Goal: Task Accomplishment & Management: Manage account settings

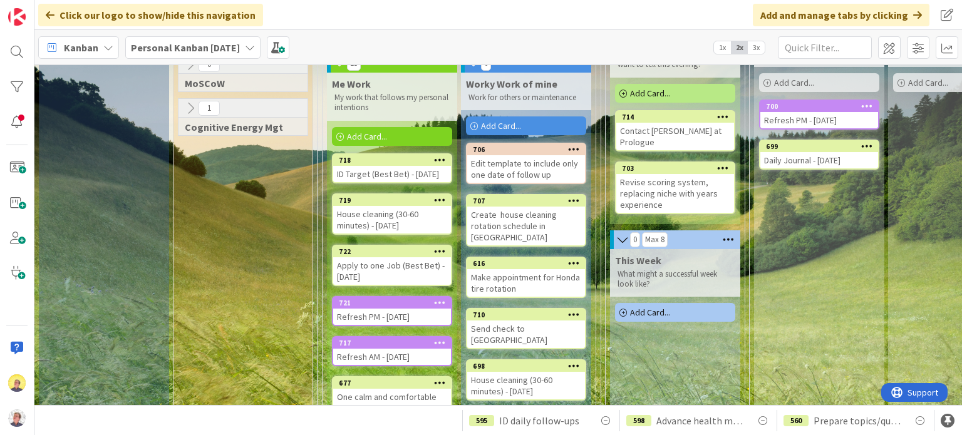
scroll to position [28, 0]
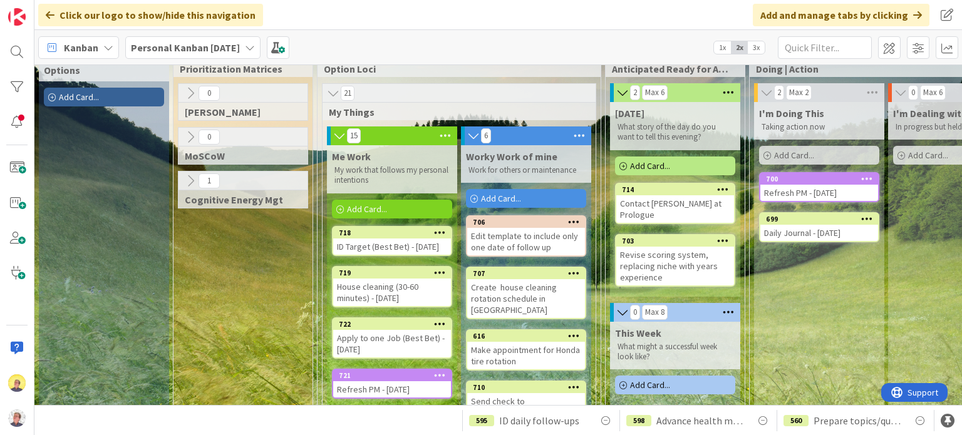
click at [642, 165] on span "Add Card..." at bounding box center [650, 165] width 40 height 11
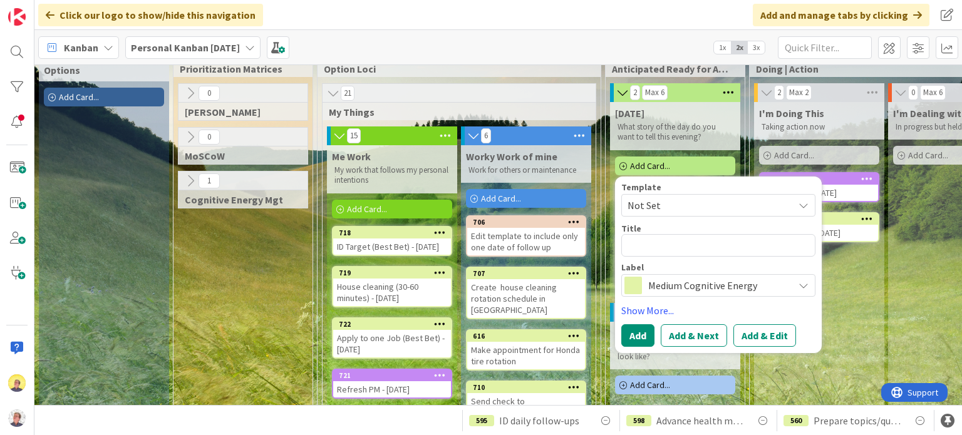
type textarea "x"
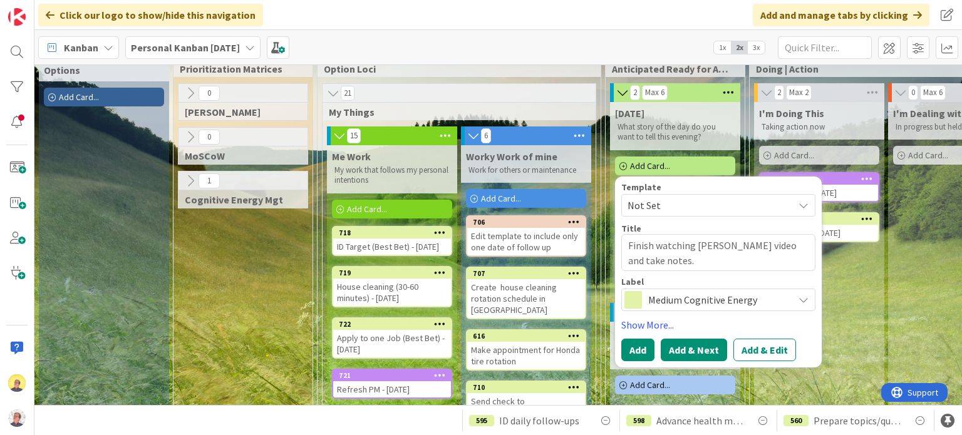
type textarea "Finish watching [PERSON_NAME] video and take notes."
click at [681, 351] on button "Add & Next" at bounding box center [694, 350] width 66 height 23
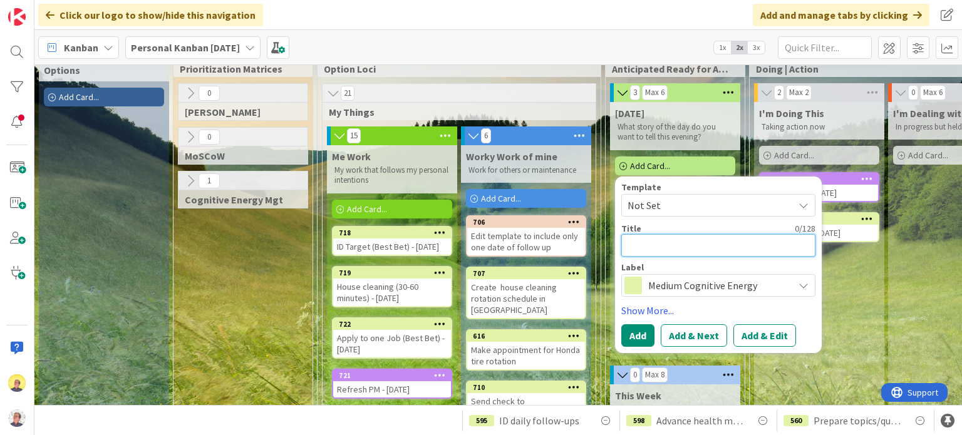
click at [652, 243] on textarea at bounding box center [718, 245] width 194 height 23
paste textarea "8AM PMI SWVA Coffee Chat"
type textarea "x"
type textarea "8AM PMI SWVA Coffee Chat"
click at [683, 286] on span "Medium Cognitive Energy" at bounding box center [717, 286] width 139 height 18
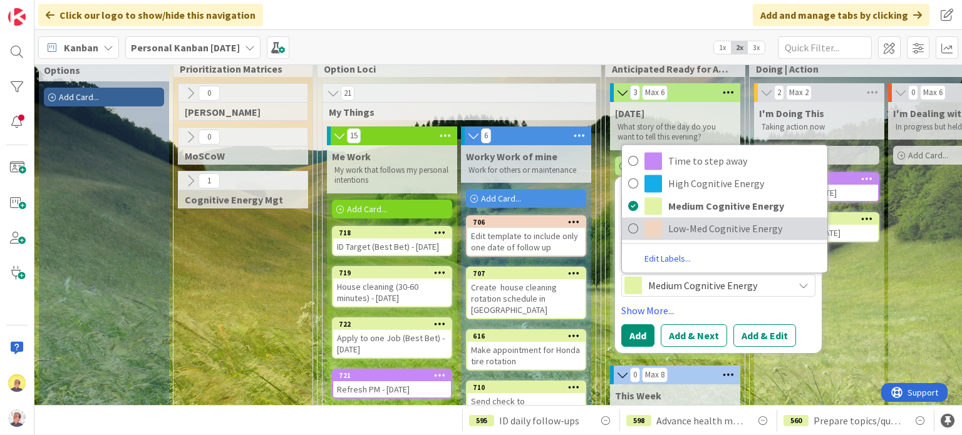
click at [676, 229] on span "Low-Med Cognitive Energy" at bounding box center [744, 228] width 153 height 19
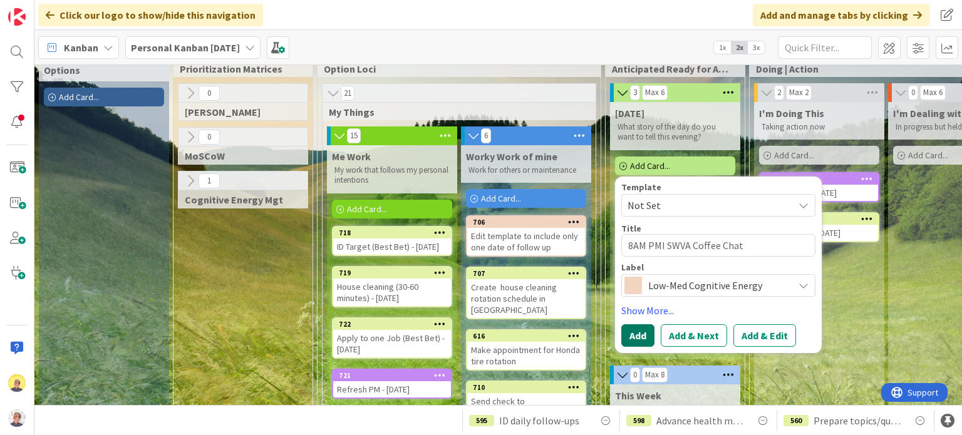
click at [641, 340] on button "Add" at bounding box center [637, 335] width 33 height 23
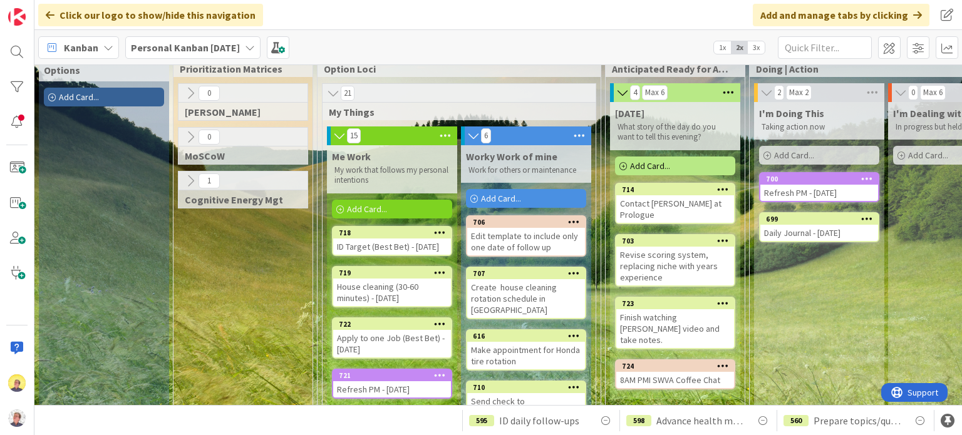
click at [376, 205] on span "Add Card..." at bounding box center [367, 209] width 40 height 11
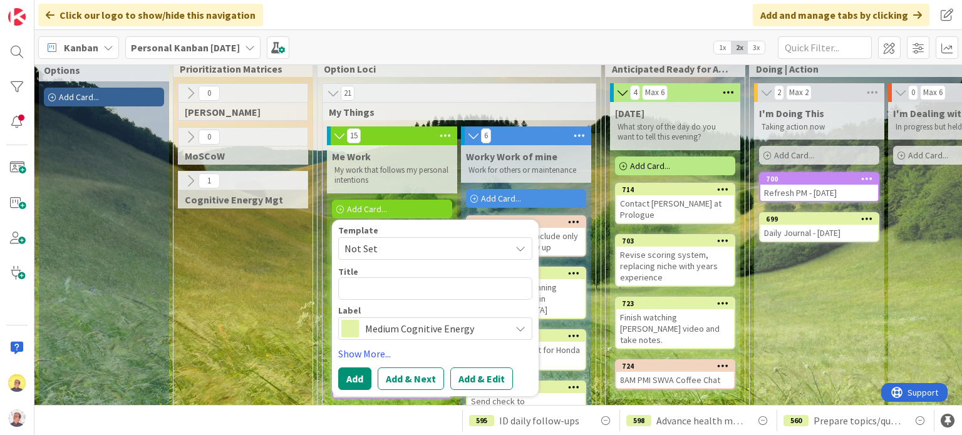
type textarea "x"
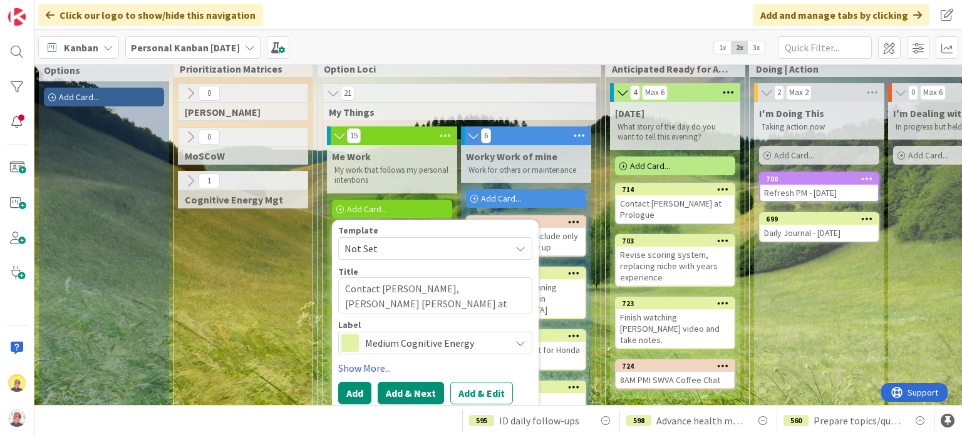
type textarea "Contact [PERSON_NAME], [PERSON_NAME] [PERSON_NAME] at Prologue, and [PERSON_NAM…"
click at [390, 388] on button "Add & Next" at bounding box center [411, 393] width 66 height 23
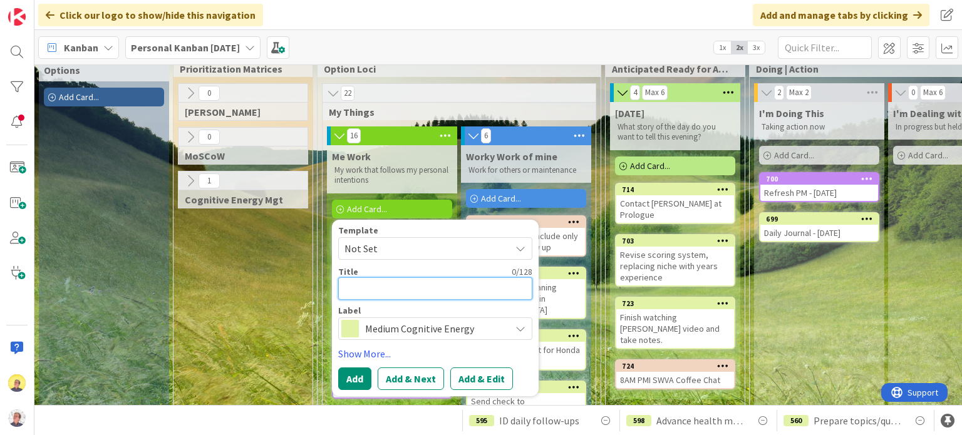
click at [399, 287] on textarea at bounding box center [435, 288] width 194 height 23
paste textarea "Generic Video OR Highly Personalized Video Intro ([PERSON_NAME])"
type textarea "x"
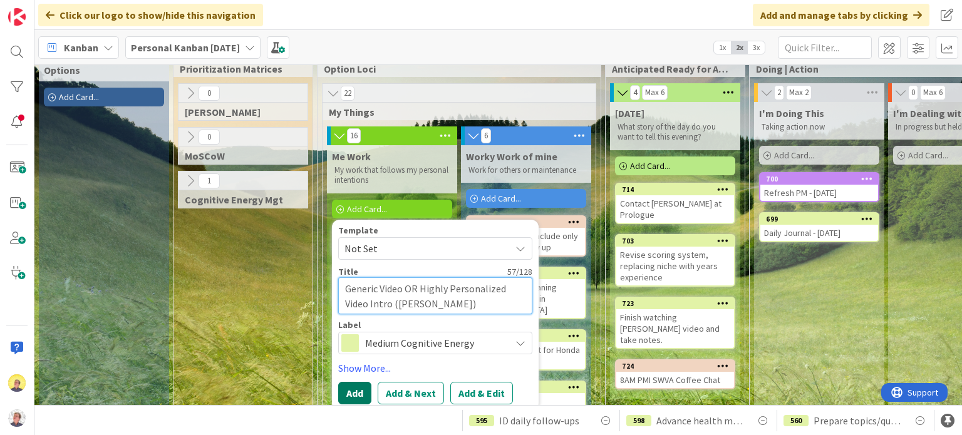
type textarea "Generic Video OR Highly Personalized Video Intro ([PERSON_NAME])"
click at [353, 385] on button "Add" at bounding box center [354, 393] width 33 height 23
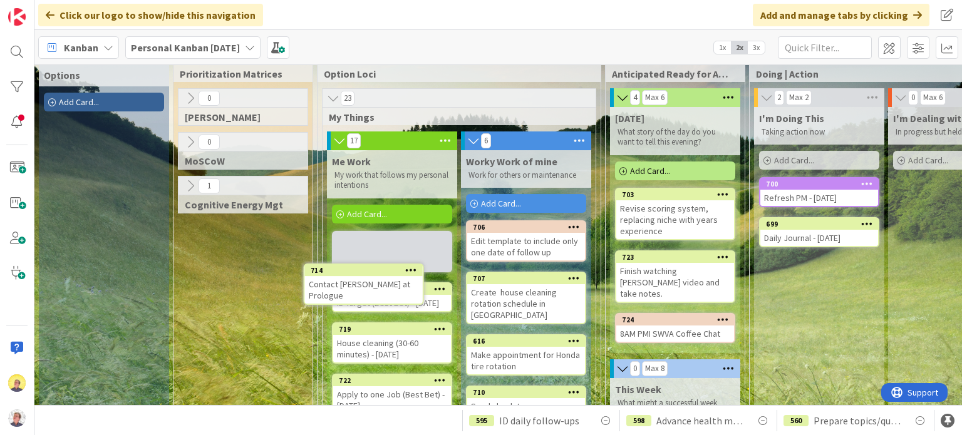
scroll to position [35, 0]
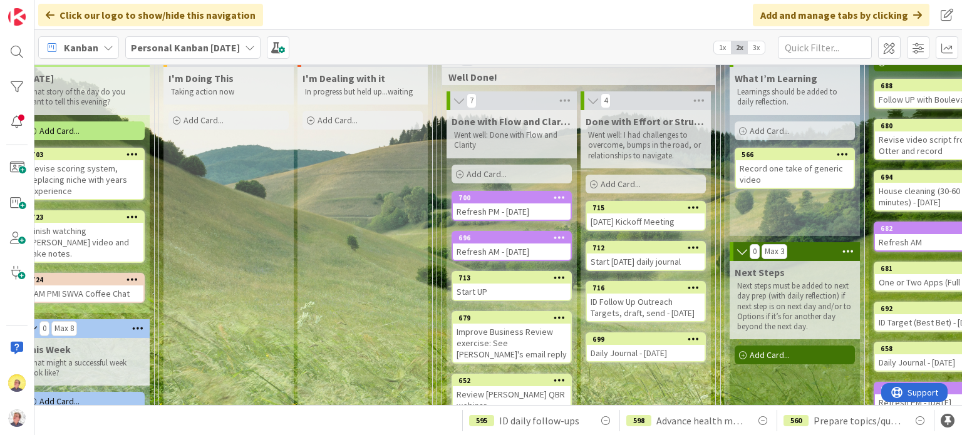
scroll to position [0, 591]
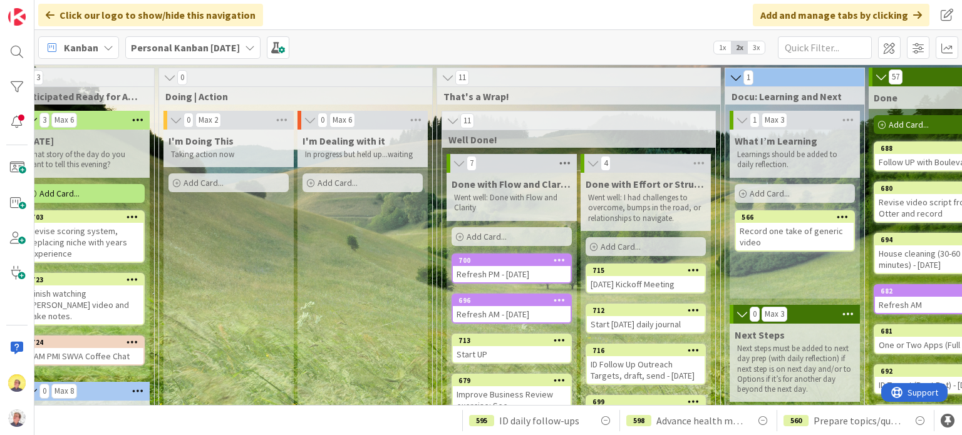
click at [564, 163] on icon at bounding box center [565, 163] width 16 height 19
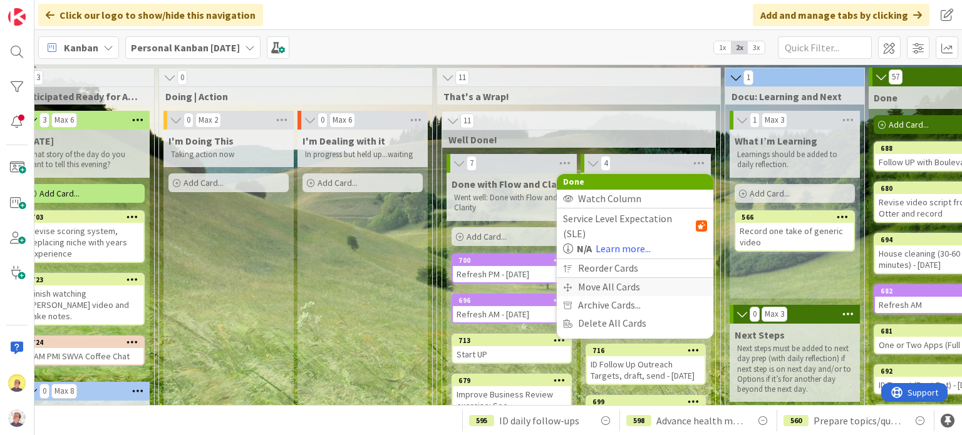
click at [599, 278] on div "Move All Cards" at bounding box center [635, 287] width 157 height 18
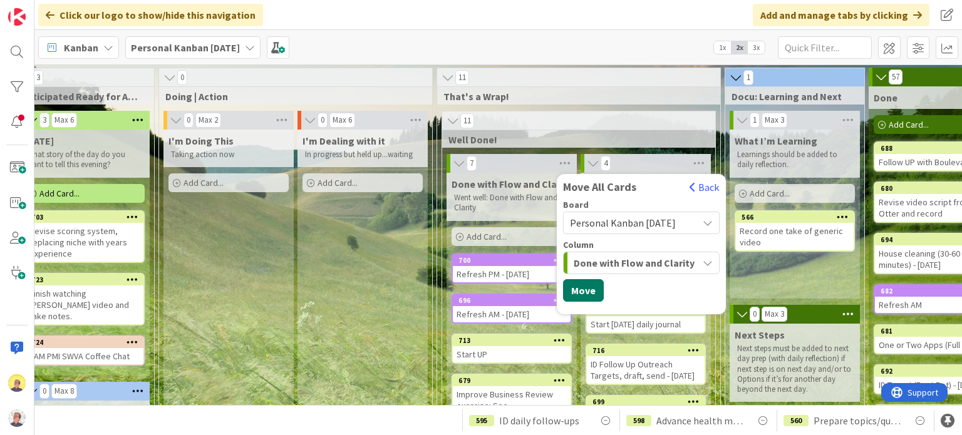
click at [569, 292] on button "Move" at bounding box center [583, 290] width 41 height 23
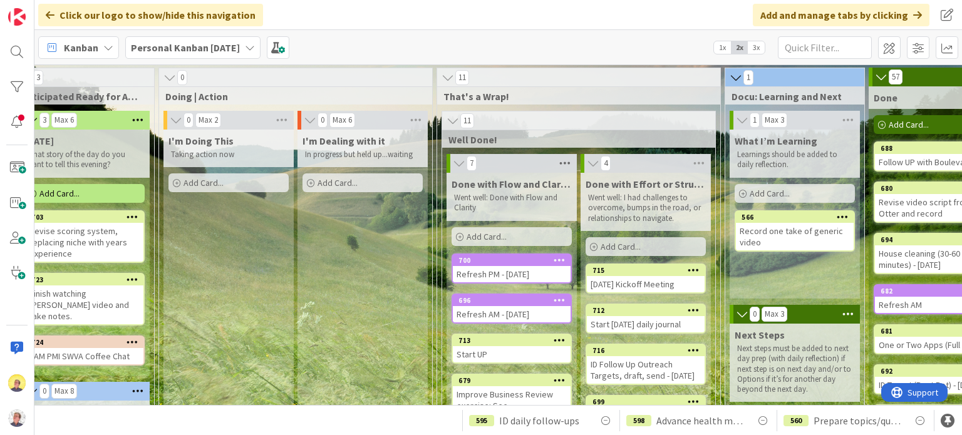
click at [559, 162] on icon at bounding box center [565, 163] width 16 height 19
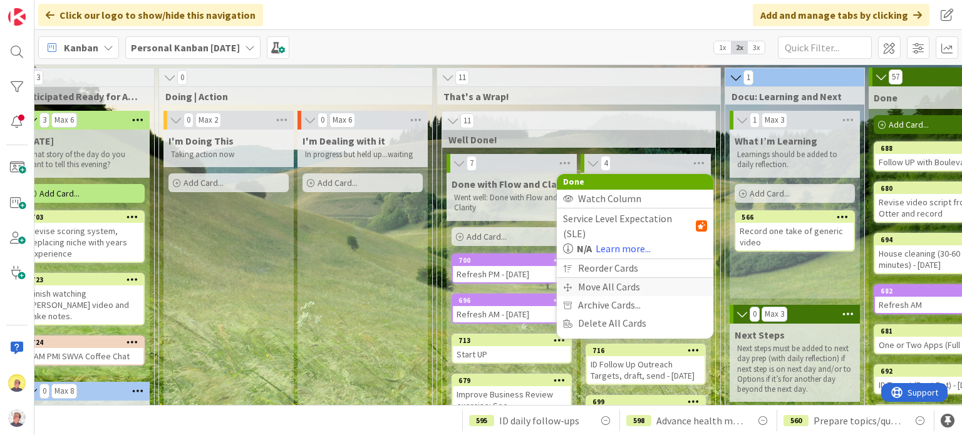
click at [601, 278] on div "Move All Cards" at bounding box center [635, 287] width 157 height 18
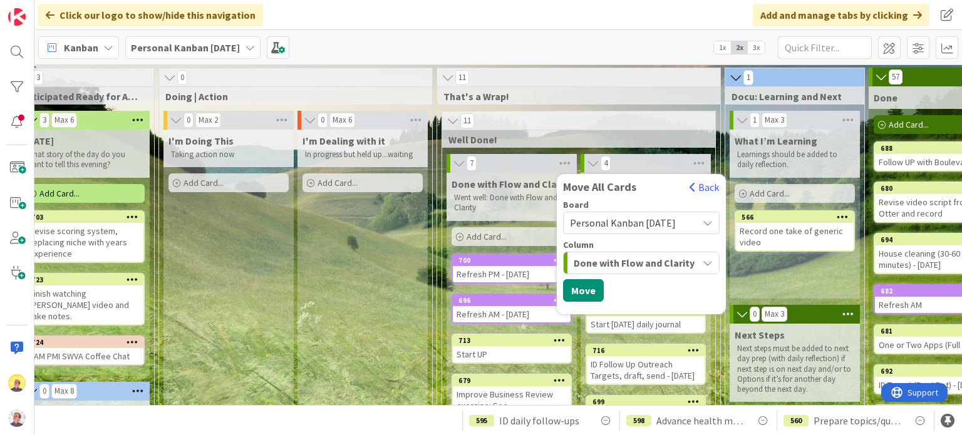
click at [621, 265] on span "Done with Flow and Clarity" at bounding box center [634, 263] width 121 height 16
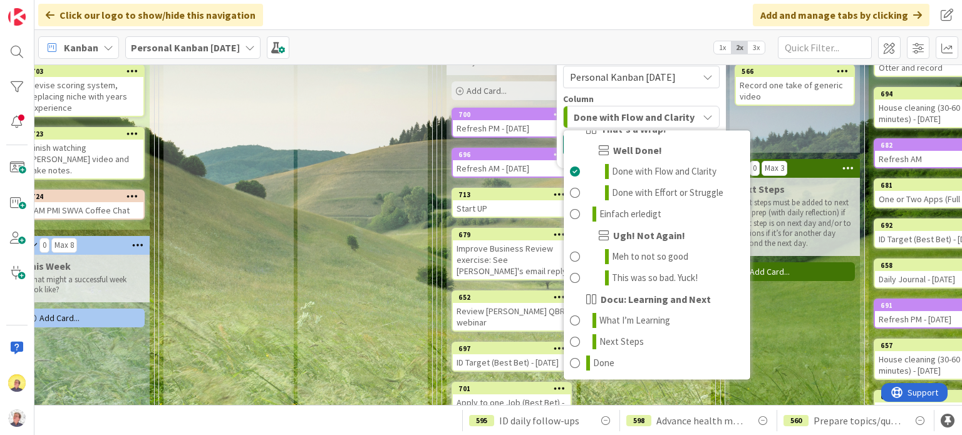
scroll to position [188, 591]
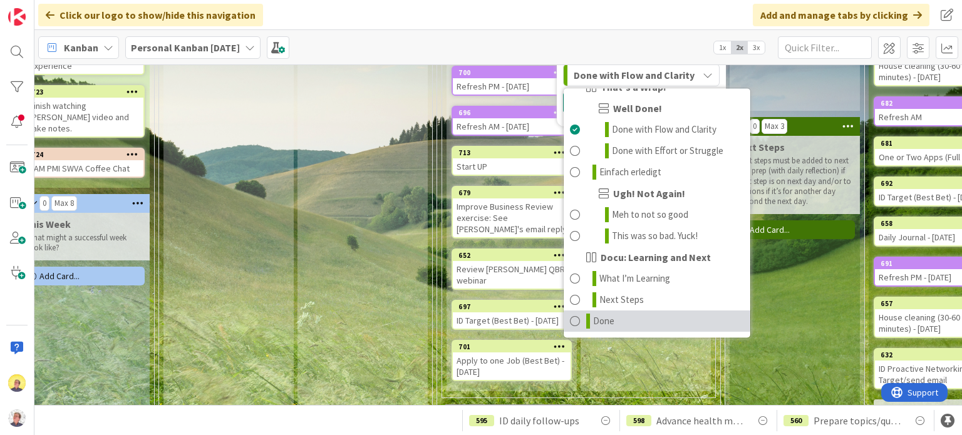
click at [599, 323] on span "Done" at bounding box center [603, 321] width 21 height 15
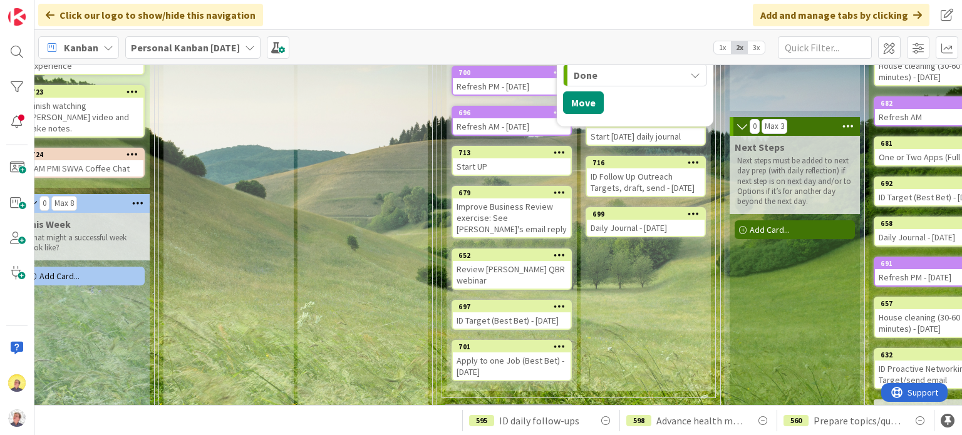
scroll to position [187, 591]
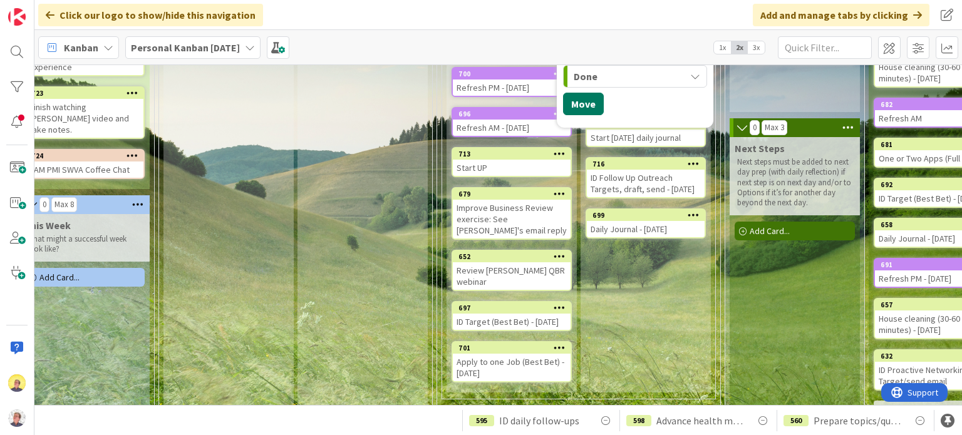
click at [580, 93] on button "Move" at bounding box center [583, 104] width 41 height 23
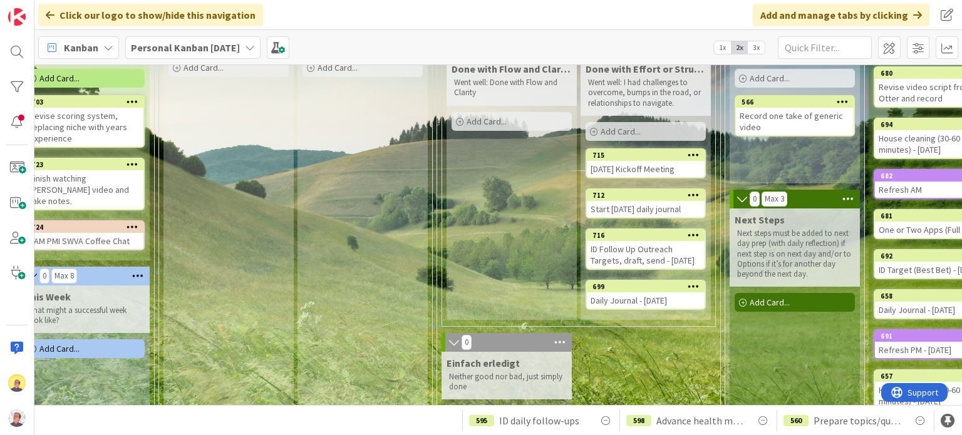
scroll to position [0, 591]
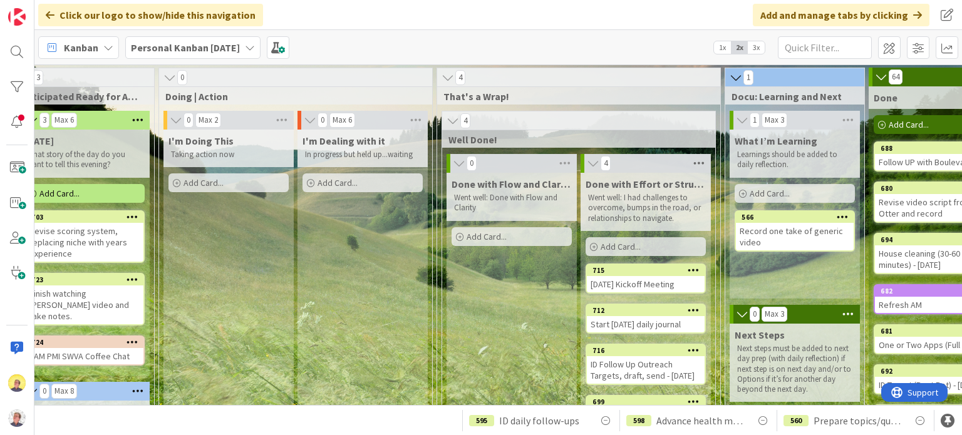
click at [695, 165] on icon at bounding box center [699, 163] width 16 height 19
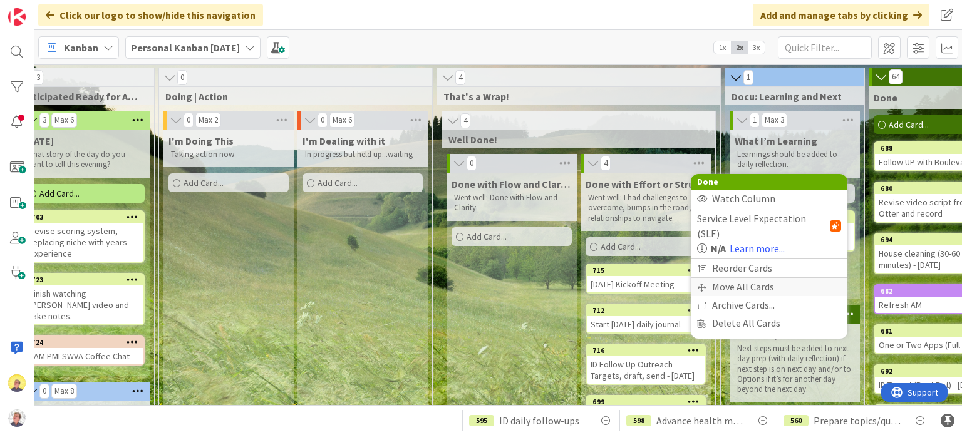
click at [725, 278] on div "Move All Cards" at bounding box center [769, 287] width 157 height 18
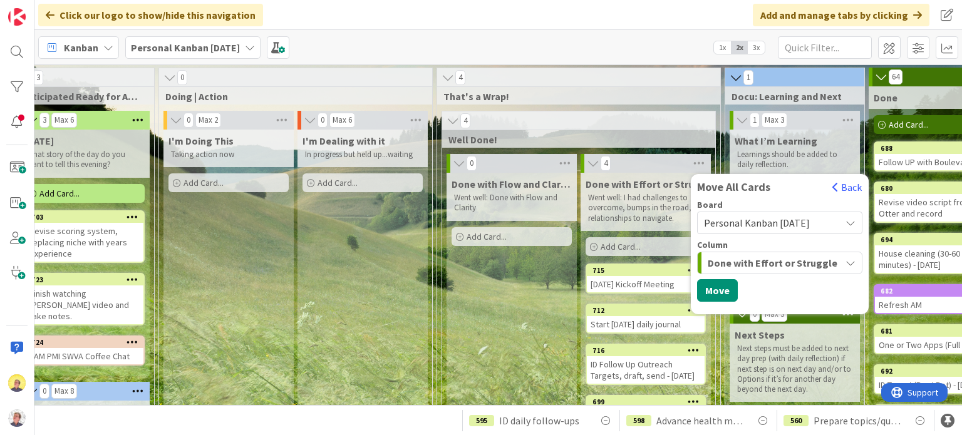
click at [797, 267] on span "Done with Effort or Struggle" at bounding box center [773, 263] width 130 height 16
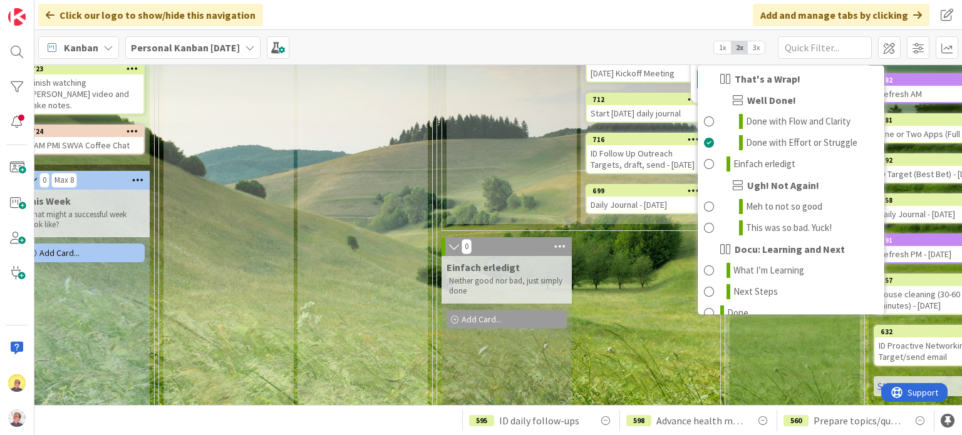
scroll to position [702, 0]
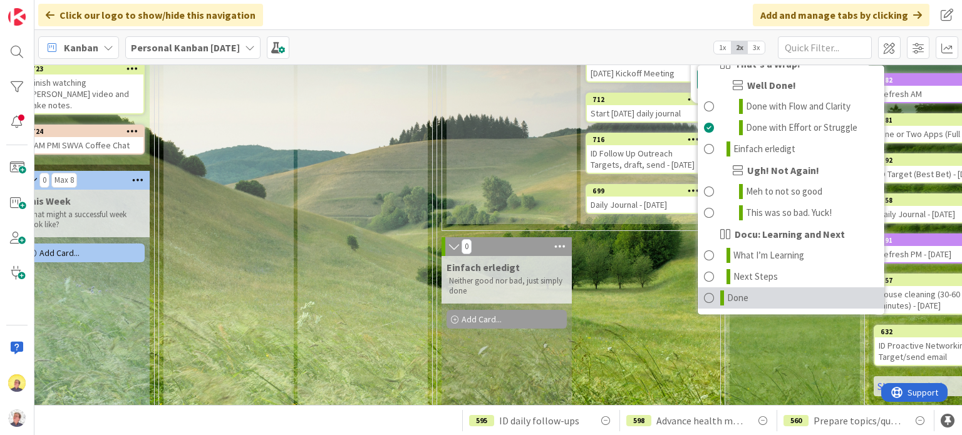
click at [747, 298] on link "Done" at bounding box center [791, 297] width 187 height 21
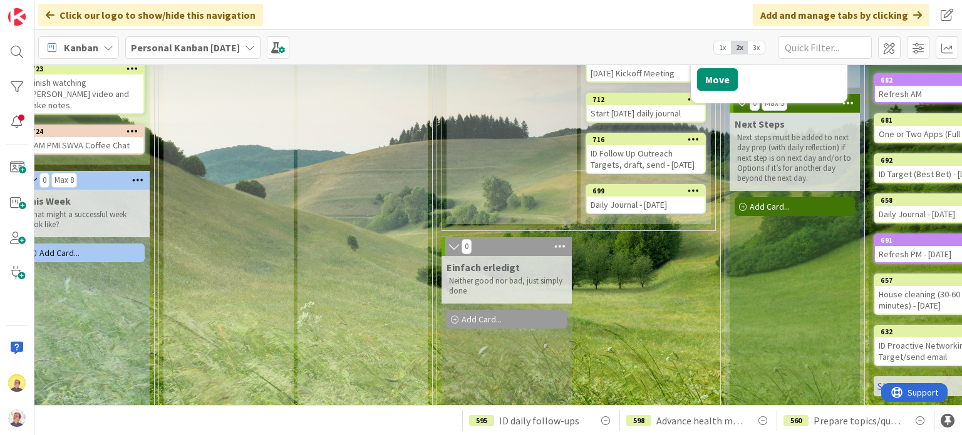
scroll to position [32, 591]
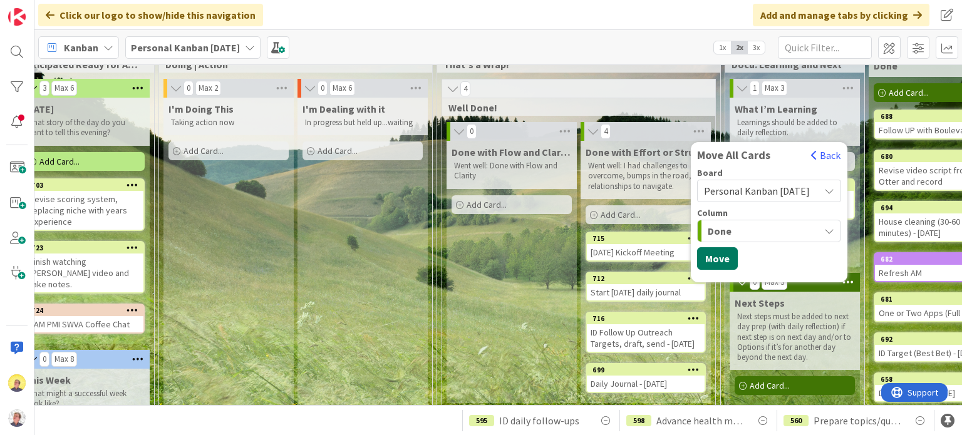
click at [719, 254] on button "Move" at bounding box center [717, 258] width 41 height 23
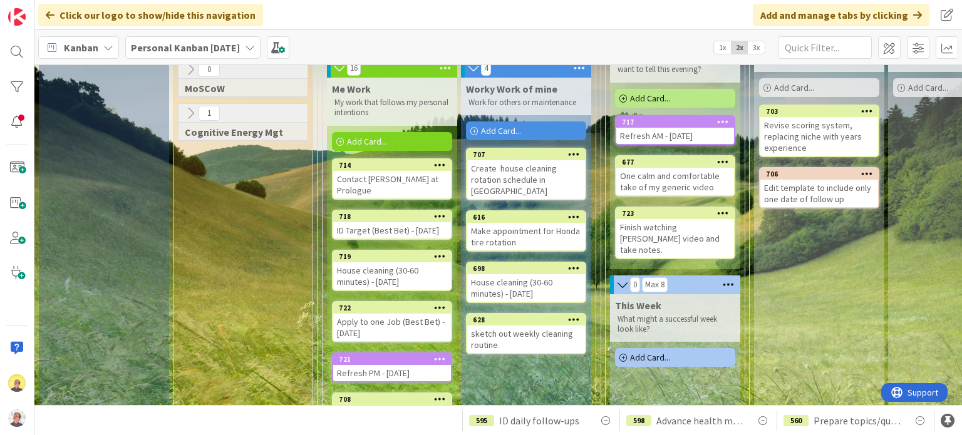
scroll to position [33, 0]
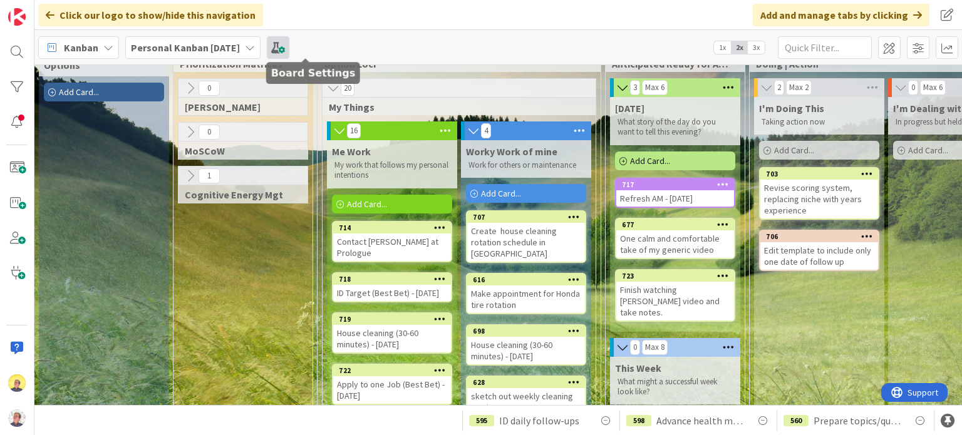
click at [289, 49] on span at bounding box center [278, 47] width 23 height 23
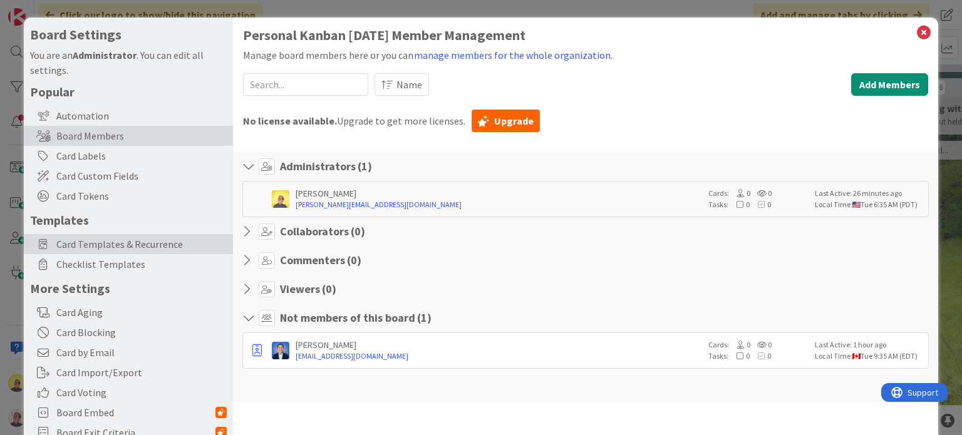
click at [95, 245] on span "Card Templates & Recurrence" at bounding box center [141, 244] width 170 height 15
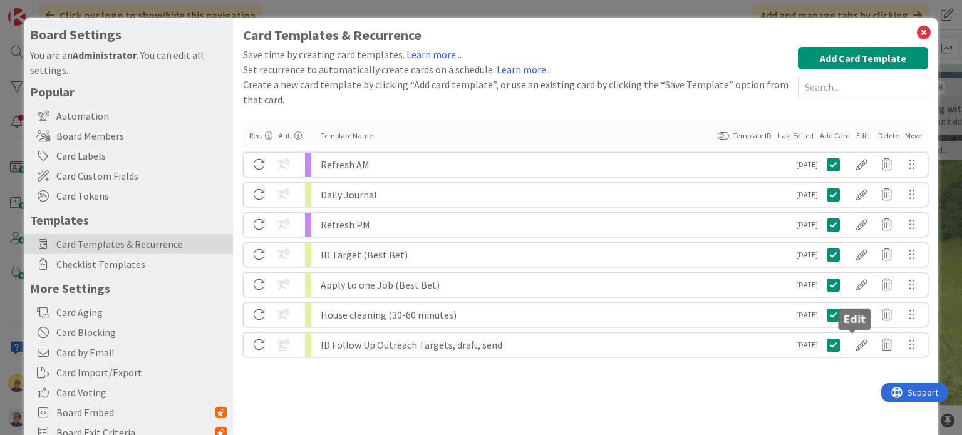
click at [854, 344] on div at bounding box center [861, 344] width 25 height 21
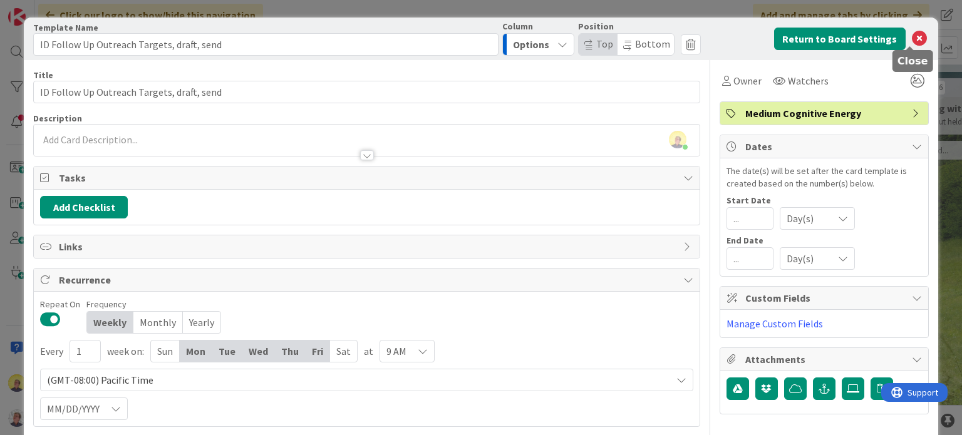
click at [912, 41] on icon at bounding box center [919, 38] width 15 height 15
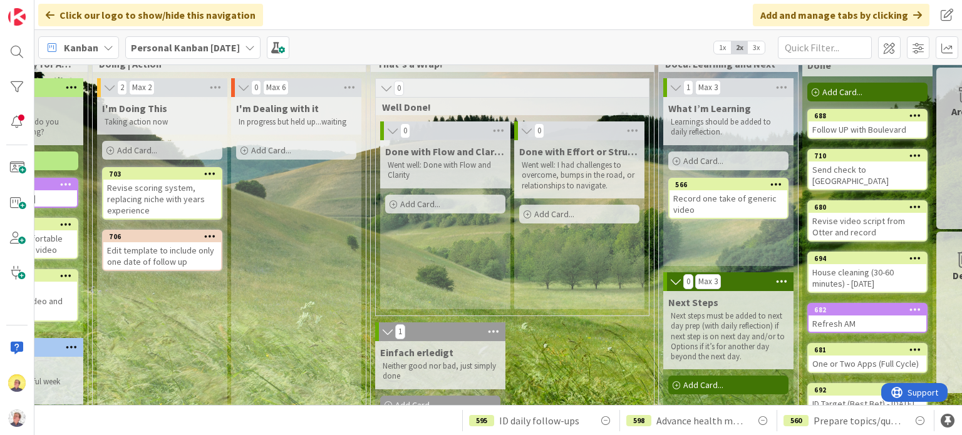
scroll to position [33, 706]
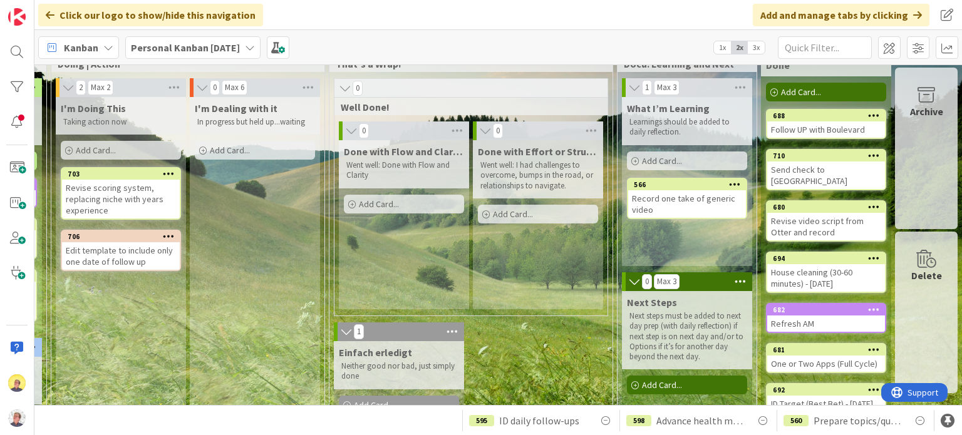
drag, startPoint x: 460, startPoint y: 400, endPoint x: 30, endPoint y: 1, distance: 586.8
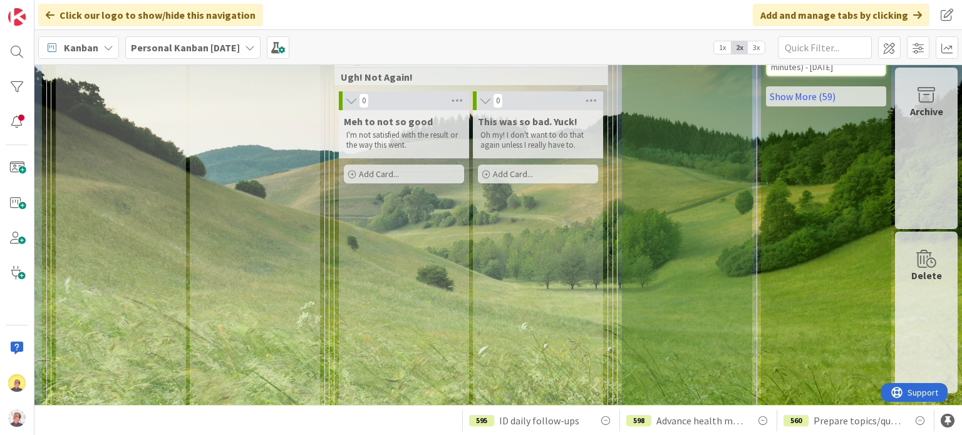
scroll to position [408, 706]
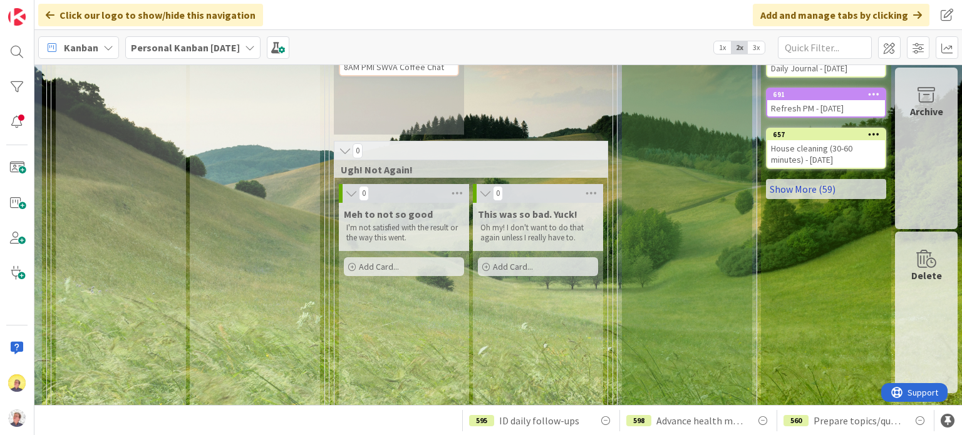
click at [812, 187] on link "Show More (59)" at bounding box center [826, 189] width 120 height 20
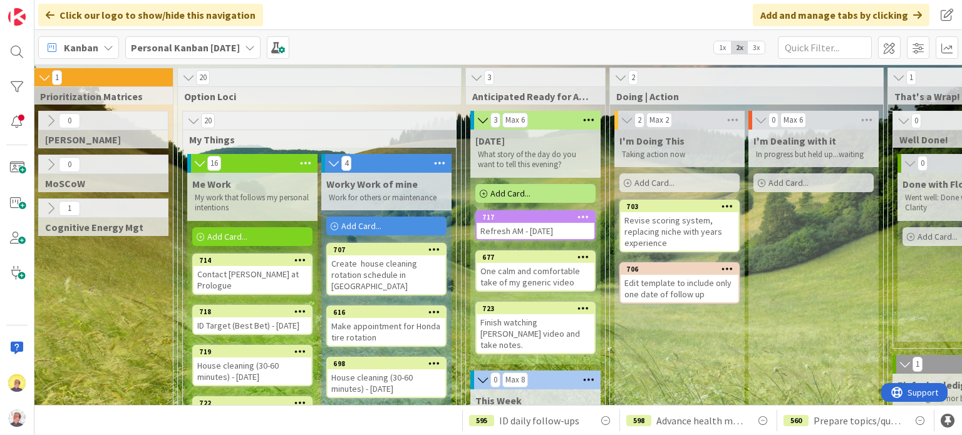
scroll to position [0, 137]
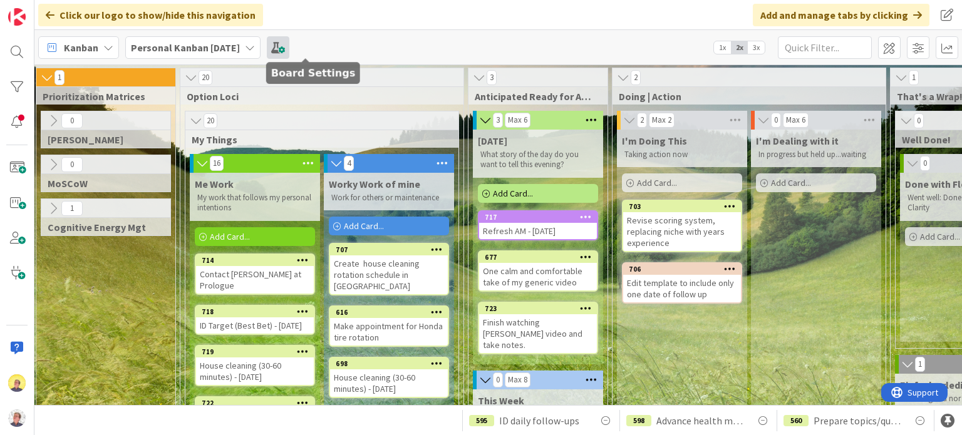
click at [289, 47] on span at bounding box center [278, 47] width 23 height 23
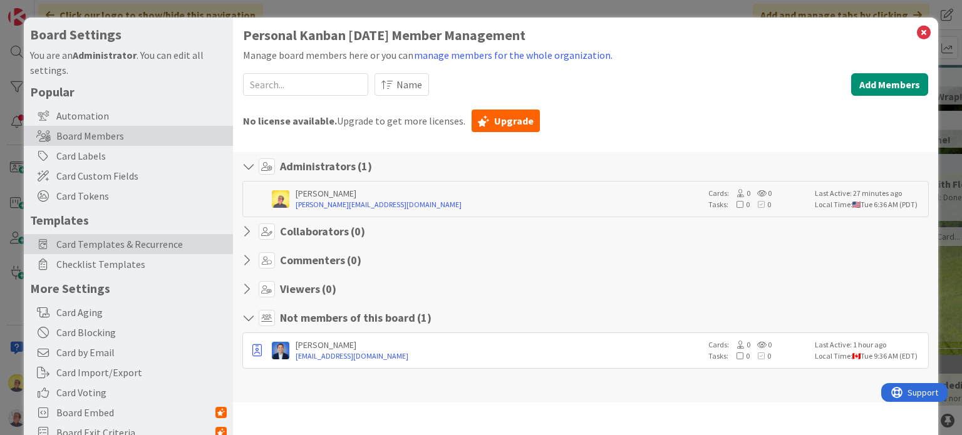
click at [97, 244] on span "Card Templates & Recurrence" at bounding box center [141, 244] width 170 height 15
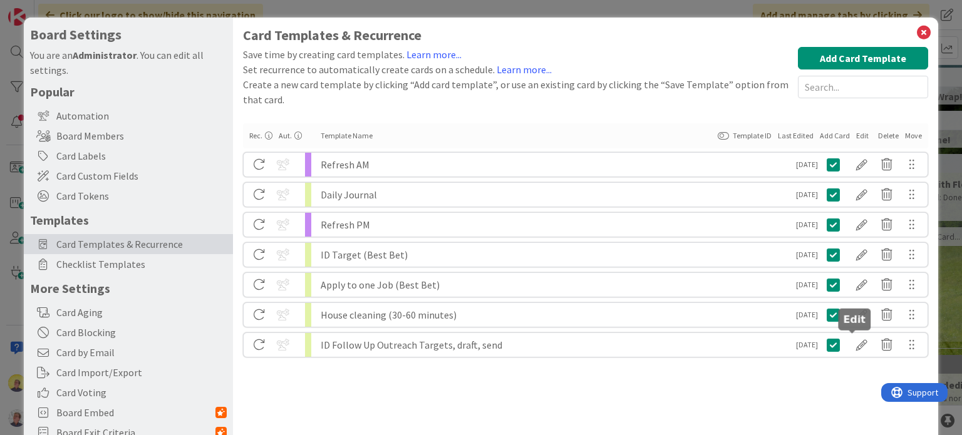
click at [851, 347] on div at bounding box center [861, 344] width 25 height 21
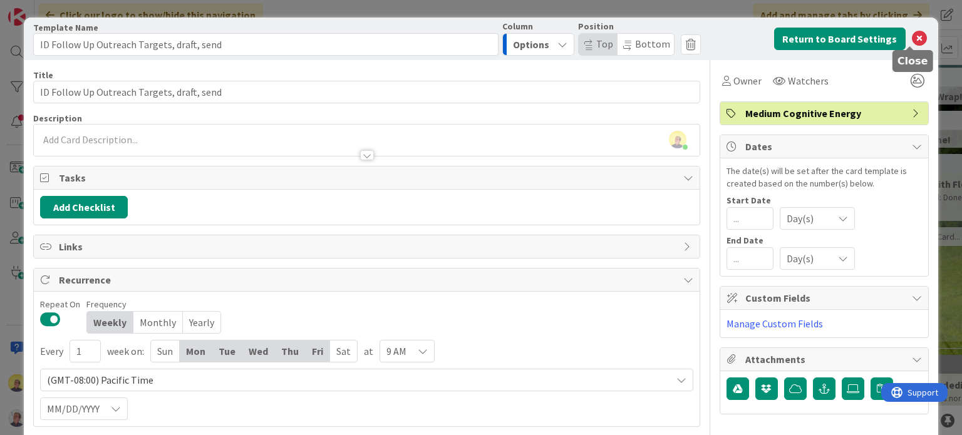
click at [914, 36] on icon at bounding box center [919, 38] width 15 height 15
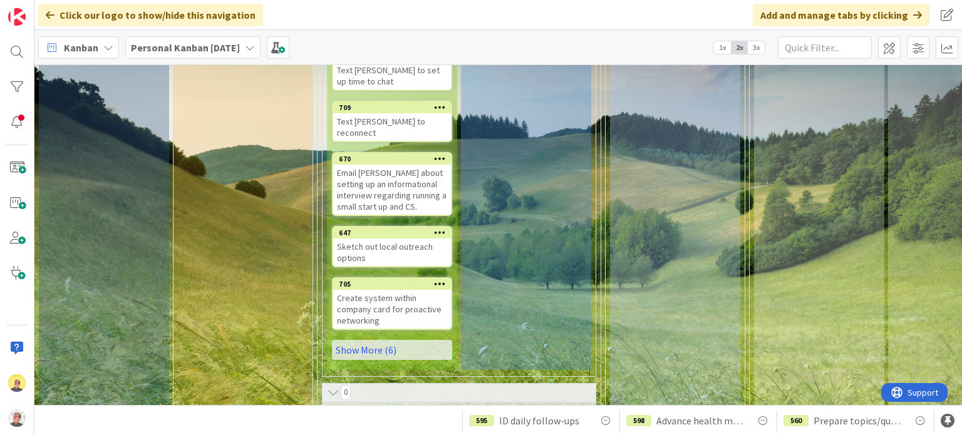
scroll to position [501, 0]
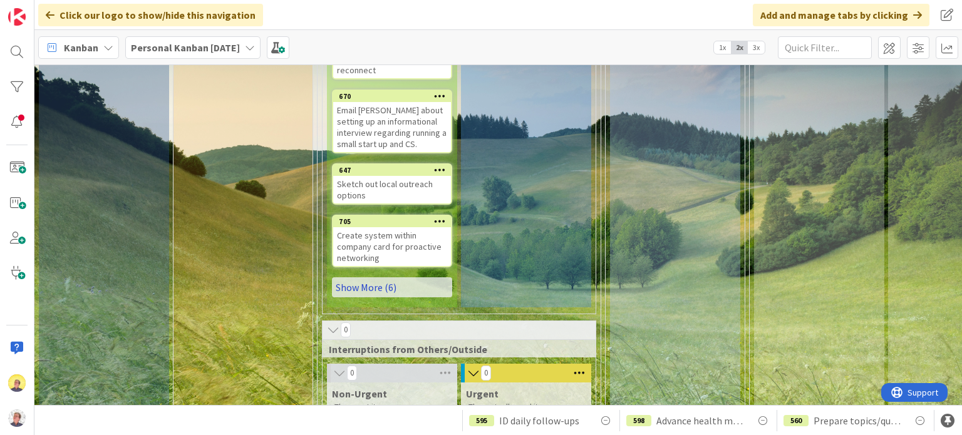
click at [387, 277] on link "Show More (6)" at bounding box center [392, 287] width 120 height 20
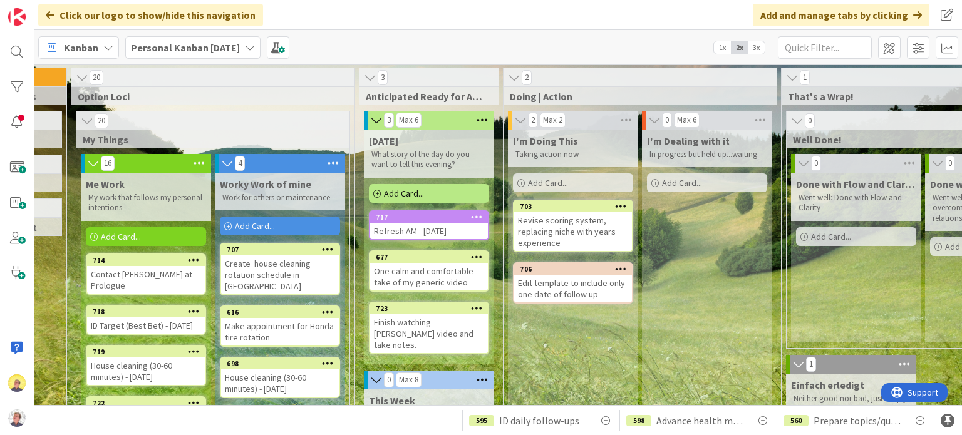
scroll to position [0, 243]
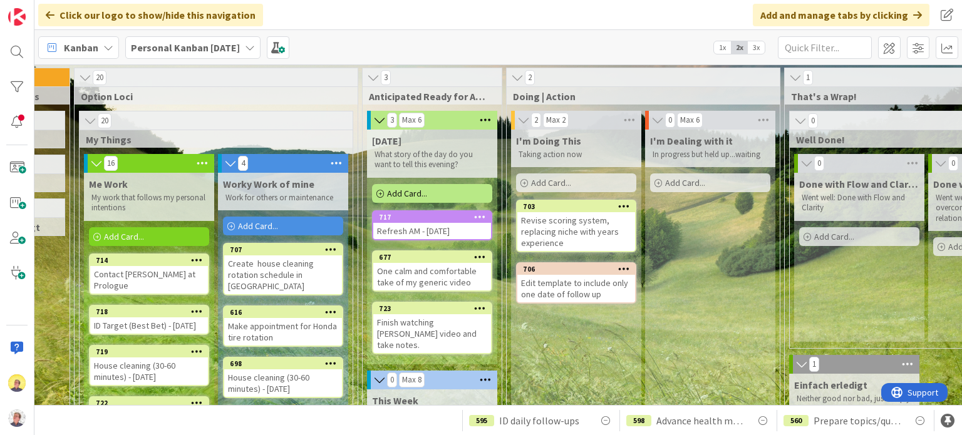
click at [426, 191] on span "Add Card..." at bounding box center [407, 193] width 40 height 11
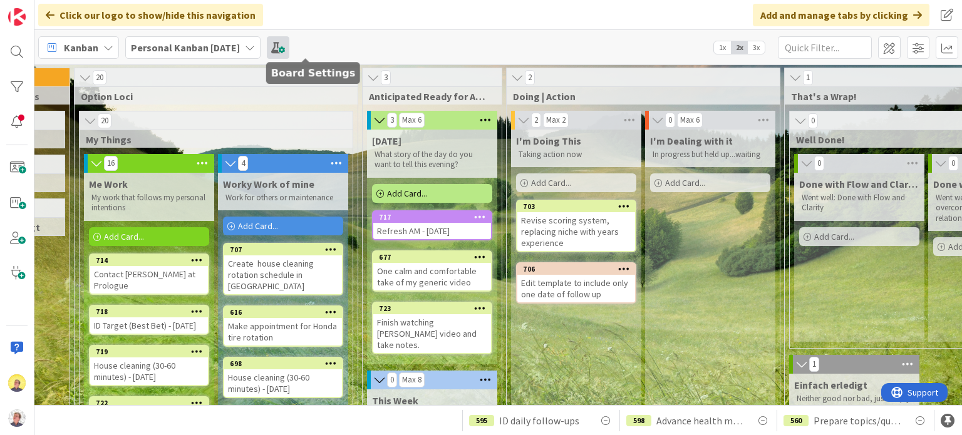
click at [289, 46] on span at bounding box center [278, 47] width 23 height 23
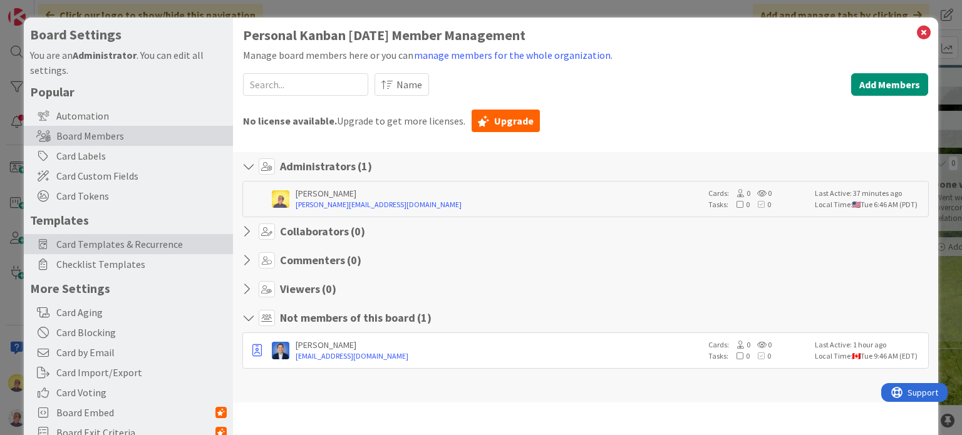
click at [85, 245] on span "Card Templates & Recurrence" at bounding box center [141, 244] width 170 height 15
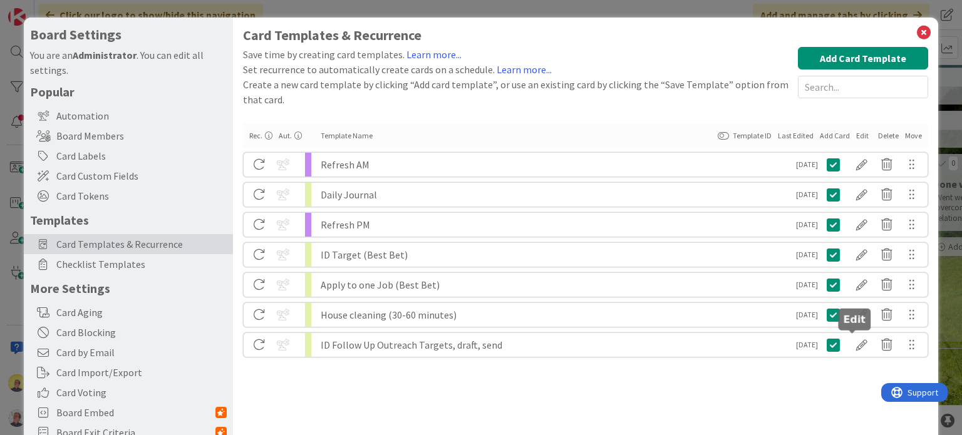
click at [854, 345] on div at bounding box center [861, 344] width 25 height 21
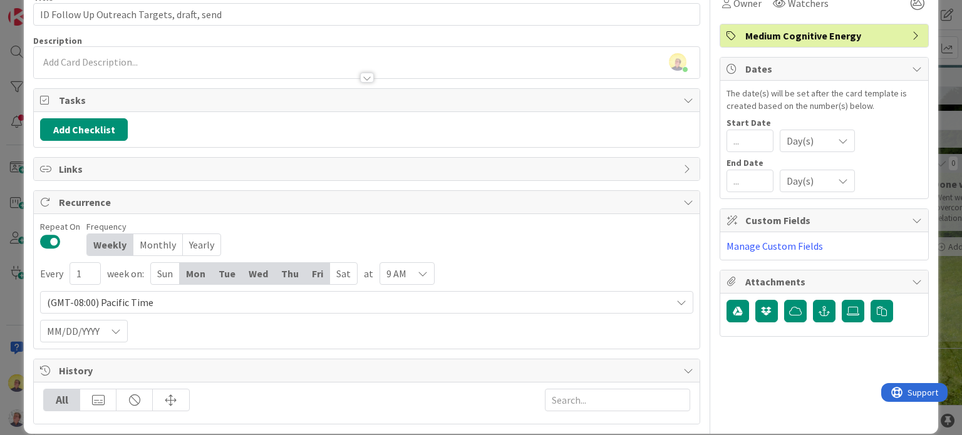
scroll to position [91, 0]
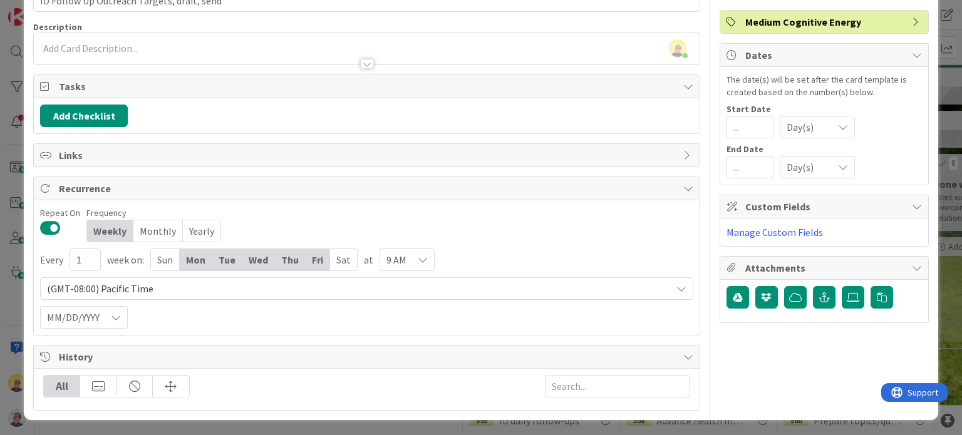
click at [676, 287] on icon at bounding box center [681, 289] width 10 height 10
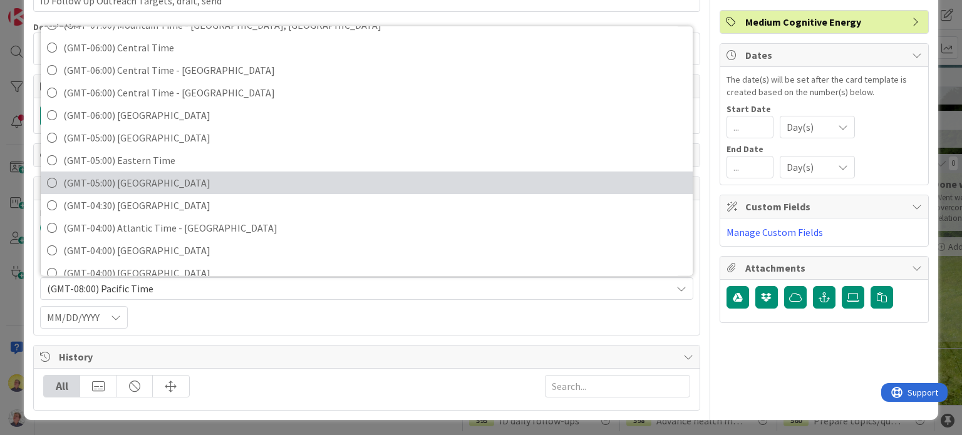
scroll to position [188, 0]
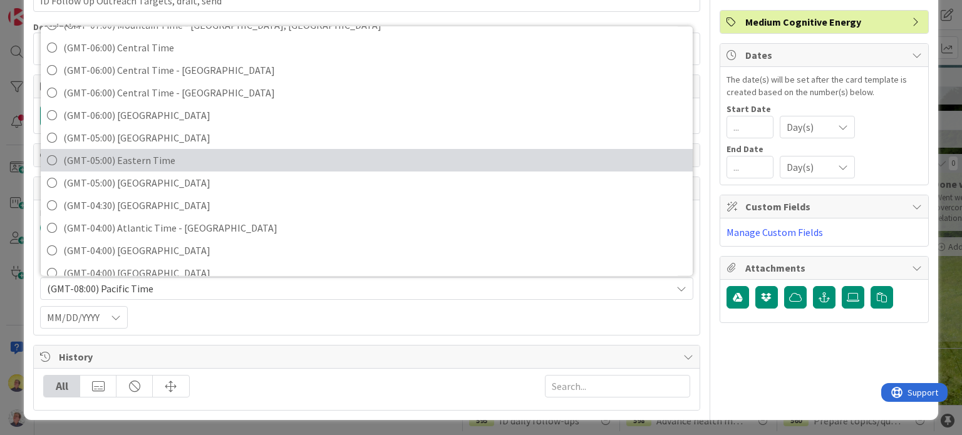
click at [145, 160] on span "(GMT-05:00) Eastern Time" at bounding box center [374, 160] width 623 height 19
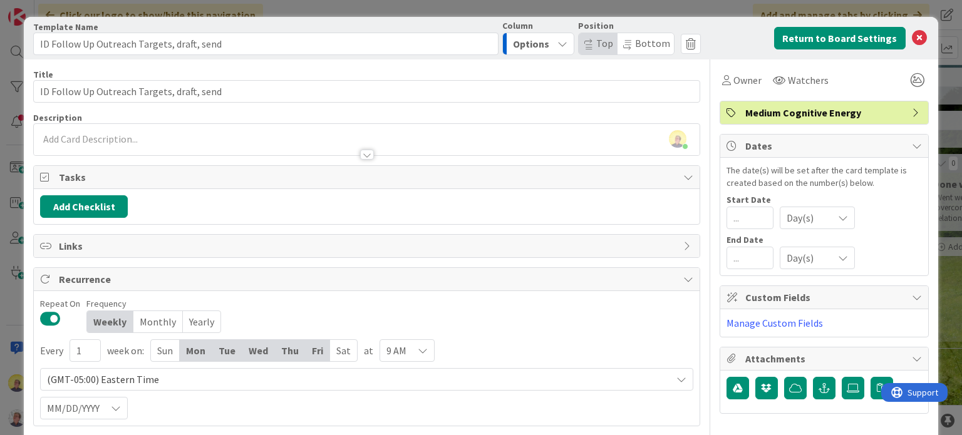
scroll to position [0, 0]
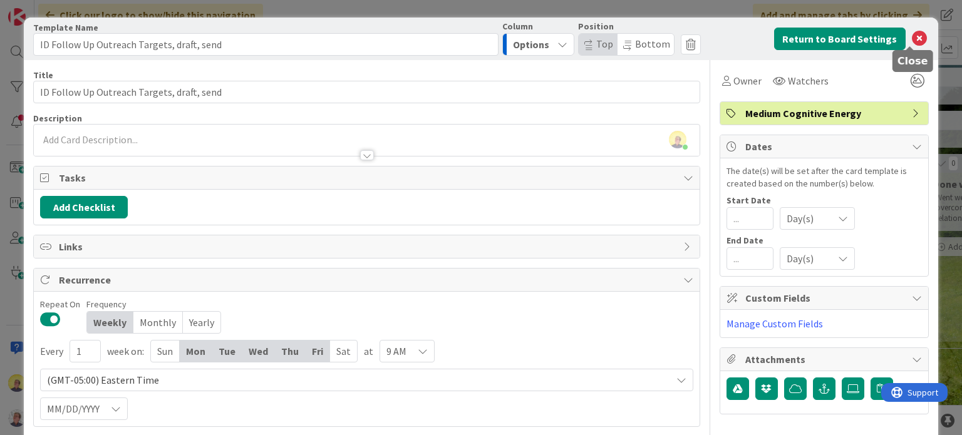
click at [914, 39] on icon at bounding box center [919, 38] width 15 height 15
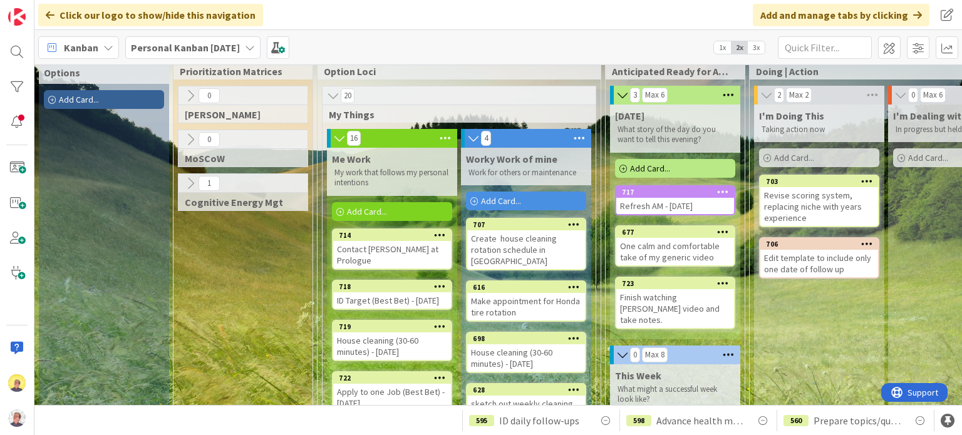
scroll to position [63, 0]
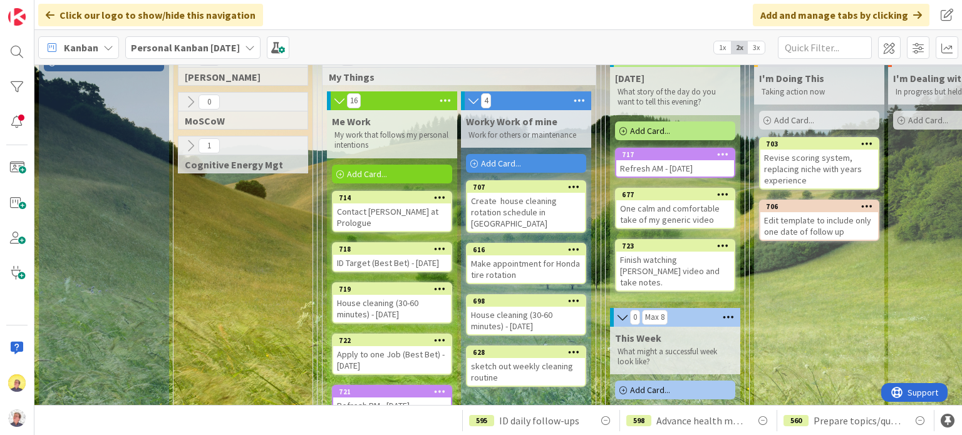
click at [383, 172] on span "Add Card..." at bounding box center [367, 173] width 40 height 11
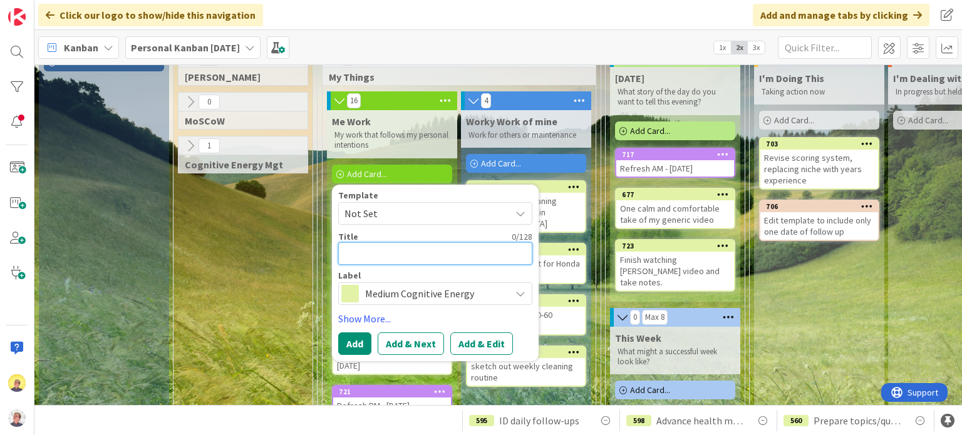
type textarea "x"
type textarea "I"
type textarea "x"
type textarea "ID"
type textarea "x"
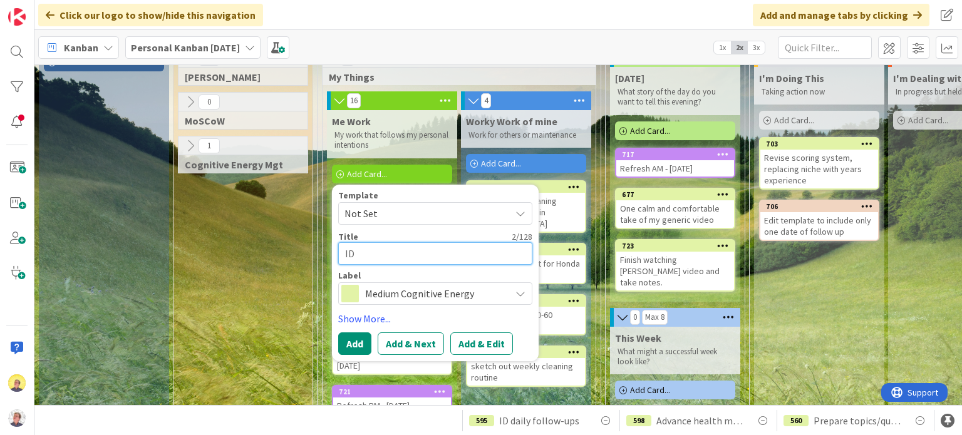
type textarea "ID"
type textarea "x"
type textarea "ID F"
type textarea "x"
type textarea "ID Fo"
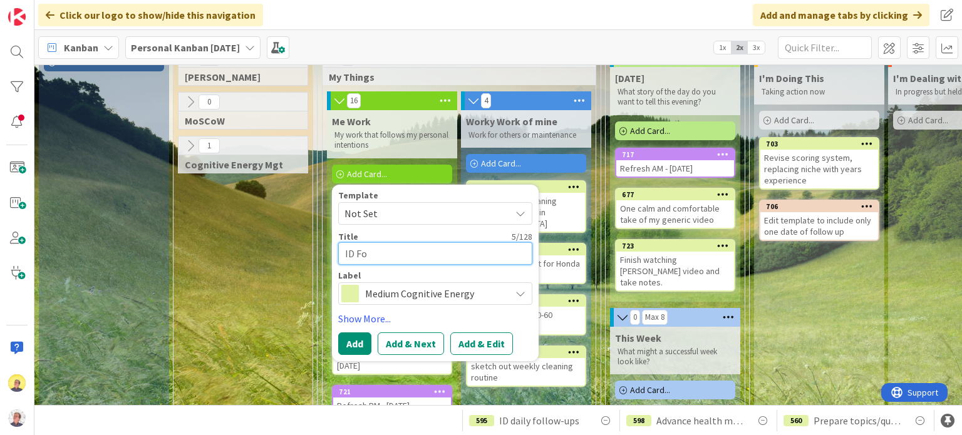
type textarea "x"
type textarea "ID Fol"
type textarea "x"
type textarea "ID Foll"
type textarea "x"
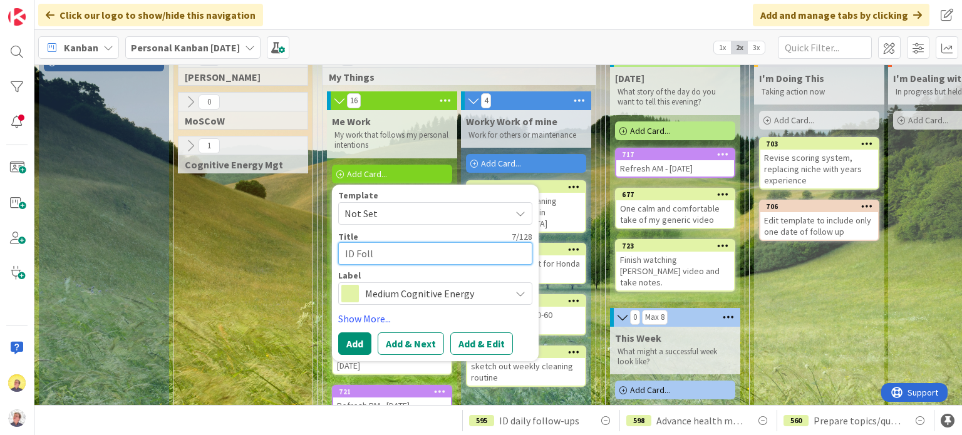
type textarea "ID Folll"
type textarea "x"
type textarea "ID Folllo"
type textarea "x"
type textarea "ID Folllow"
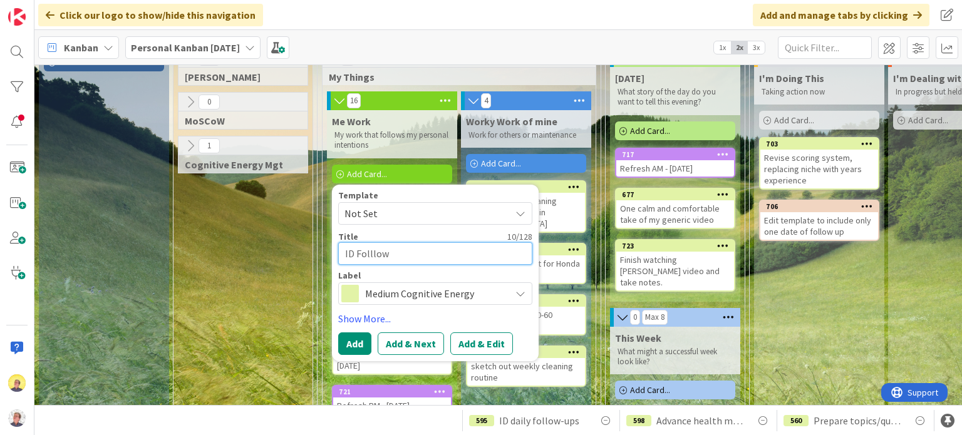
type textarea "x"
type textarea "ID Folllo"
type textarea "x"
type textarea "ID Folll"
type textarea "x"
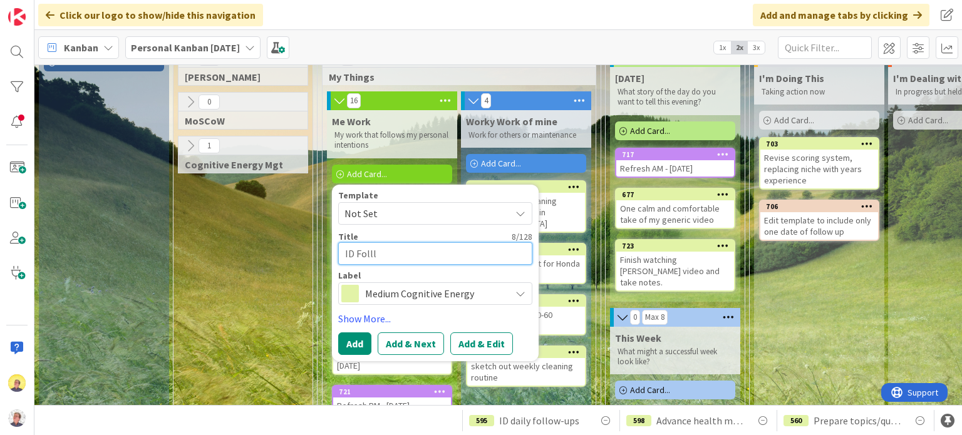
type textarea "ID Foll"
type textarea "x"
type textarea "ID Follo"
type textarea "x"
type textarea "ID Follow"
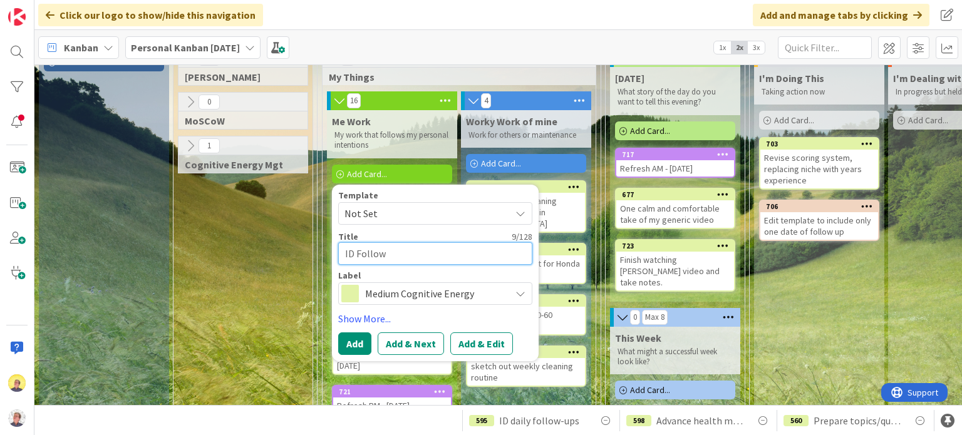
type textarea "x"
type textarea "ID Follow-"
type textarea "x"
type textarea "ID Follow-u"
type textarea "x"
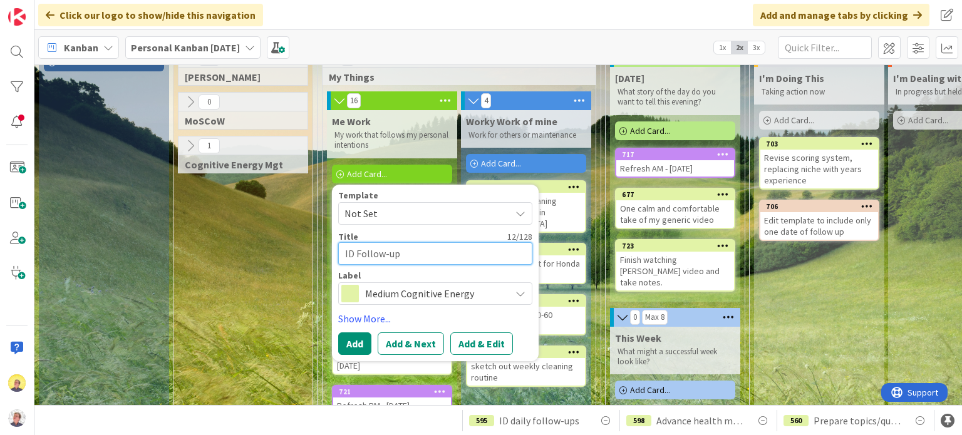
type textarea "ID Follow-ups"
type textarea "x"
type textarea "ID Follow-ups,"
type textarea "x"
type textarea "ID Follow-ups,"
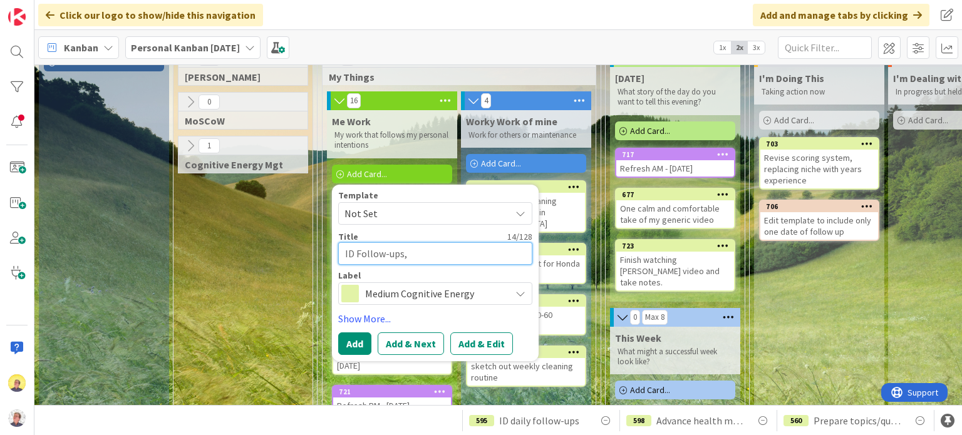
type textarea "x"
type textarea "ID Follow-ups, d"
type textarea "x"
type textarea "ID Follow-ups, dr"
type textarea "x"
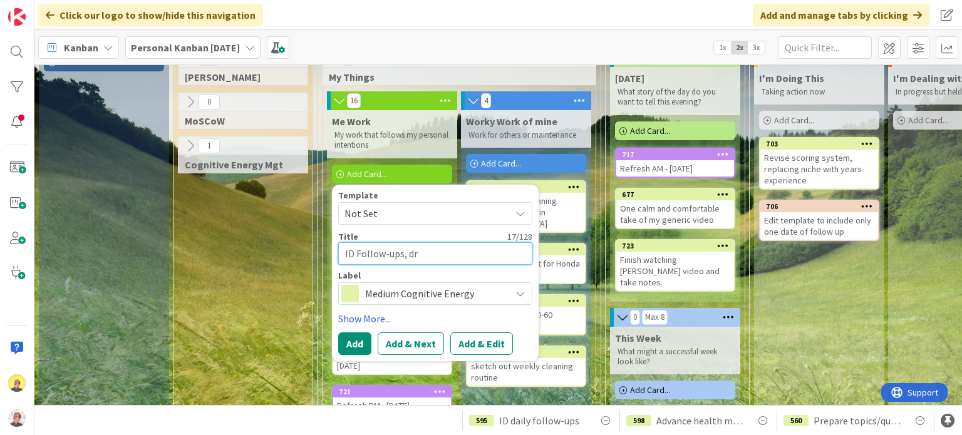
type textarea "ID Follow-ups, dra"
type textarea "x"
type textarea "ID Follow-ups, draf"
type textarea "x"
type textarea "ID Follow-ups, draft"
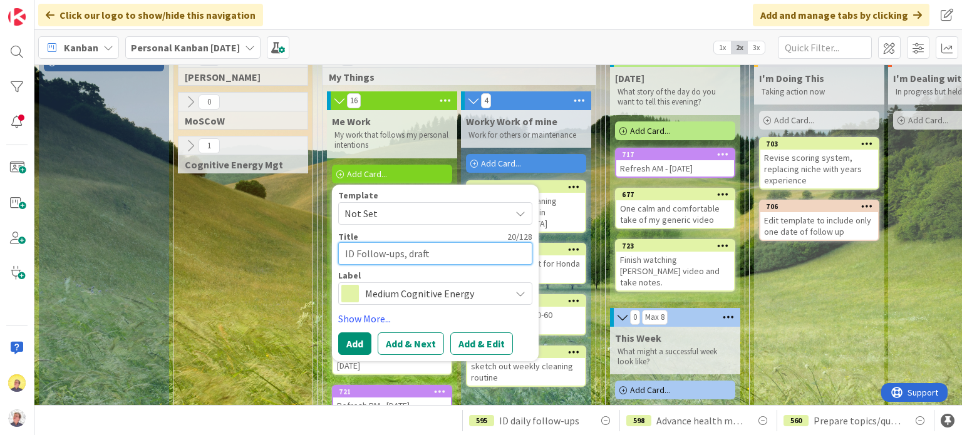
type textarea "x"
type textarea "ID Follow-ups, draft,"
type textarea "x"
type textarea "ID Follow-ups, draft,"
type textarea "x"
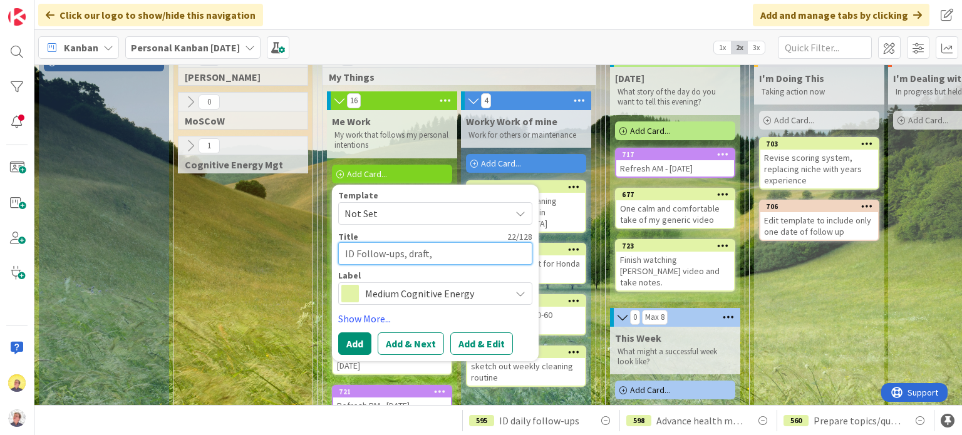
type textarea "ID Follow-ups, draft, s"
type textarea "x"
type textarea "ID Follow-ups, draft, sen"
type textarea "x"
type textarea "ID Follow-ups, draft, send"
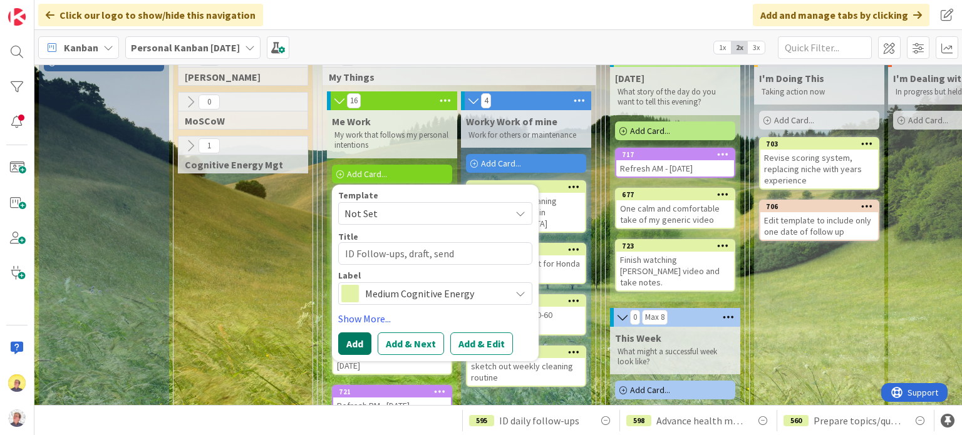
click at [351, 347] on button "Add" at bounding box center [354, 344] width 33 height 23
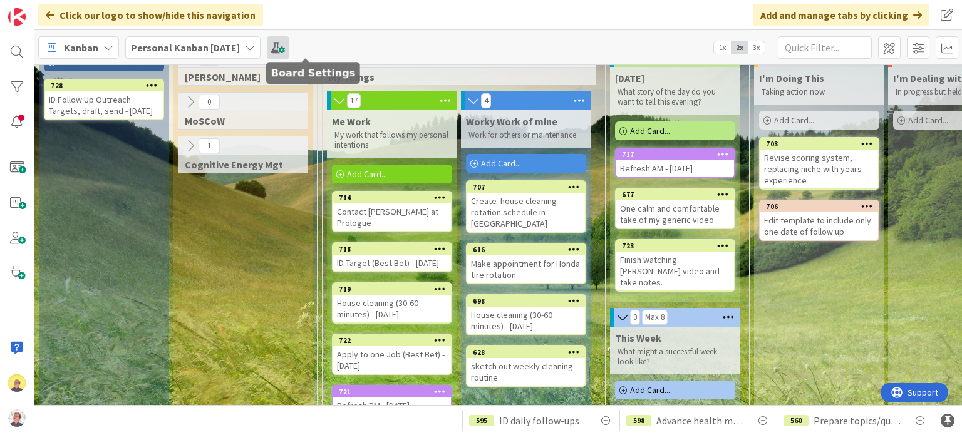
click at [289, 47] on span at bounding box center [278, 47] width 23 height 23
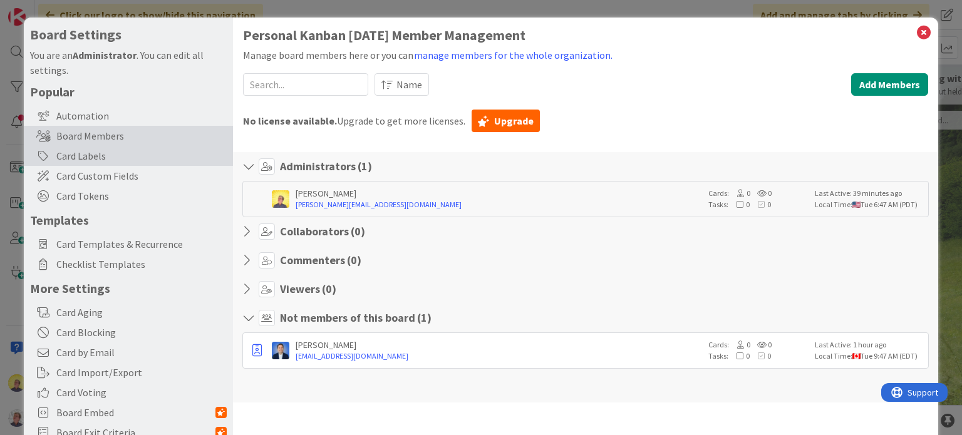
click at [103, 157] on div "Card Labels" at bounding box center [128, 156] width 209 height 20
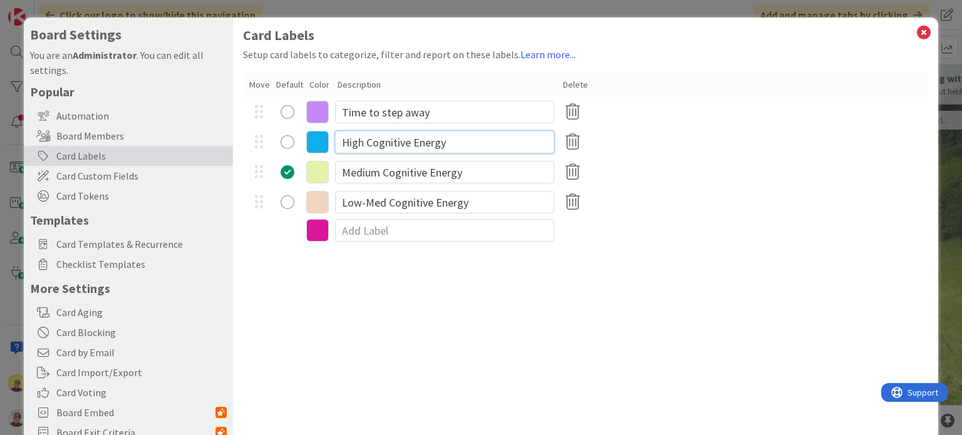
drag, startPoint x: 462, startPoint y: 147, endPoint x: 313, endPoint y: 140, distance: 148.6
click at [313, 140] on div "High Cognitive Energy" at bounding box center [585, 142] width 685 height 30
type input "Learning / Writing"
drag, startPoint x: 484, startPoint y: 173, endPoint x: 341, endPoint y: 174, distance: 142.8
click at [341, 174] on input "Medium Cognitive Energy" at bounding box center [444, 172] width 219 height 23
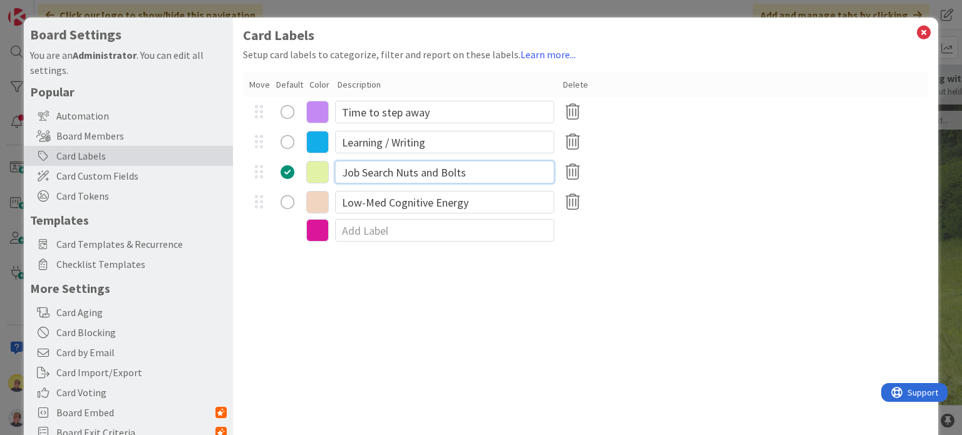
type input "Job Search Nuts and Bolts"
click at [474, 205] on input "Low-Med Cognitive Energy" at bounding box center [444, 202] width 219 height 23
drag, startPoint x: 474, startPoint y: 205, endPoint x: 331, endPoint y: 200, distance: 143.5
click at [331, 200] on div "Low-Med Cognitive Energy" at bounding box center [585, 202] width 685 height 30
type input "Routine (low cognitive load)"
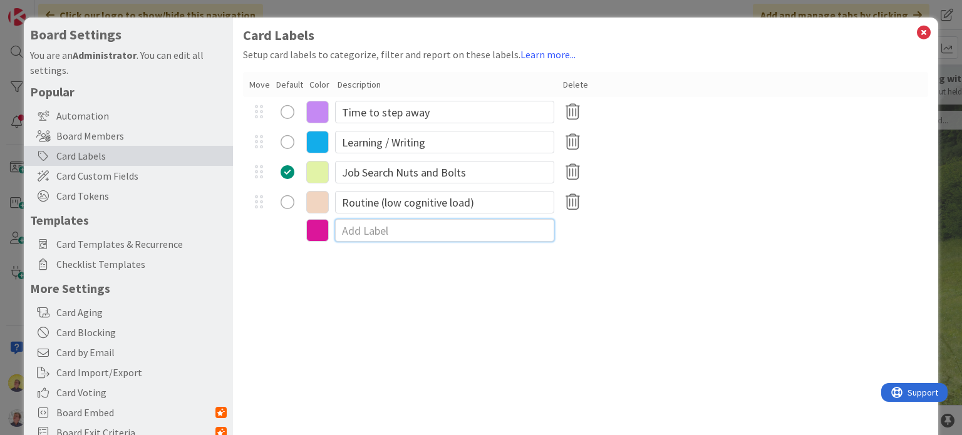
click at [373, 235] on input at bounding box center [444, 230] width 219 height 23
click at [313, 231] on icon at bounding box center [317, 230] width 23 height 23
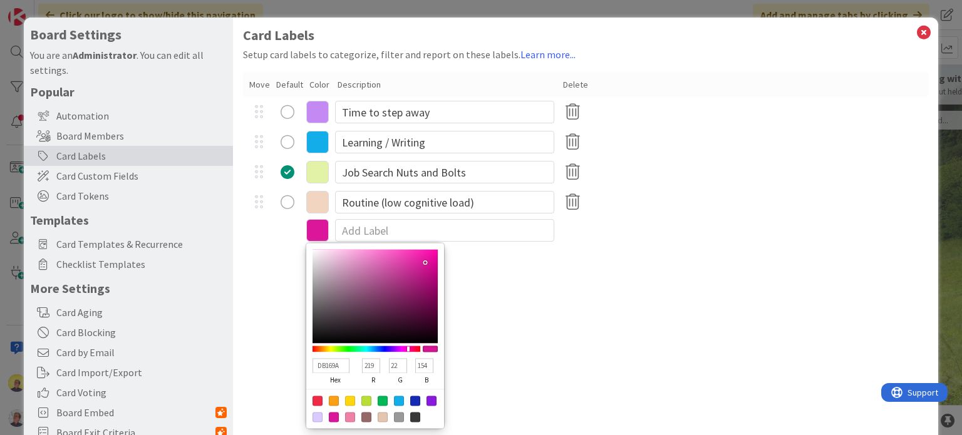
click at [382, 402] on div at bounding box center [383, 401] width 10 height 10
type input "00B858"
type input "0"
type input "184"
type input "88"
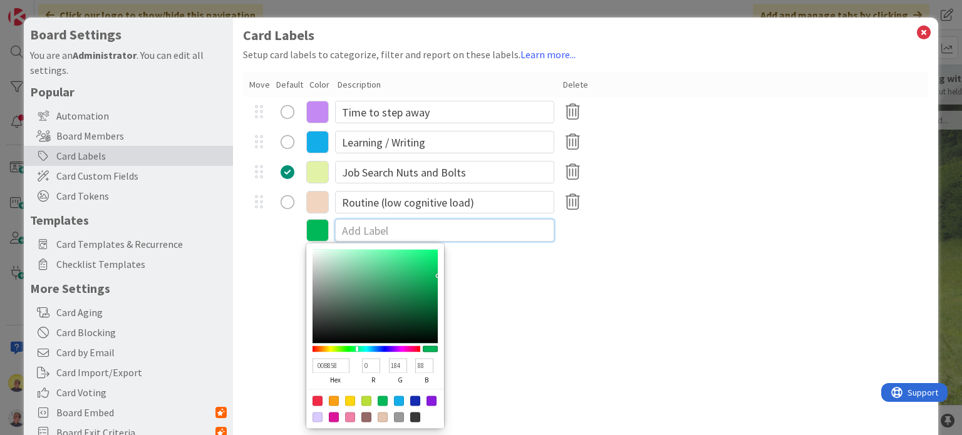
click at [393, 229] on input at bounding box center [444, 230] width 219 height 23
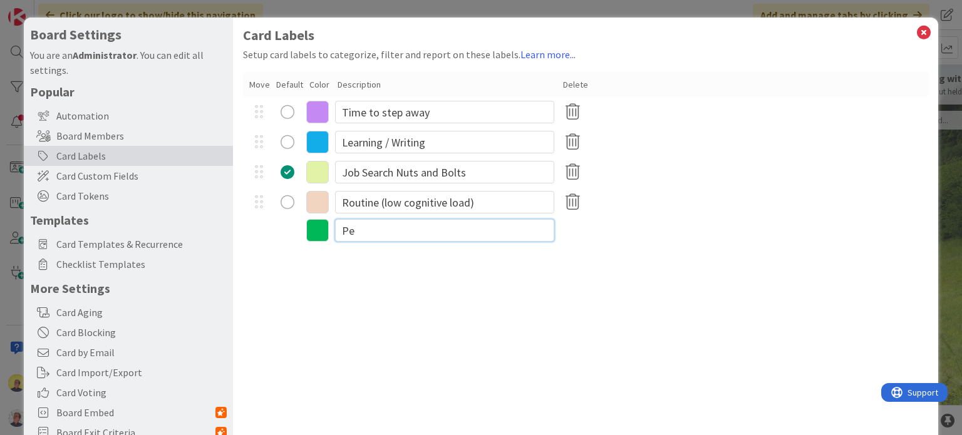
type input "P"
type input "Home and Family"
click at [491, 281] on div "Card Labels Setup card labels to categorize, filter and report on these labels.…" at bounding box center [585, 258] width 705 height 481
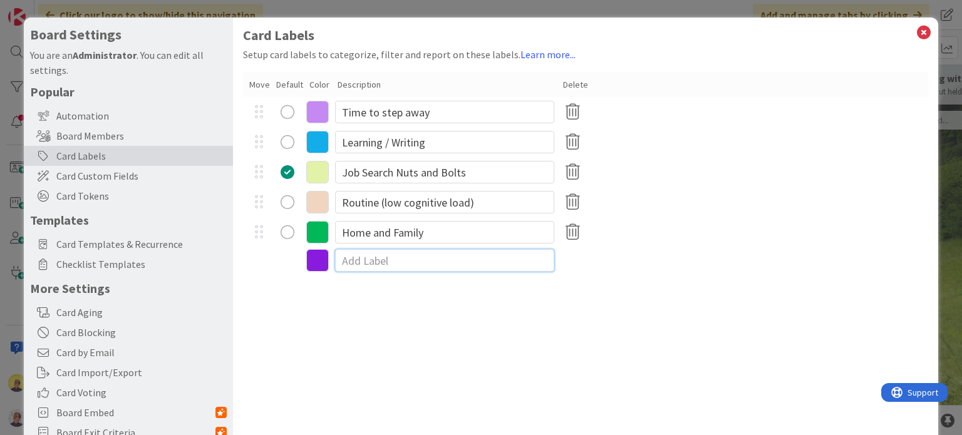
click at [395, 265] on input at bounding box center [444, 260] width 219 height 23
type input "Personal"
click at [316, 290] on icon at bounding box center [317, 290] width 23 height 23
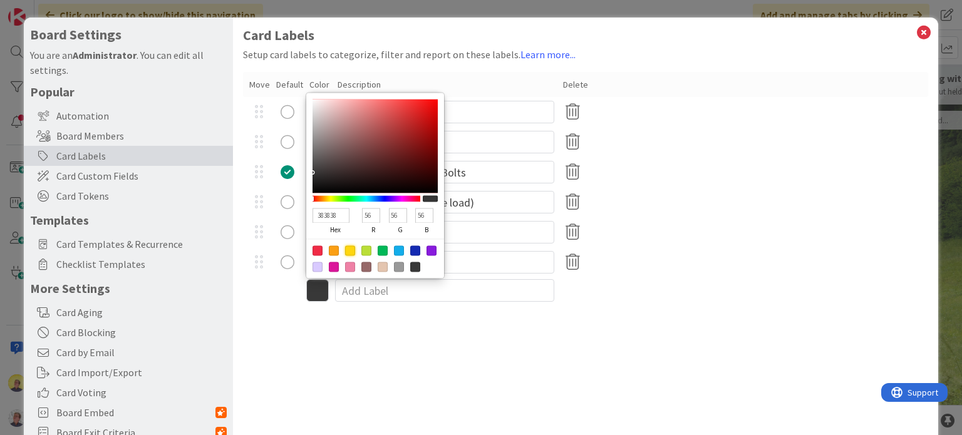
click at [351, 253] on div at bounding box center [350, 251] width 10 height 10
type input "FFD60F"
type input "255"
type input "214"
type input "15"
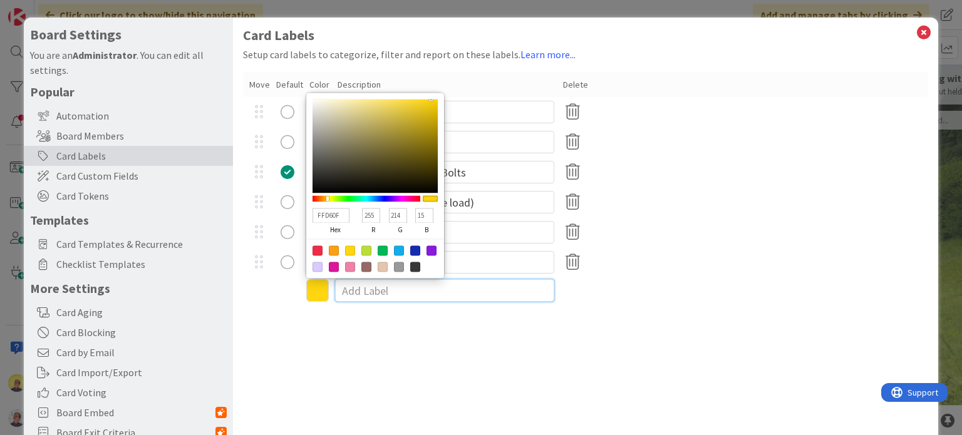
click at [387, 294] on input at bounding box center [444, 290] width 219 height 23
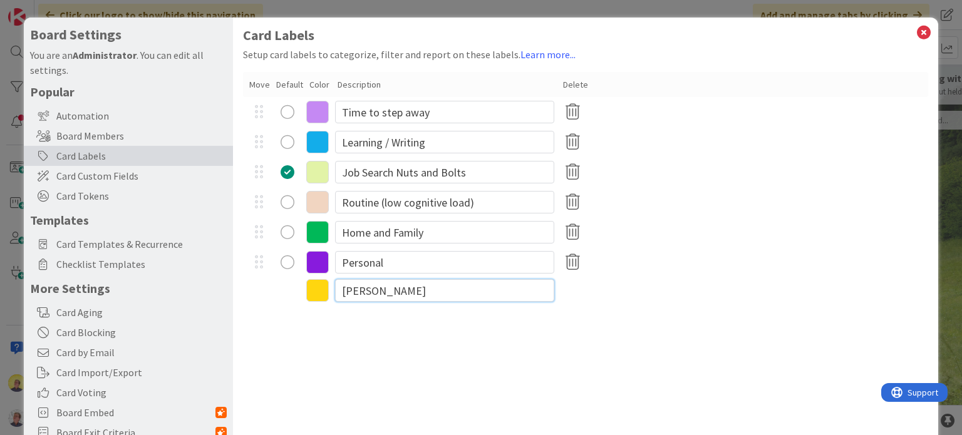
type input "Social"
click at [367, 365] on div "Card Labels Setup card labels to categorize, filter and report on these labels.…" at bounding box center [585, 258] width 705 height 481
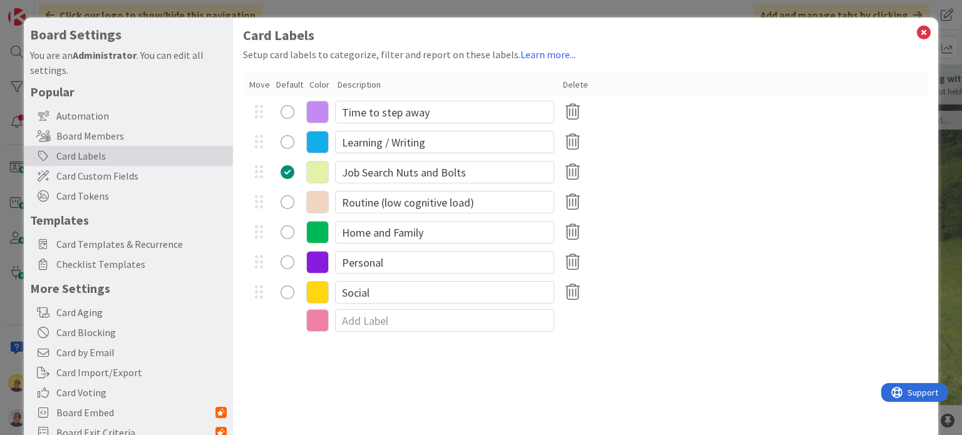
click at [321, 294] on icon at bounding box center [317, 292] width 23 height 23
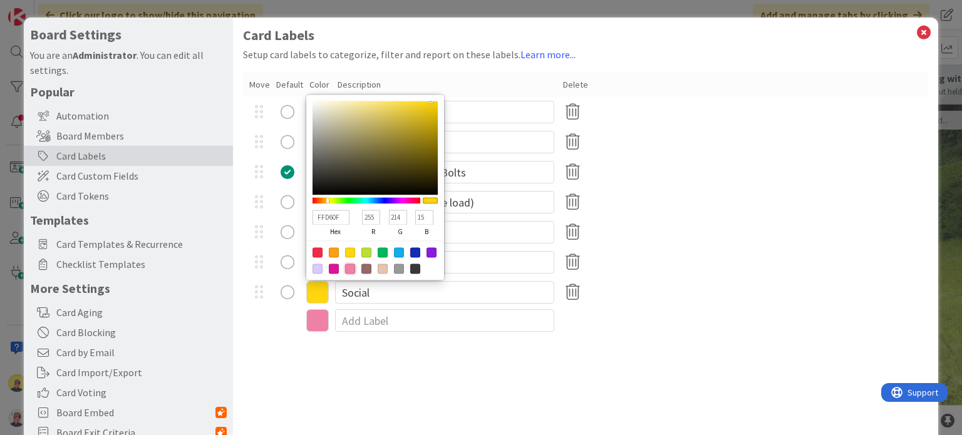
click at [348, 271] on div at bounding box center [350, 269] width 10 height 10
type input "EF81A6"
type input "239"
type input "129"
type input "166"
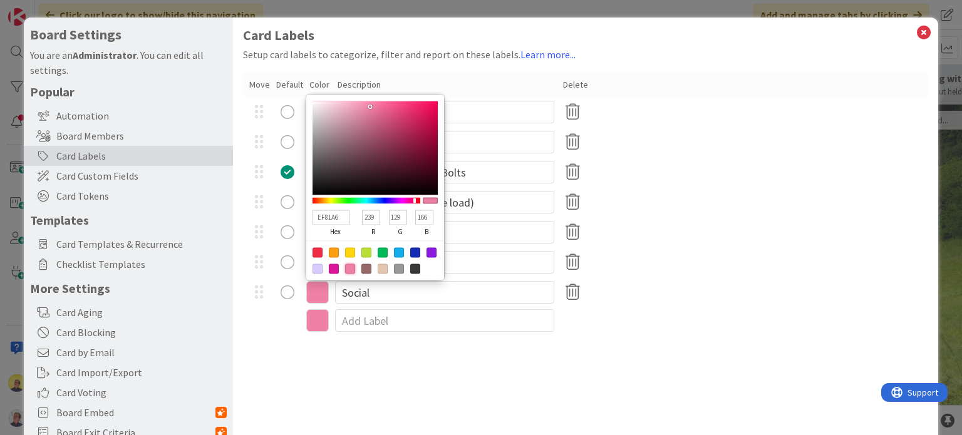
click at [318, 321] on icon at bounding box center [317, 320] width 23 height 23
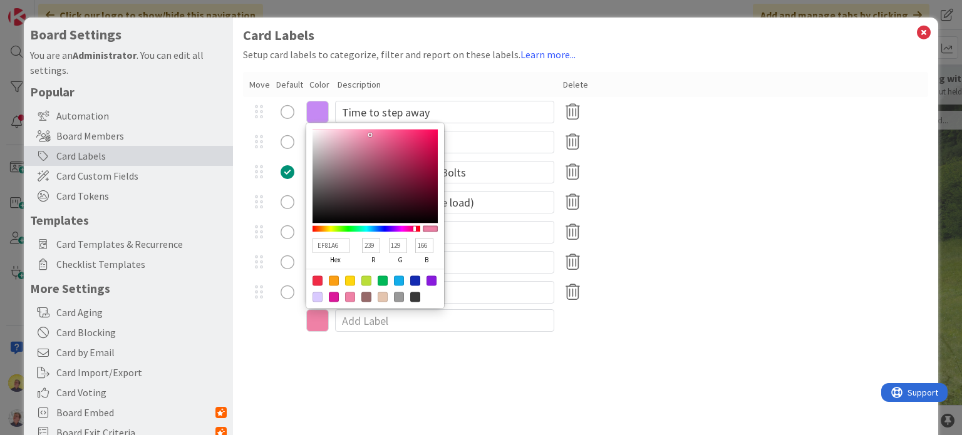
click at [487, 366] on div "Card Labels Setup card labels to categorize, filter and report on these labels.…" at bounding box center [585, 258] width 705 height 481
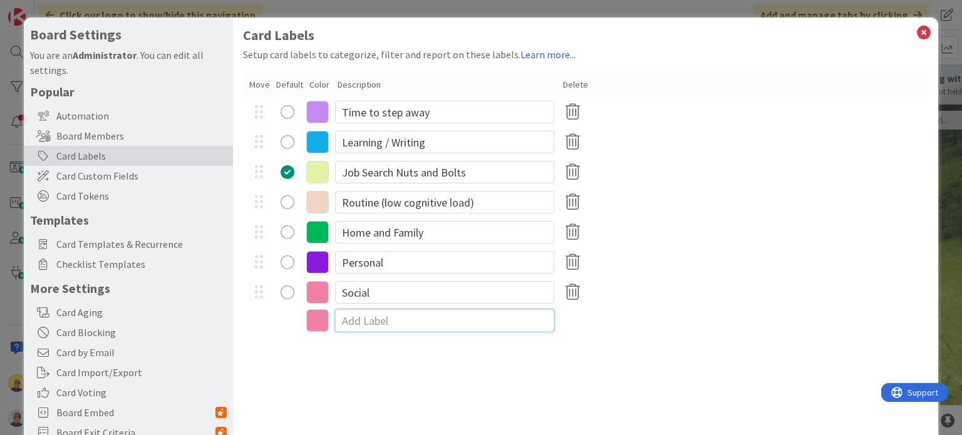
click at [384, 321] on input at bounding box center [444, 320] width 219 height 23
click at [321, 329] on icon at bounding box center [317, 320] width 23 height 23
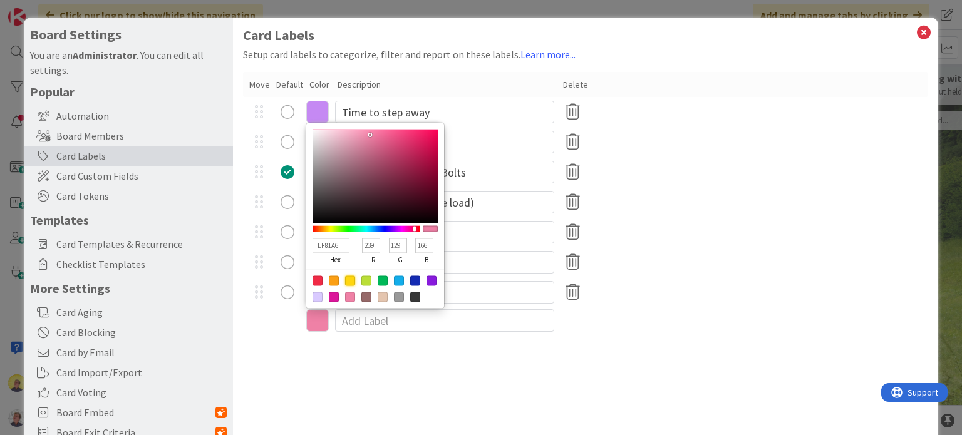
click at [355, 281] on div at bounding box center [350, 281] width 10 height 10
type input "FFD60F"
type input "255"
type input "214"
type input "15"
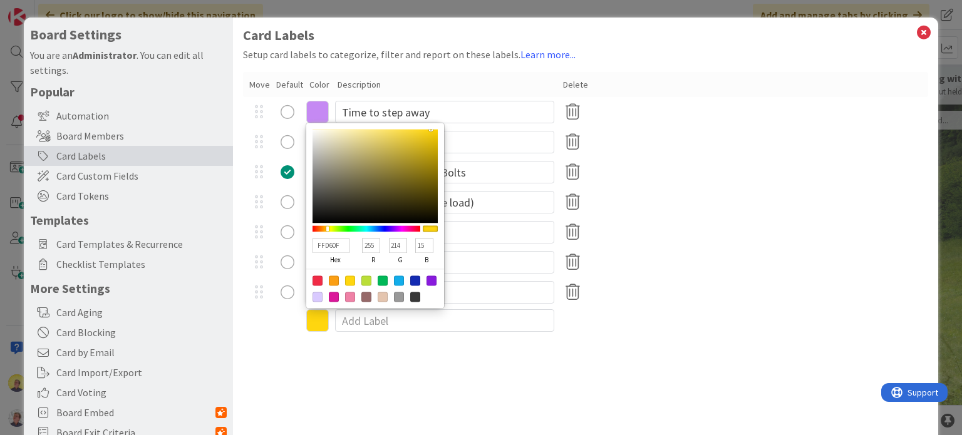
click at [373, 375] on div "Card Labels Setup card labels to categorize, filter and report on these labels.…" at bounding box center [585, 258] width 705 height 481
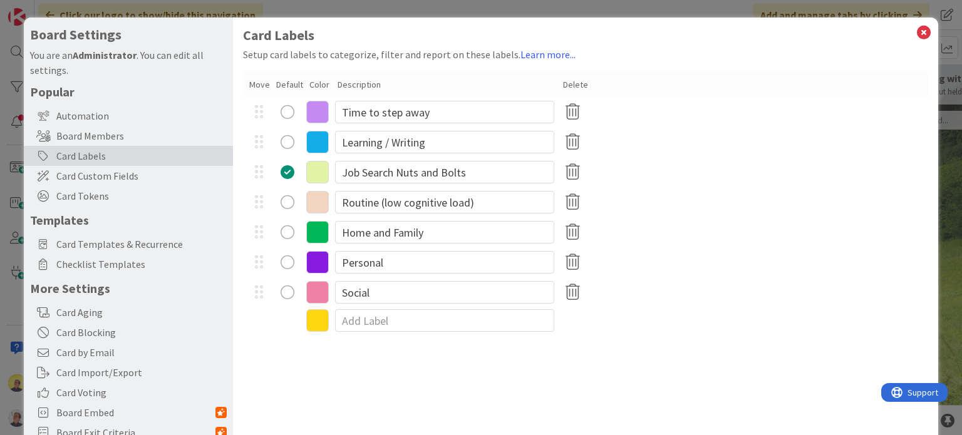
click at [670, 334] on div "Card Labels Setup card labels to categorize, filter and report on these labels.…" at bounding box center [585, 258] width 705 height 481
click at [917, 35] on icon at bounding box center [924, 33] width 16 height 18
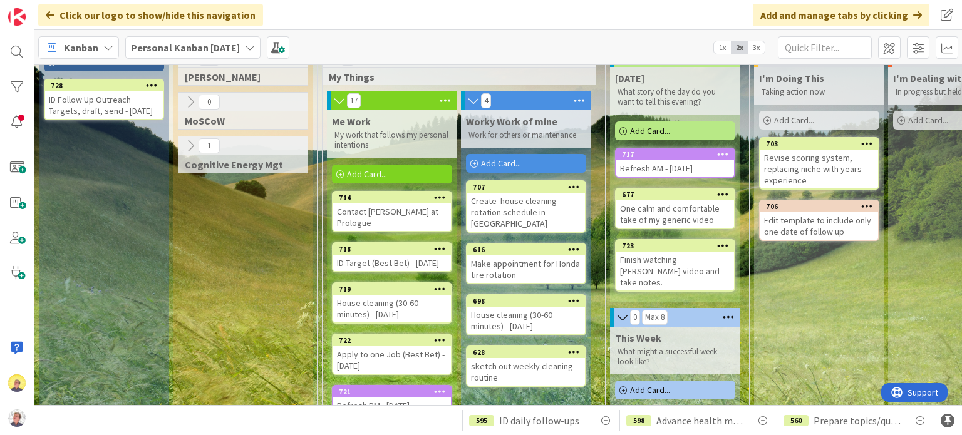
click at [664, 263] on div "Finish watching [PERSON_NAME] video and take notes." at bounding box center [675, 271] width 118 height 39
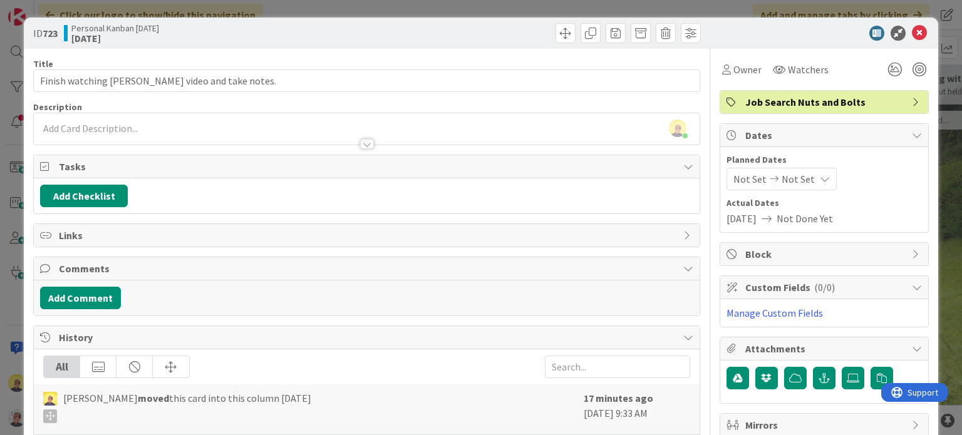
click at [897, 101] on div "Job Search Nuts and Bolts" at bounding box center [824, 102] width 208 height 23
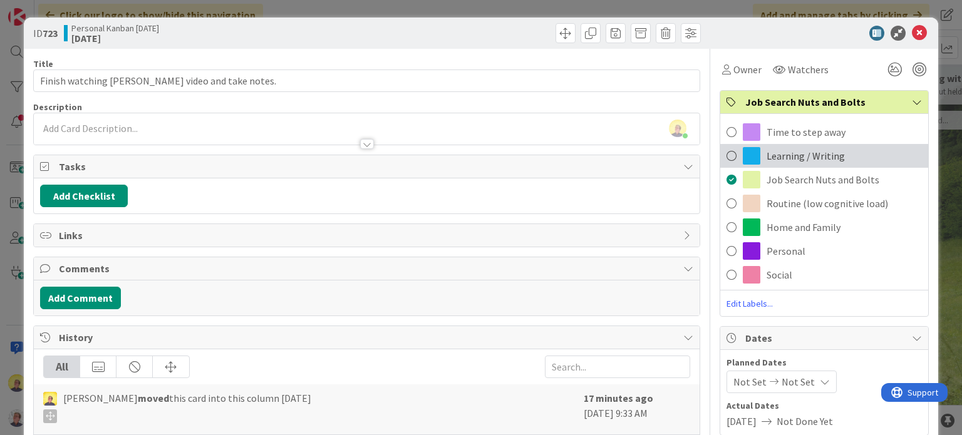
click at [816, 158] on span "Learning / Writing" at bounding box center [806, 155] width 78 height 15
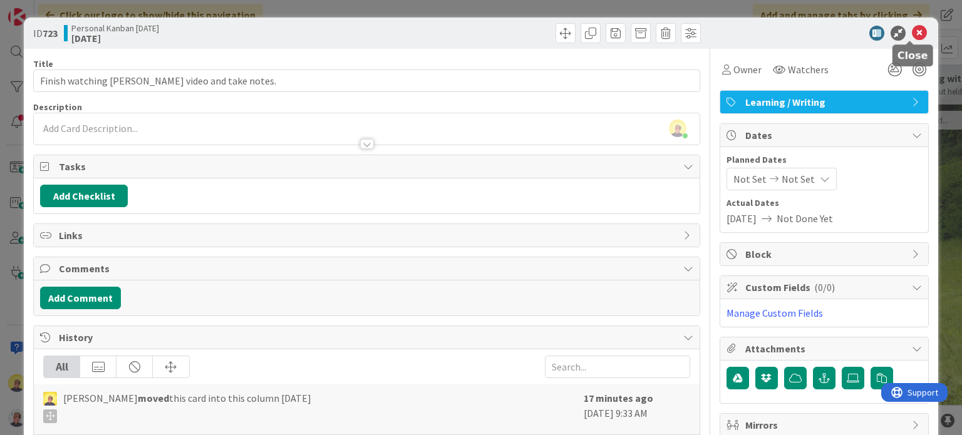
click at [912, 34] on icon at bounding box center [919, 33] width 15 height 15
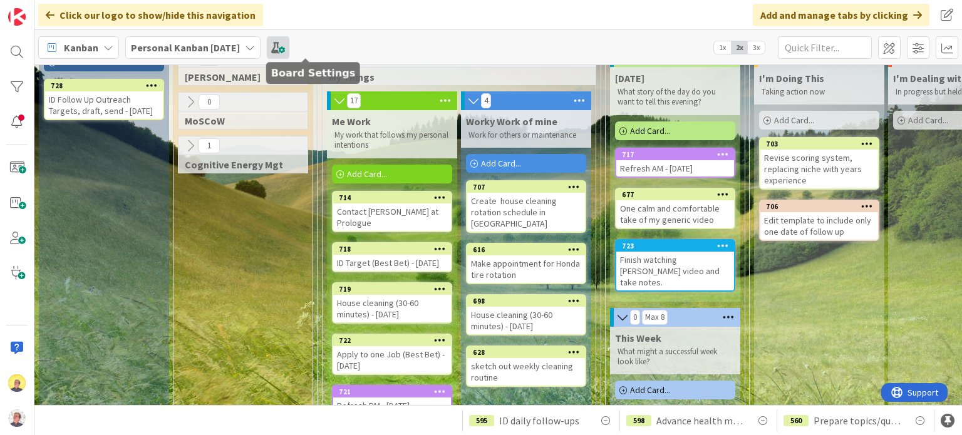
click at [289, 43] on span at bounding box center [278, 47] width 23 height 23
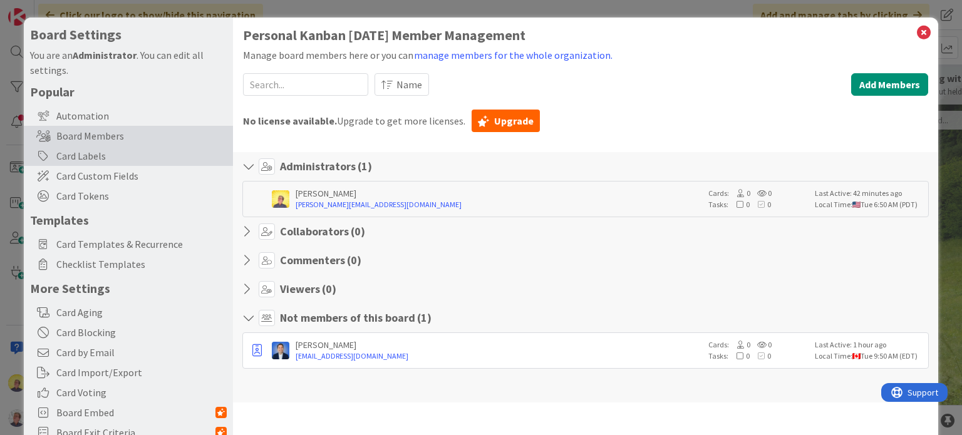
click at [72, 162] on div "Card Labels" at bounding box center [128, 156] width 209 height 20
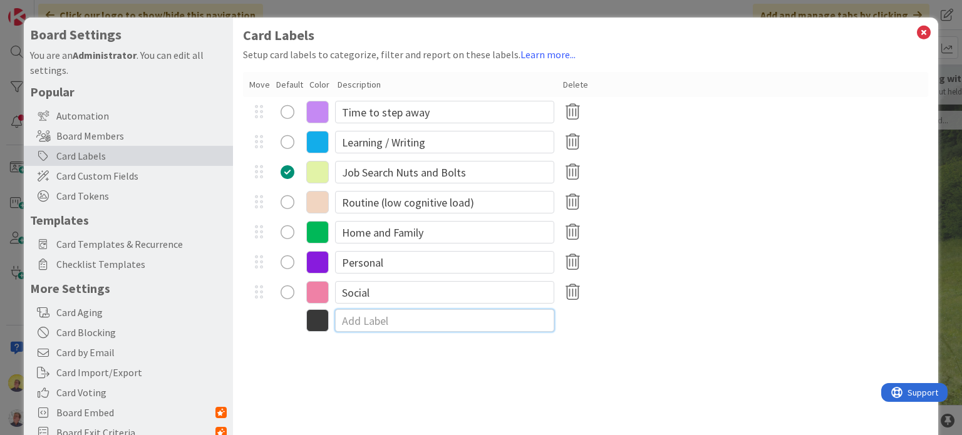
click at [371, 321] on input at bounding box center [444, 320] width 219 height 23
type input "Planning for Success"
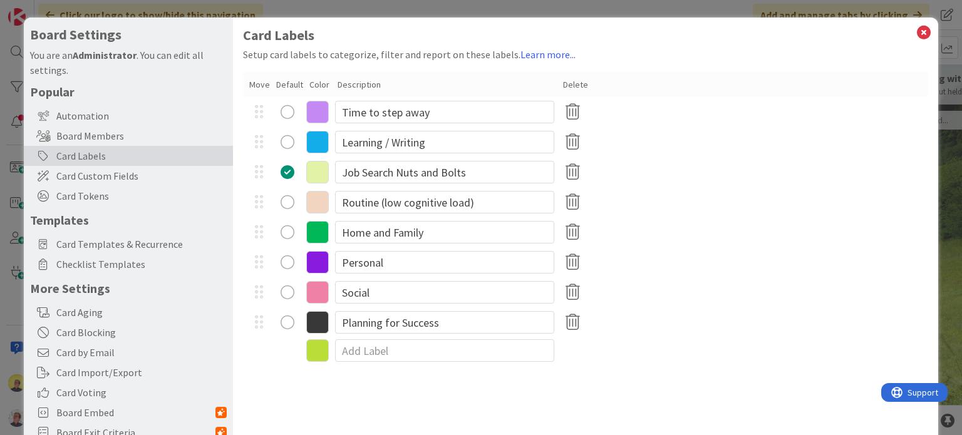
click at [316, 327] on icon at bounding box center [317, 322] width 23 height 23
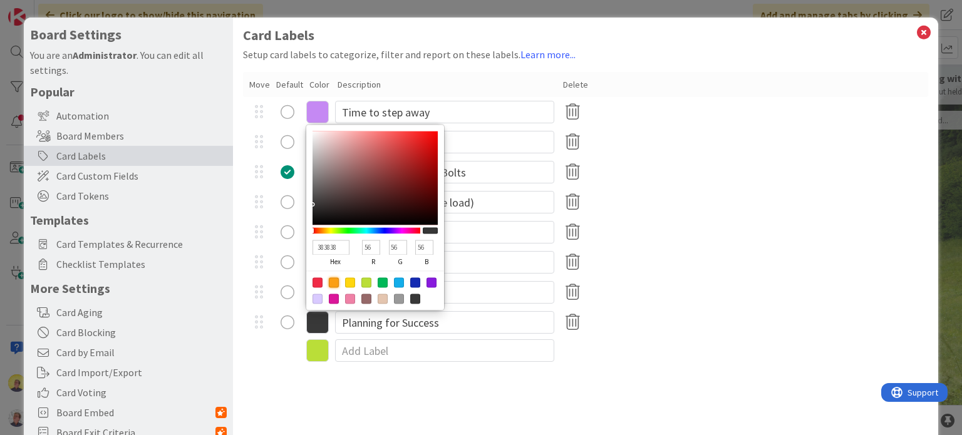
click at [337, 282] on div at bounding box center [334, 282] width 10 height 10
type input "FB9F14"
type input "251"
type input "159"
type input "20"
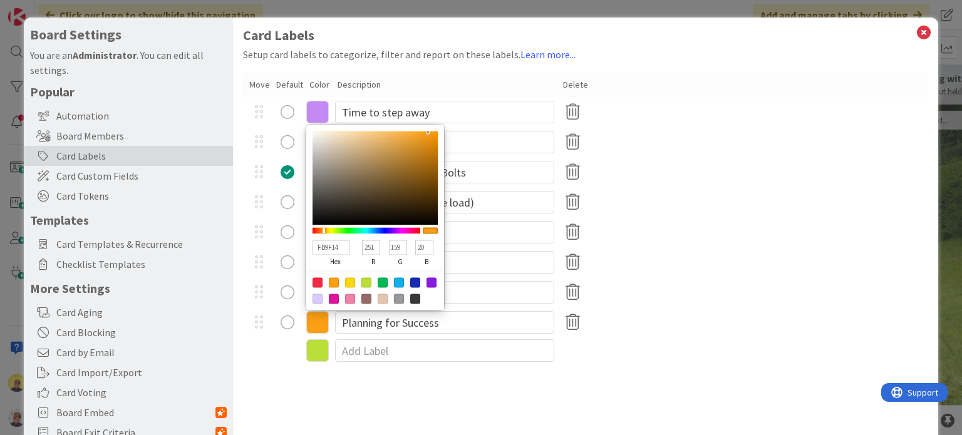
click at [264, 388] on div "Card Labels Setup card labels to categorize, filter and report on these labels.…" at bounding box center [585, 258] width 705 height 481
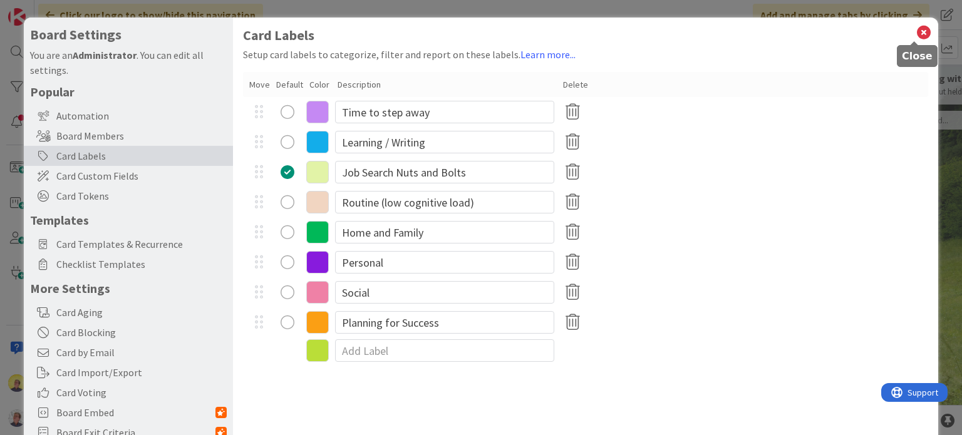
click at [917, 33] on icon at bounding box center [924, 33] width 16 height 18
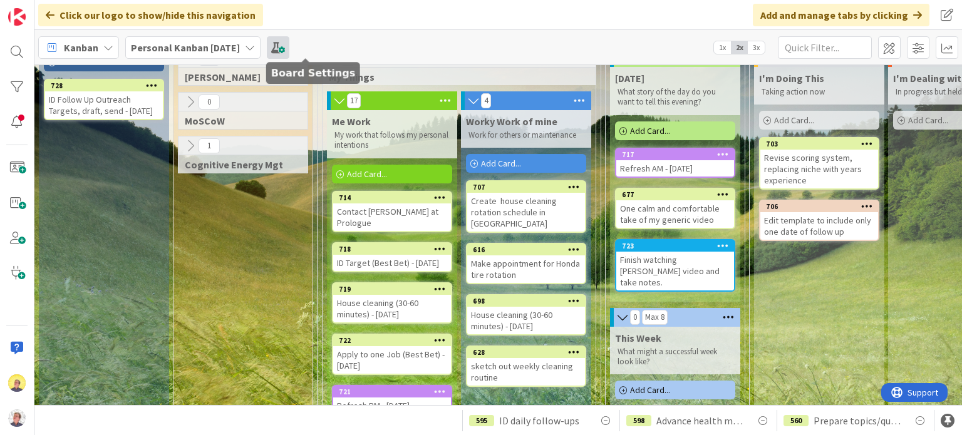
click at [289, 48] on span at bounding box center [278, 47] width 23 height 23
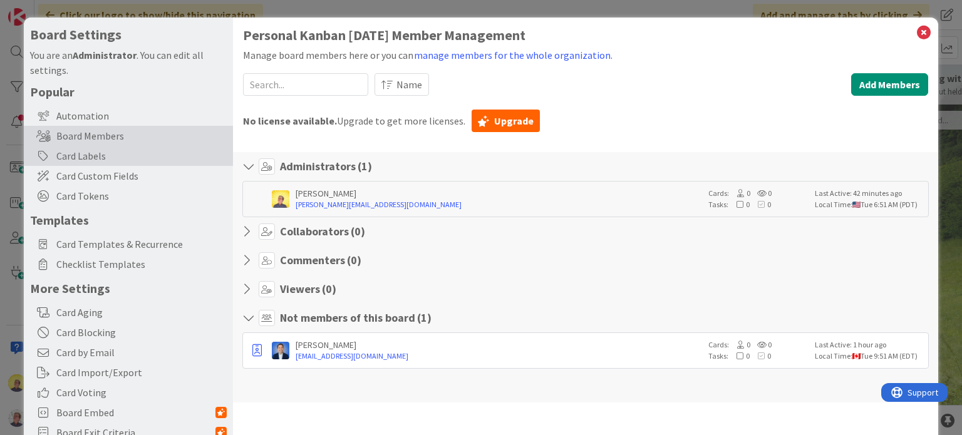
click at [95, 153] on div "Card Labels" at bounding box center [128, 156] width 209 height 20
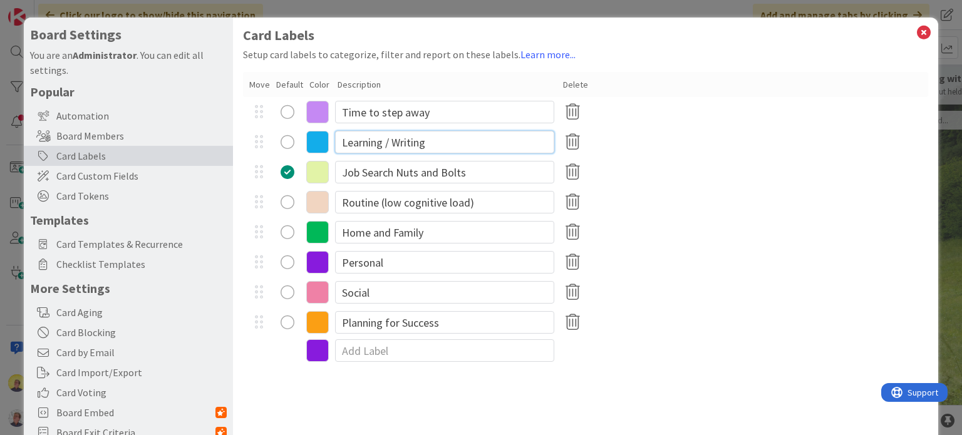
click at [445, 145] on input "Learning / Writing" at bounding box center [444, 142] width 219 height 23
type input "Learning / Writing / Creation"
click at [916, 34] on icon at bounding box center [924, 33] width 16 height 18
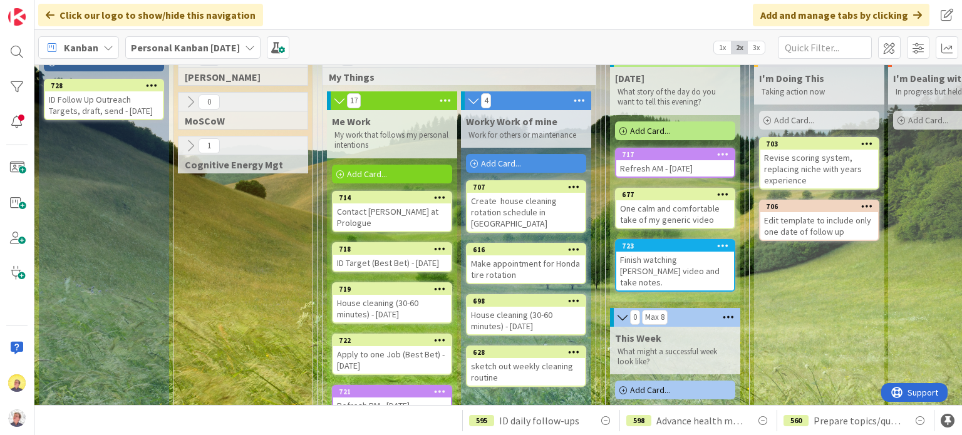
click at [509, 256] on div "Make appointment for Honda tire rotation" at bounding box center [526, 270] width 118 height 28
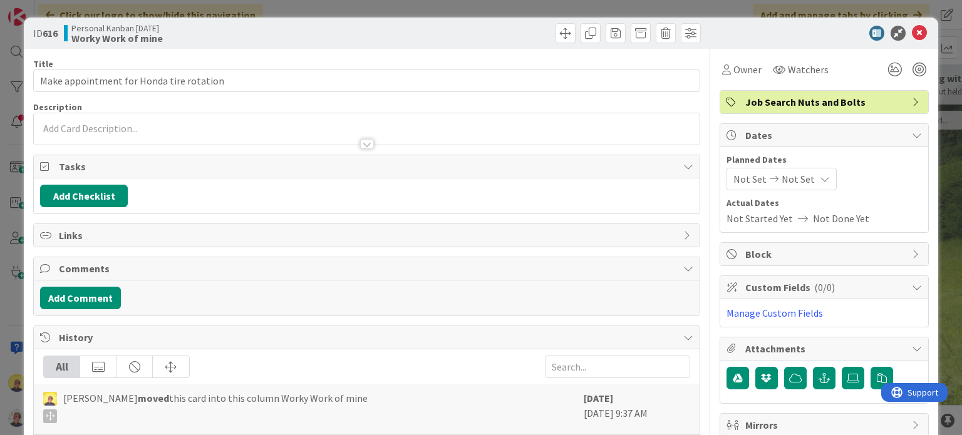
click at [808, 101] on span "Job Search Nuts and Bolts" at bounding box center [825, 102] width 160 height 15
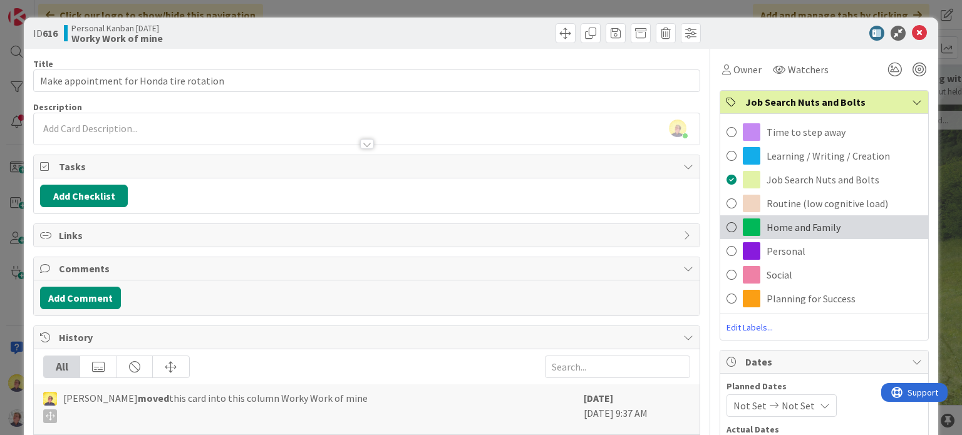
click at [808, 229] on span "Home and Family" at bounding box center [804, 227] width 74 height 15
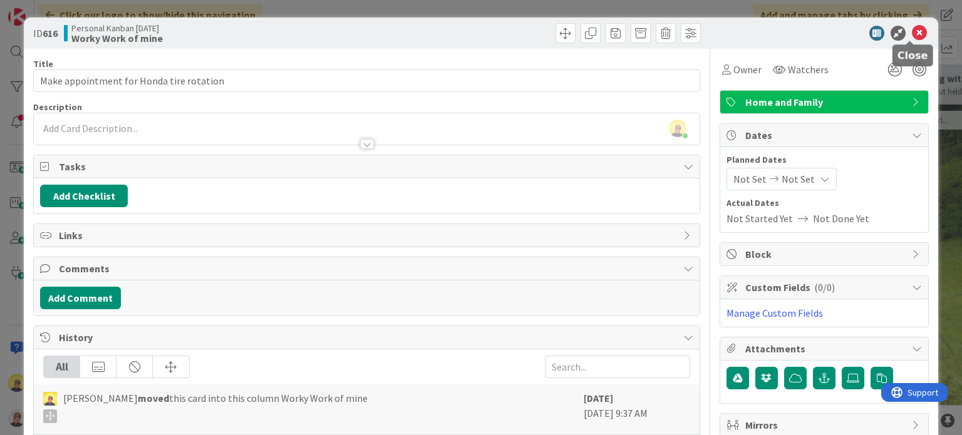
click at [912, 32] on icon at bounding box center [919, 33] width 15 height 15
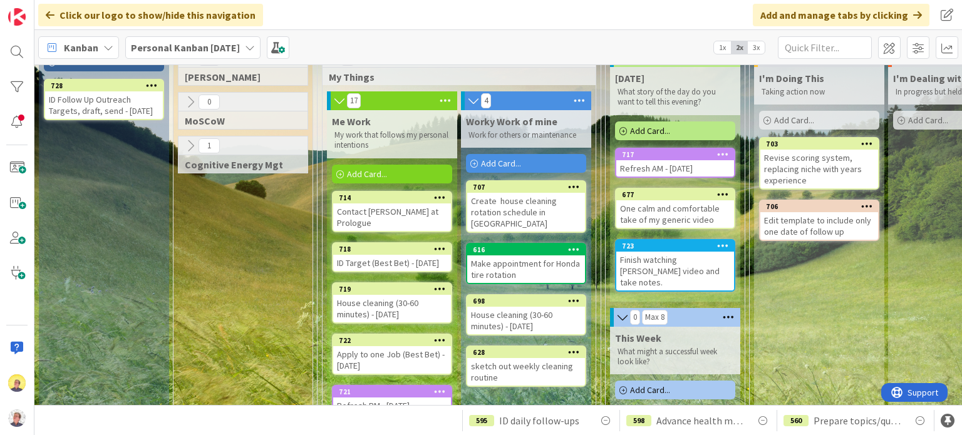
click at [519, 312] on div "House cleaning (30-60 minutes) - [DATE]" at bounding box center [526, 321] width 118 height 28
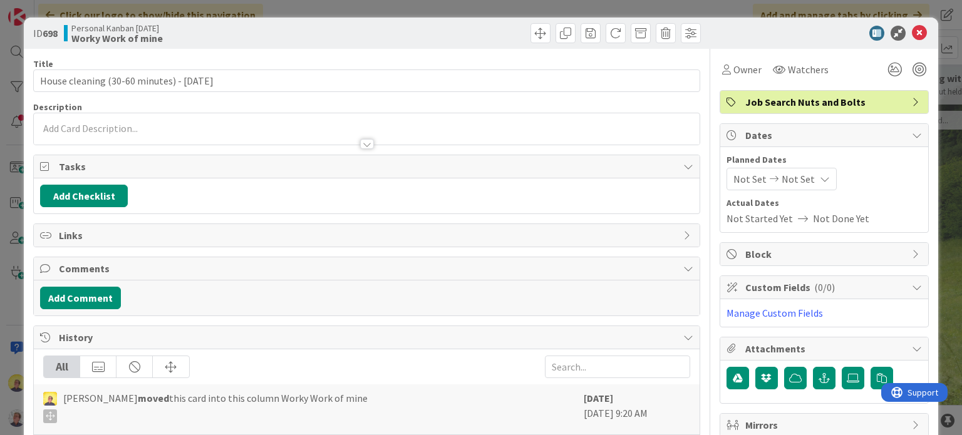
click at [843, 103] on span "Job Search Nuts and Bolts" at bounding box center [825, 102] width 160 height 15
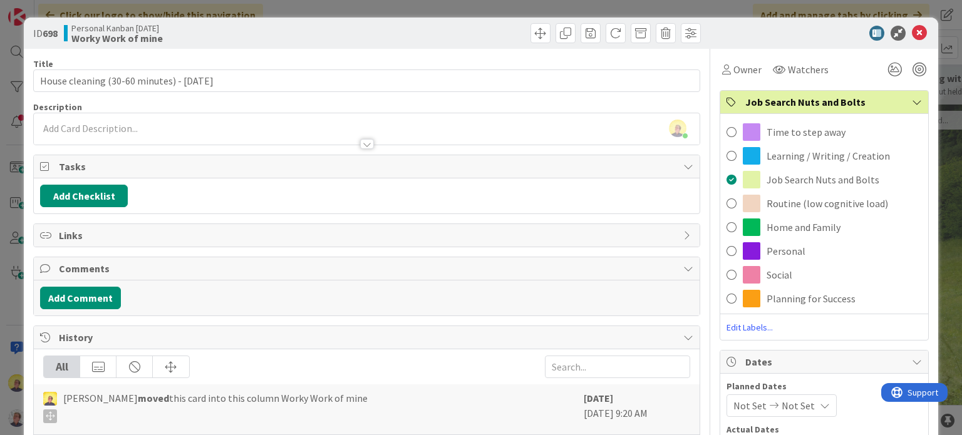
click at [771, 225] on span "Home and Family" at bounding box center [804, 227] width 74 height 15
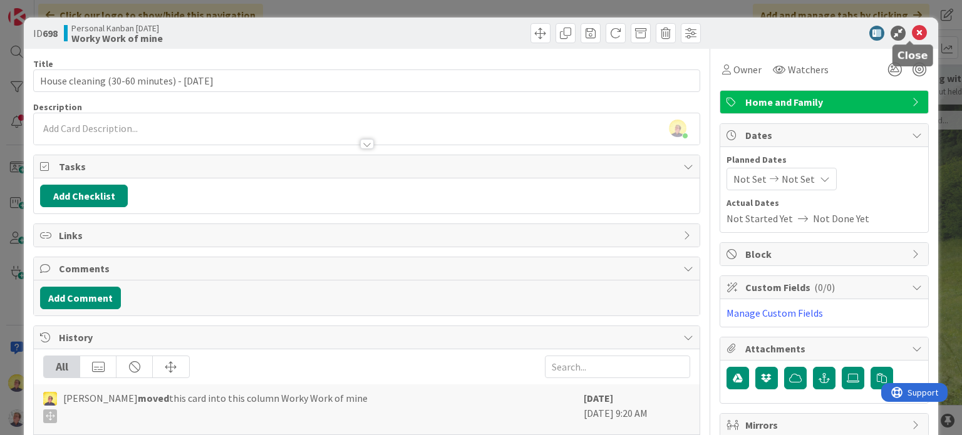
click at [912, 31] on icon at bounding box center [919, 33] width 15 height 15
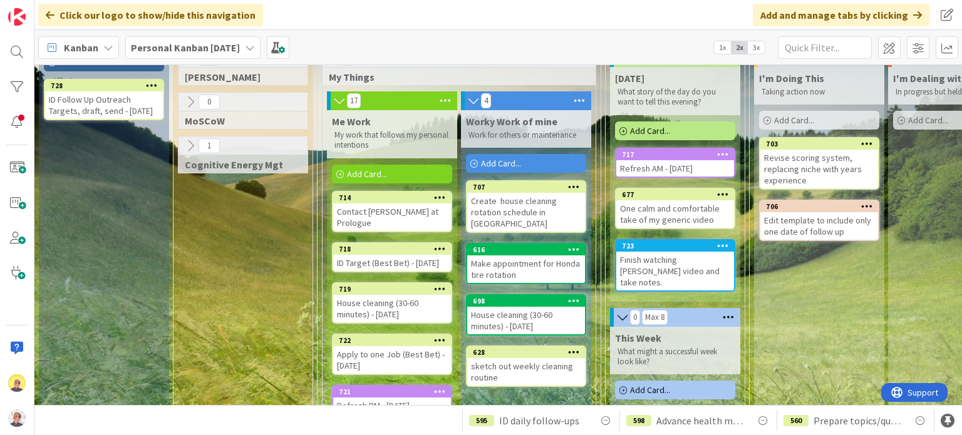
click at [522, 205] on div "Create house cleaning rotation schedule in [GEOGRAPHIC_DATA]" at bounding box center [526, 212] width 118 height 39
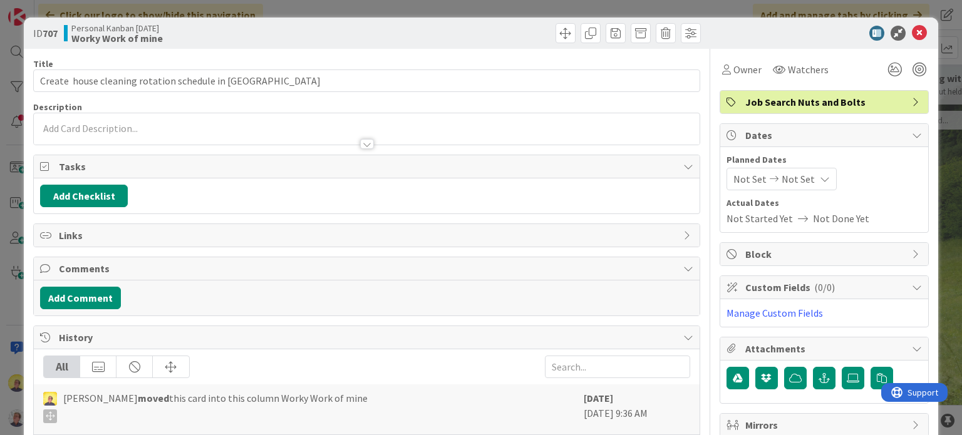
click at [828, 102] on span "Job Search Nuts and Bolts" at bounding box center [825, 102] width 160 height 15
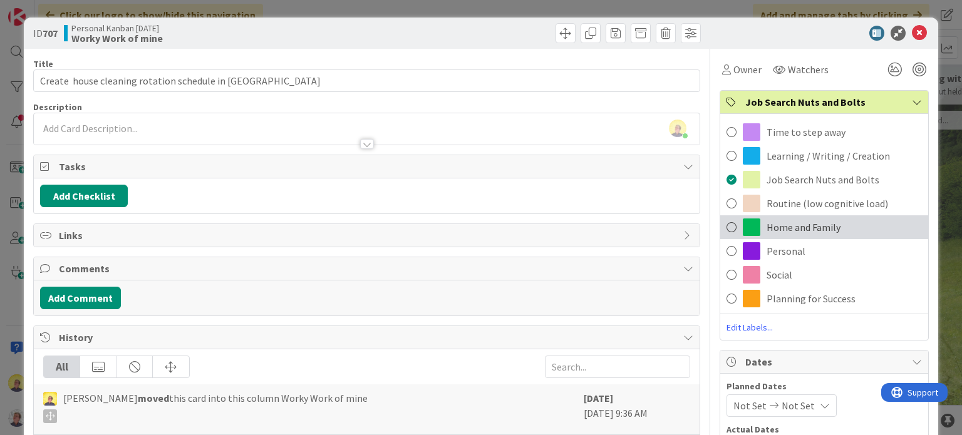
click at [817, 224] on span "Home and Family" at bounding box center [804, 227] width 74 height 15
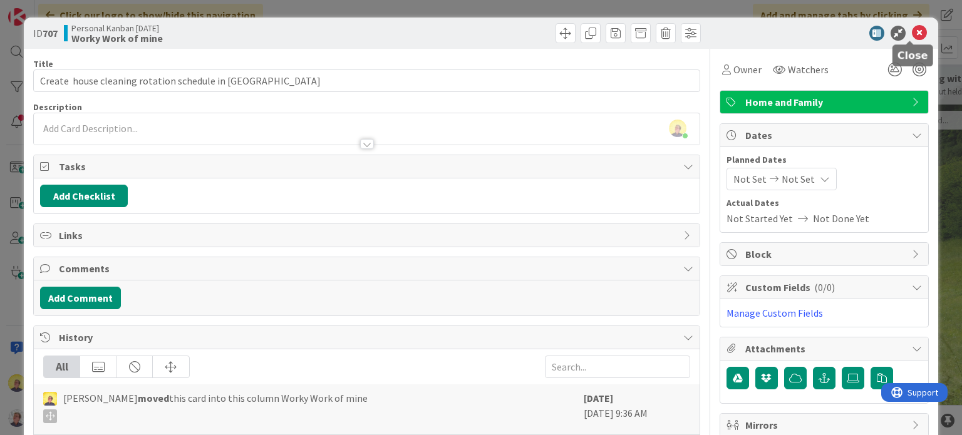
click at [912, 32] on icon at bounding box center [919, 33] width 15 height 15
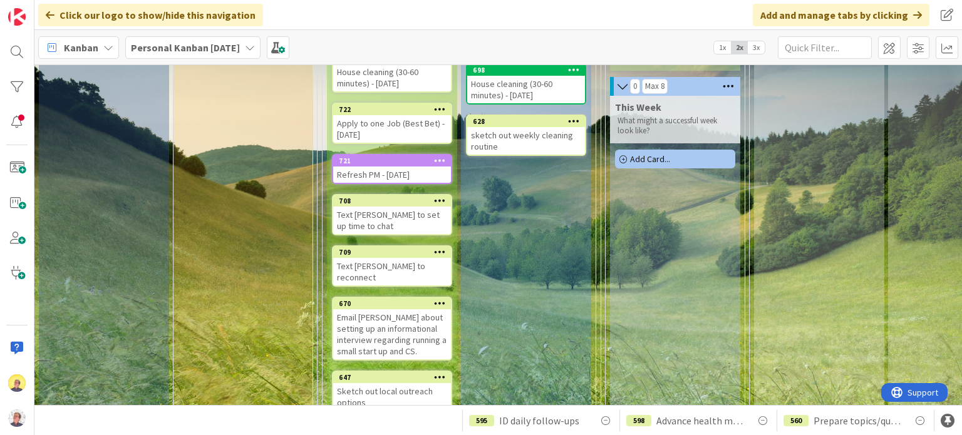
scroll to position [313, 0]
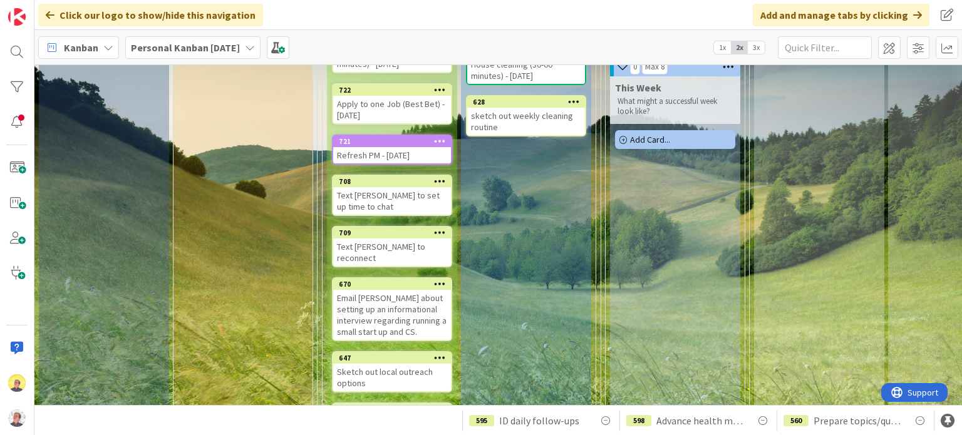
click at [378, 204] on div "Text [PERSON_NAME] to set up time to chat" at bounding box center [392, 201] width 118 height 28
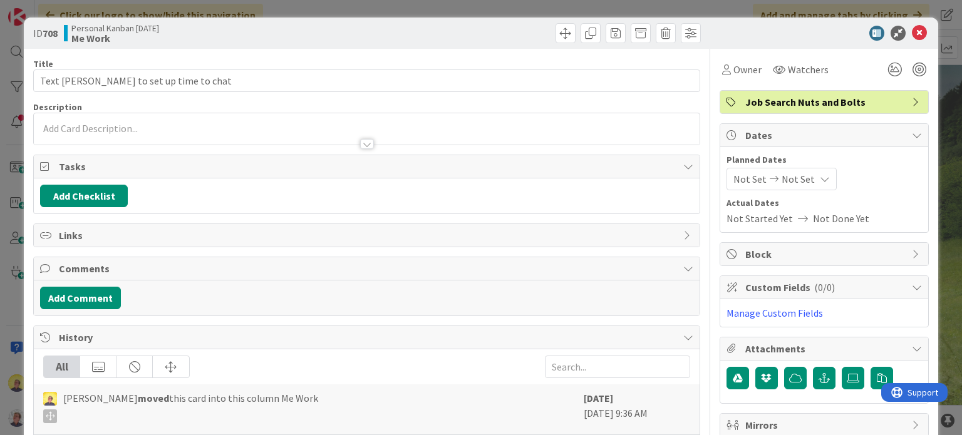
click at [839, 102] on span "Job Search Nuts and Bolts" at bounding box center [825, 102] width 160 height 15
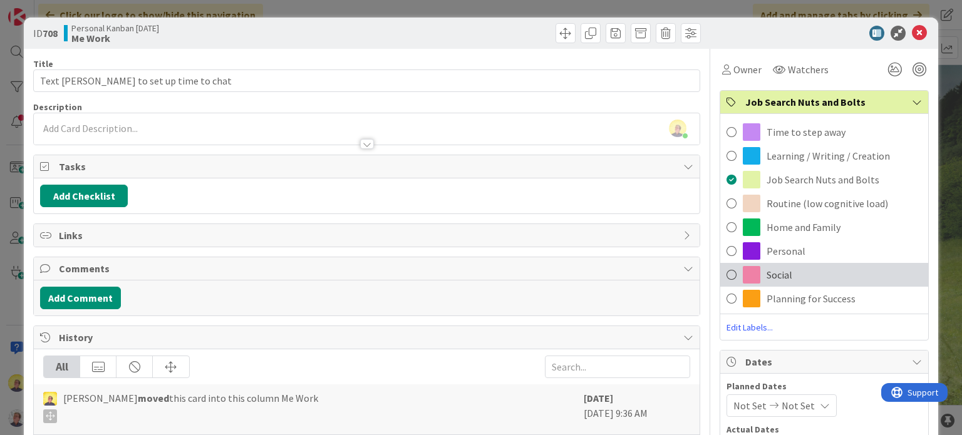
click at [756, 274] on div "Social" at bounding box center [824, 275] width 208 height 24
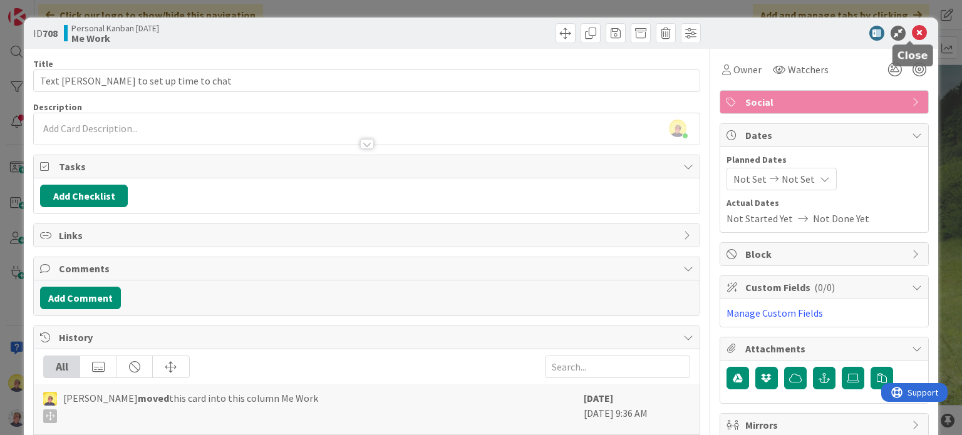
click at [912, 29] on icon at bounding box center [919, 33] width 15 height 15
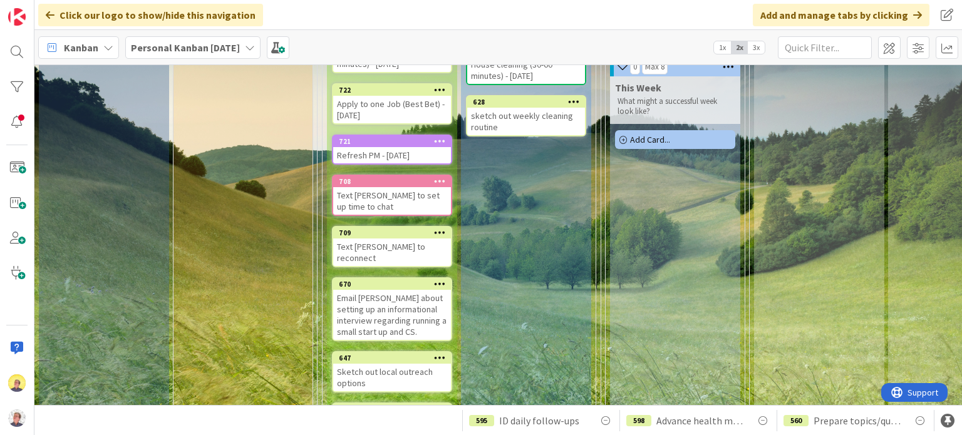
click at [365, 242] on div "Text [PERSON_NAME] to reconnect" at bounding box center [392, 253] width 118 height 28
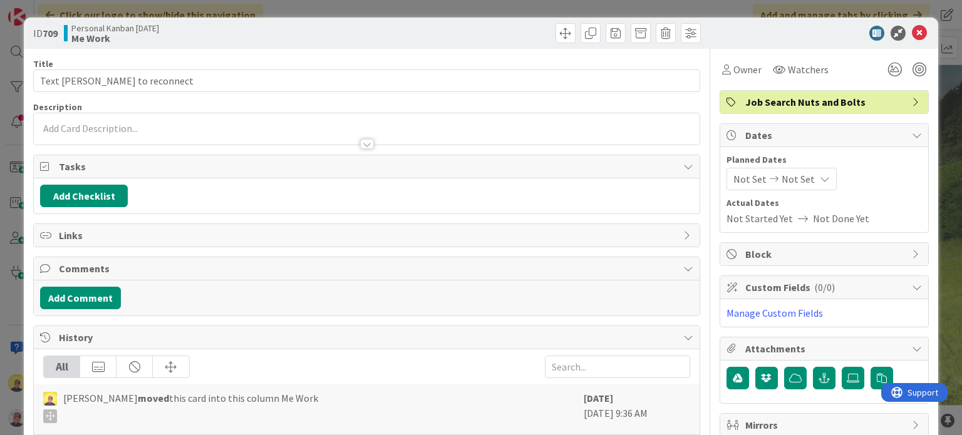
click at [858, 100] on span "Job Search Nuts and Bolts" at bounding box center [825, 102] width 160 height 15
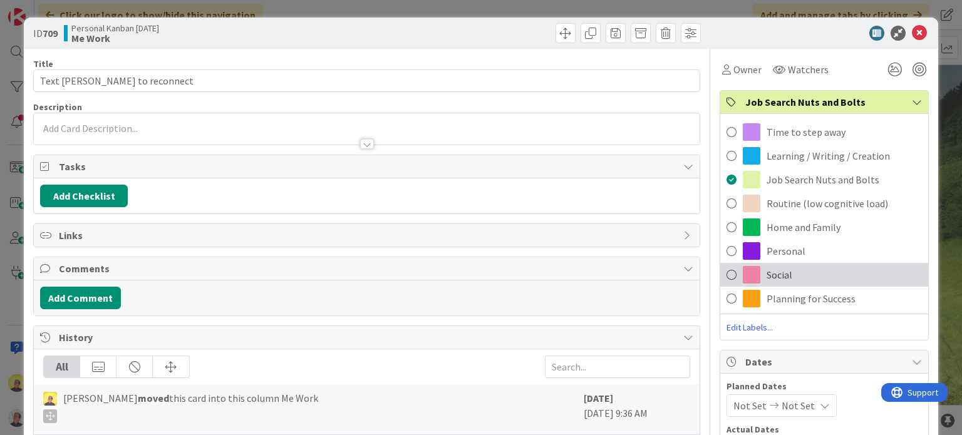
drag, startPoint x: 767, startPoint y: 273, endPoint x: 870, endPoint y: 184, distance: 135.9
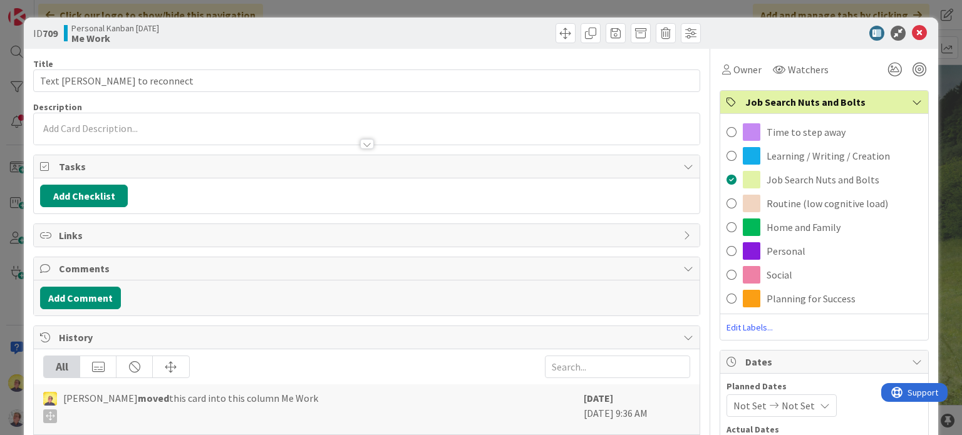
click at [769, 273] on span "Social" at bounding box center [780, 274] width 26 height 15
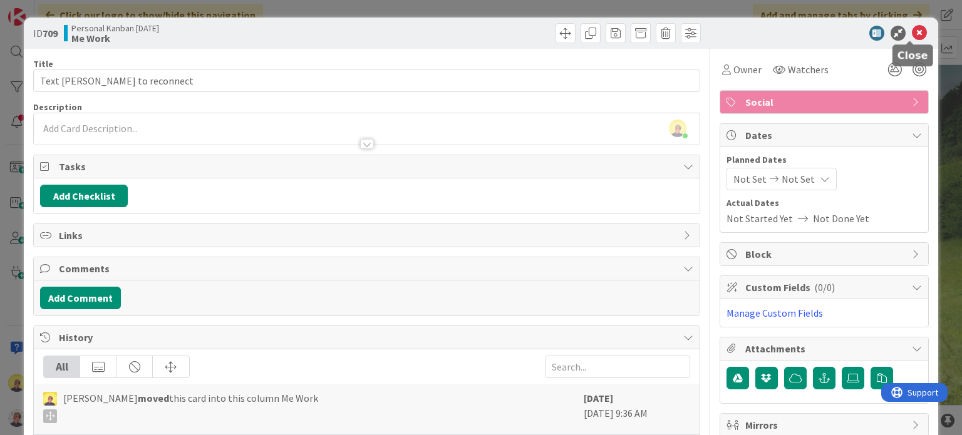
click at [912, 31] on icon at bounding box center [919, 33] width 15 height 15
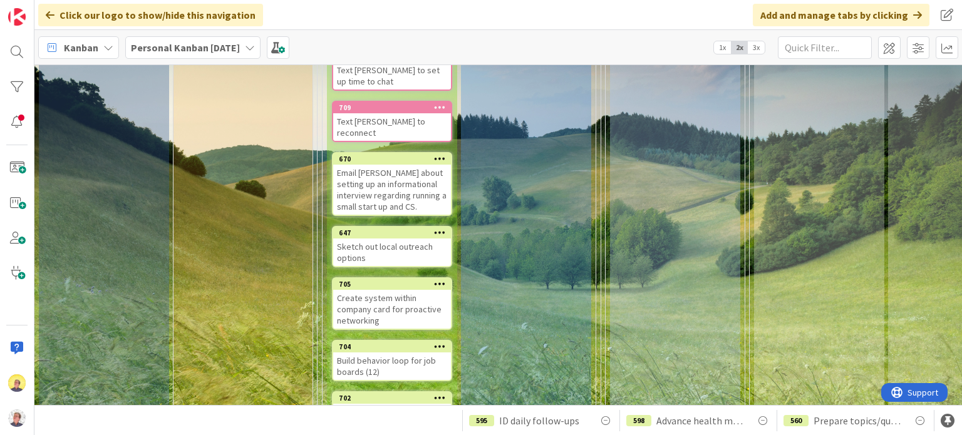
click at [401, 298] on div "Create system within company card for proactive networking" at bounding box center [392, 309] width 118 height 39
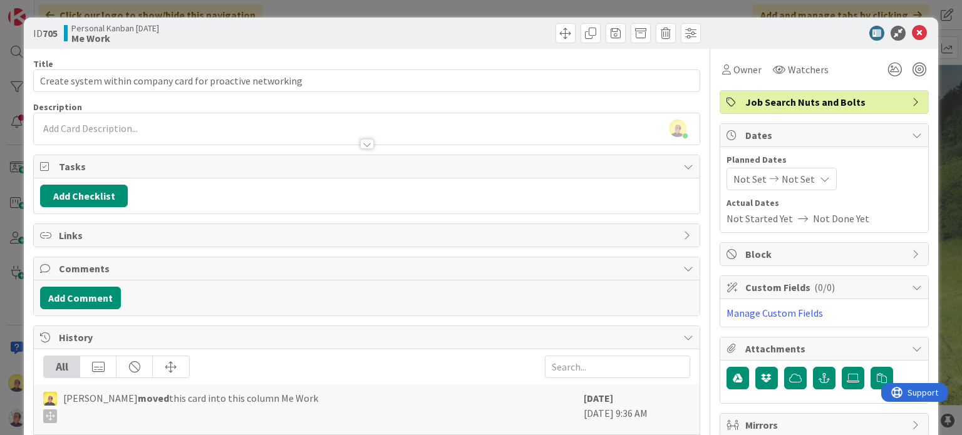
click at [901, 98] on div "Job Search Nuts and Bolts" at bounding box center [824, 102] width 208 height 23
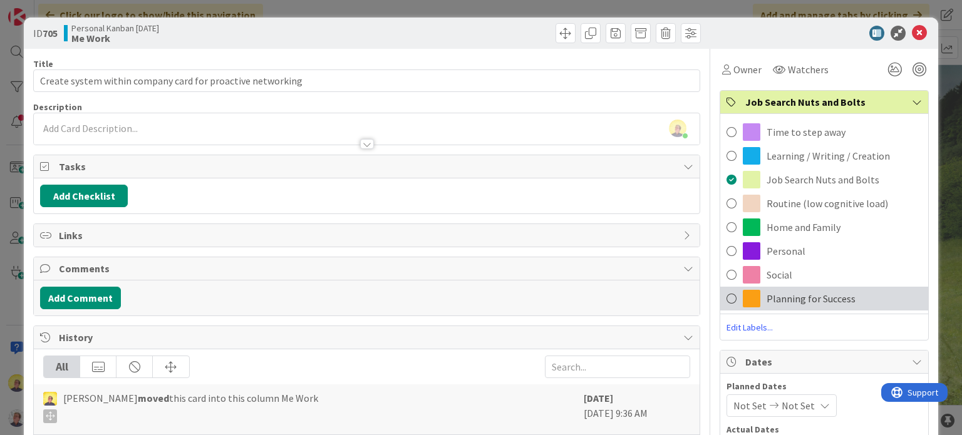
click at [754, 293] on div "Planning for Success" at bounding box center [824, 299] width 208 height 24
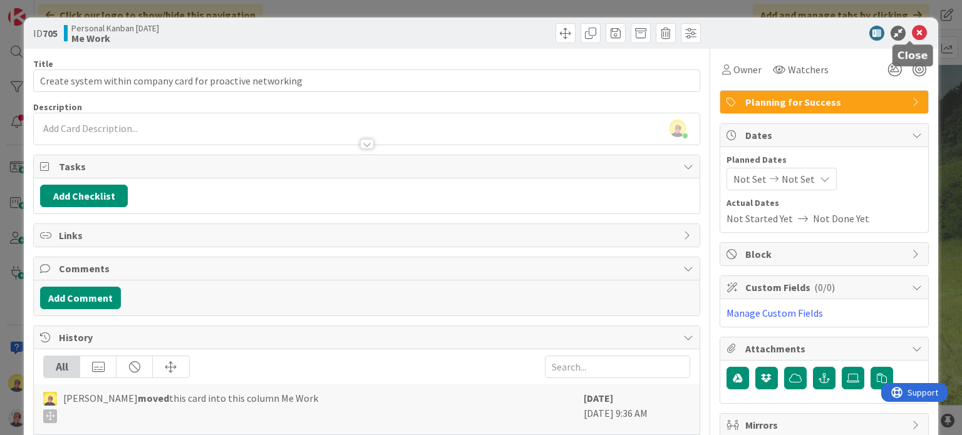
click at [912, 29] on icon at bounding box center [919, 33] width 15 height 15
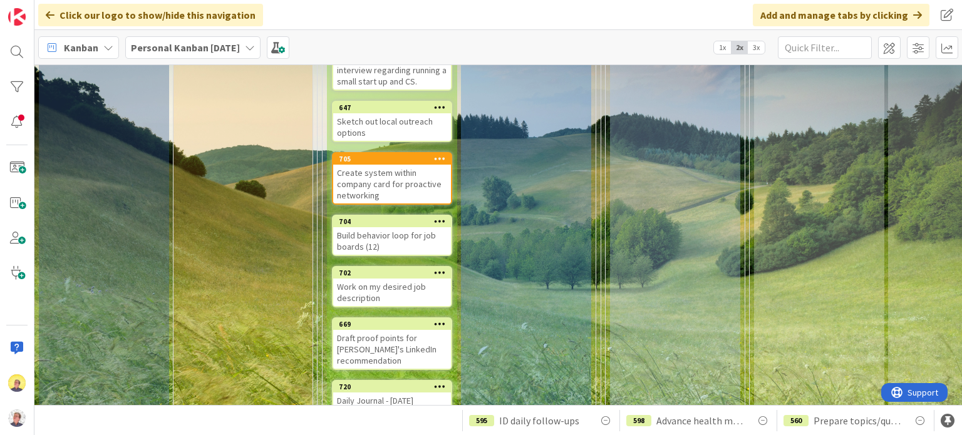
click at [396, 232] on div "Build behavior loop for job boards (12)" at bounding box center [392, 241] width 118 height 28
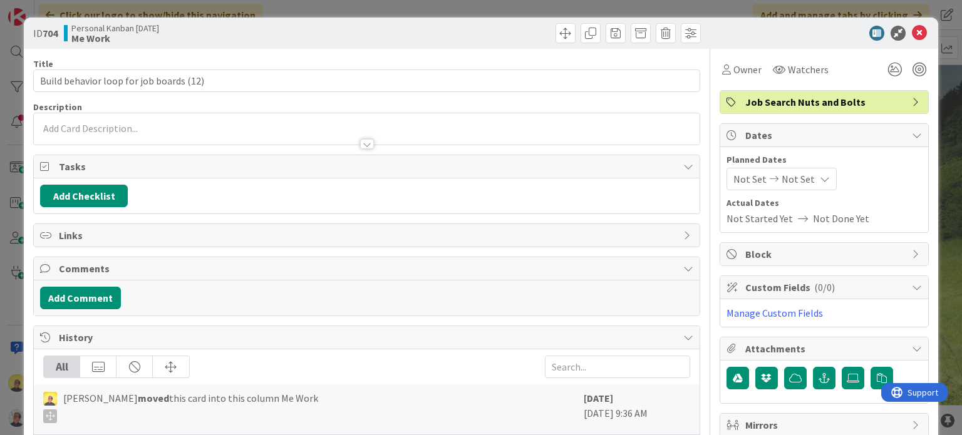
click at [912, 100] on icon at bounding box center [917, 102] width 10 height 10
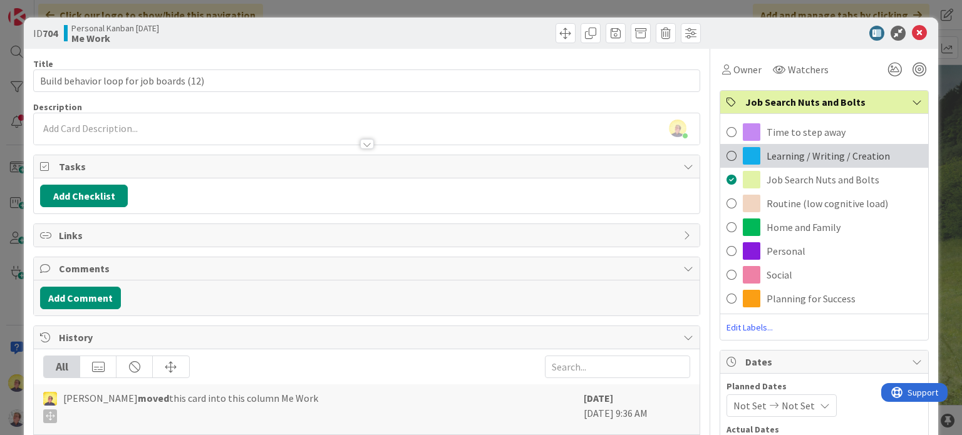
click at [797, 149] on span "Learning / Writing / Creation" at bounding box center [828, 155] width 123 height 15
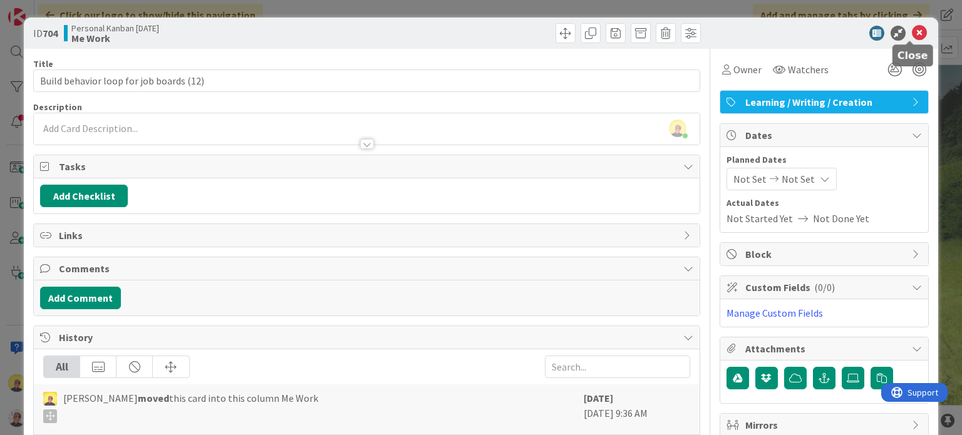
click at [912, 31] on icon at bounding box center [919, 33] width 15 height 15
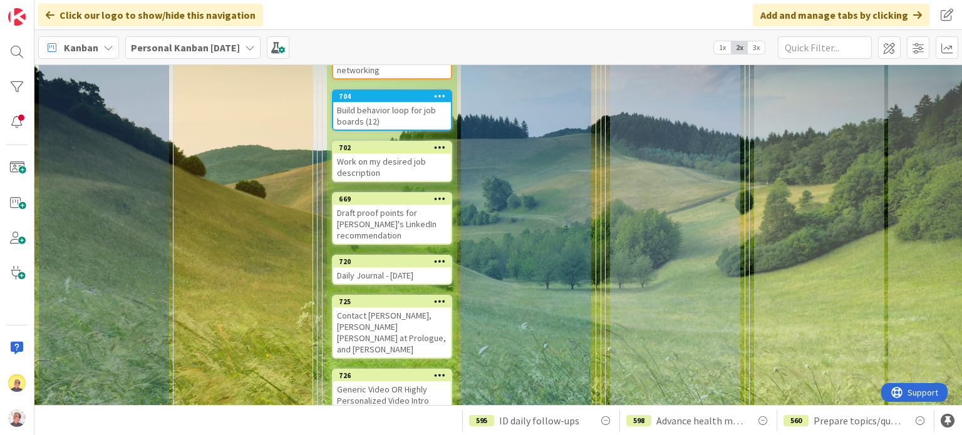
click at [413, 153] on div "Work on my desired job description" at bounding box center [392, 167] width 118 height 28
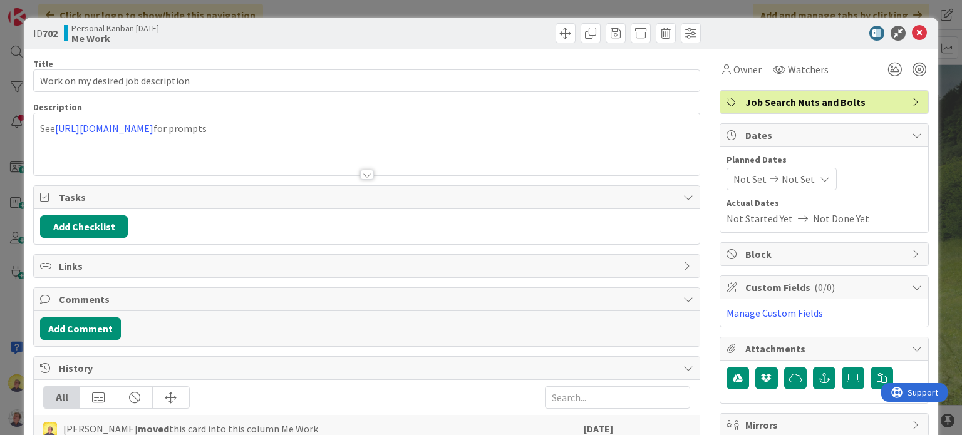
click at [912, 102] on icon at bounding box center [917, 102] width 10 height 10
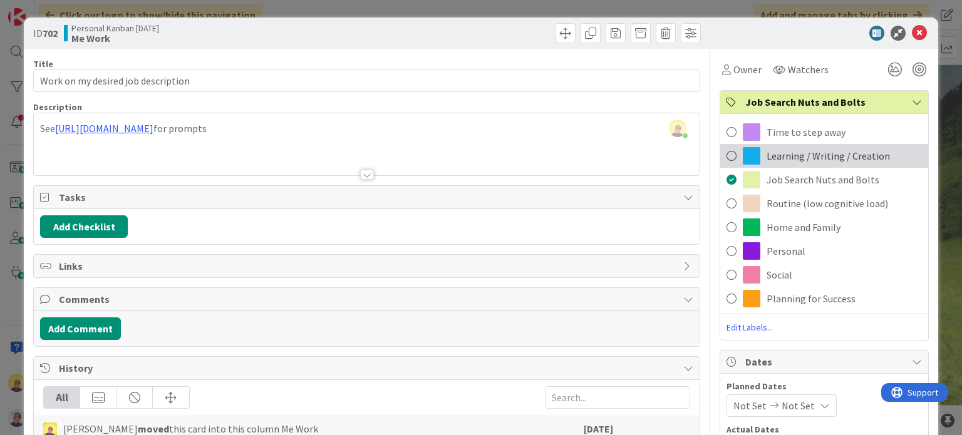
click at [787, 155] on span "Learning / Writing / Creation" at bounding box center [828, 155] width 123 height 15
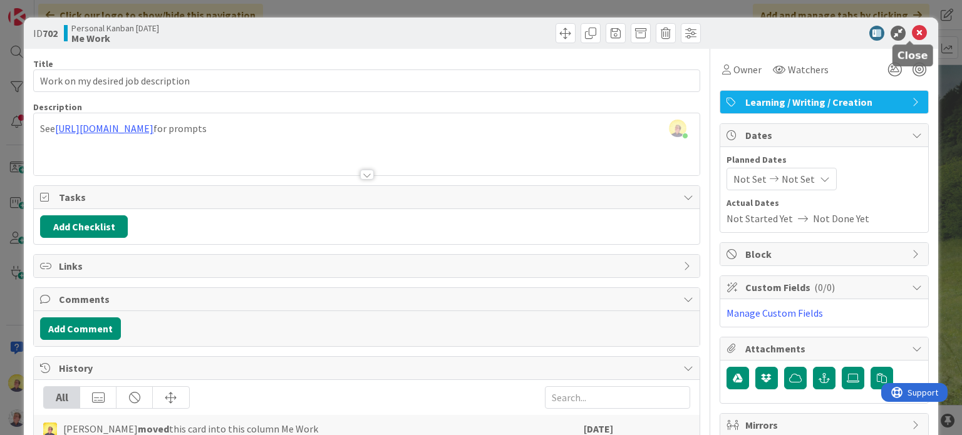
click at [912, 33] on icon at bounding box center [919, 33] width 15 height 15
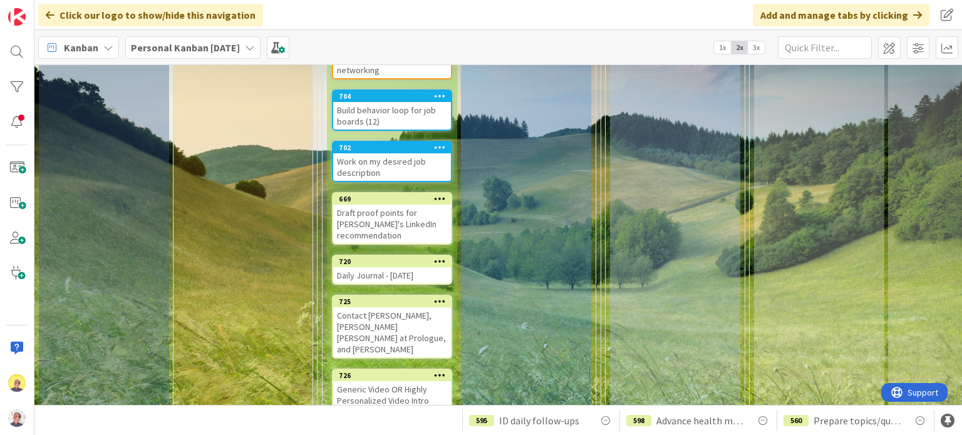
click at [375, 267] on div "Daily Journal - [DATE]" at bounding box center [392, 275] width 118 height 16
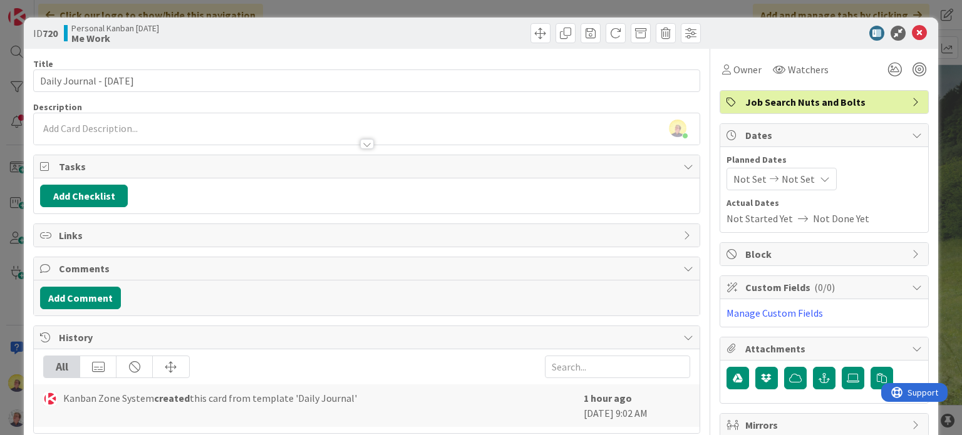
click at [912, 97] on icon at bounding box center [917, 102] width 10 height 10
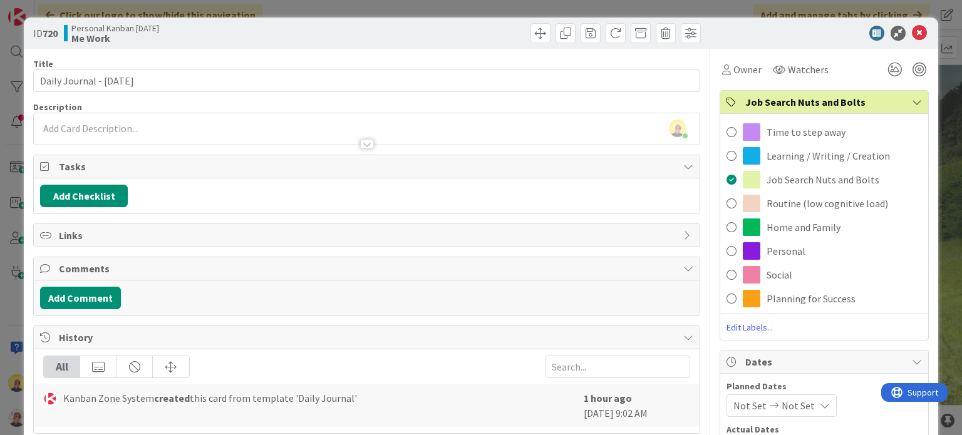
drag, startPoint x: 836, startPoint y: 155, endPoint x: 875, endPoint y: 109, distance: 60.0
click at [840, 150] on span "Learning / Writing / Creation" at bounding box center [828, 155] width 123 height 15
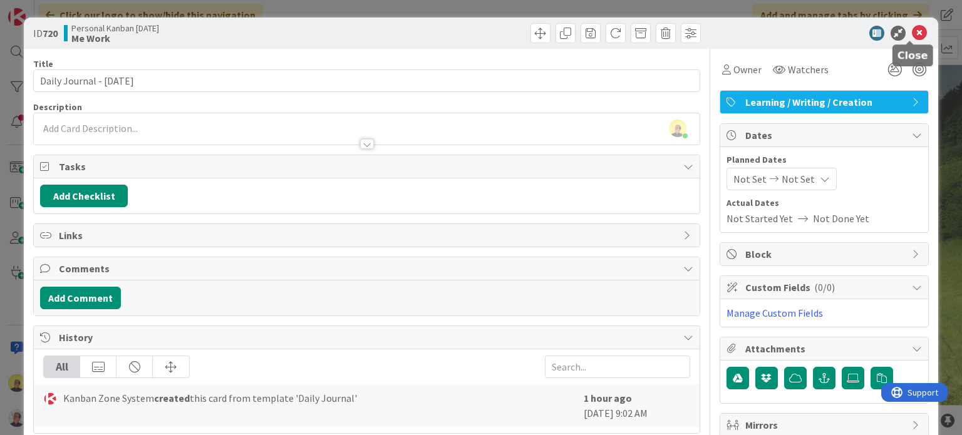
click at [912, 32] on icon at bounding box center [919, 33] width 15 height 15
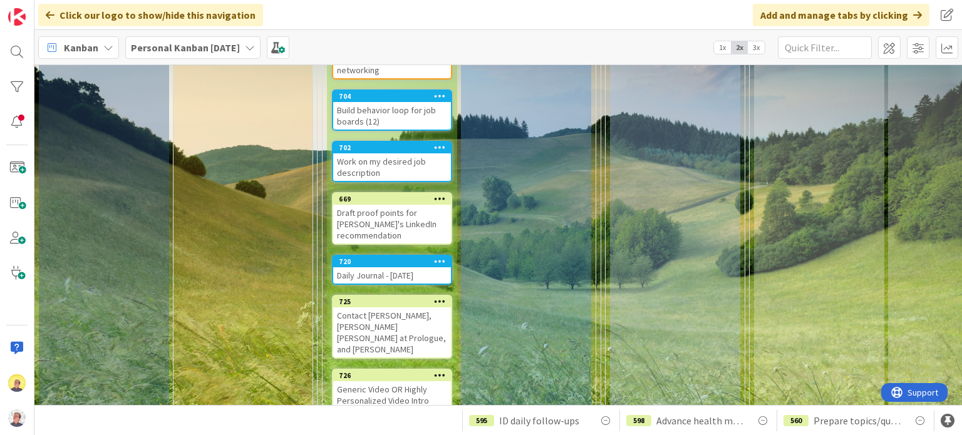
click at [393, 308] on div "Contact [PERSON_NAME], [PERSON_NAME] [PERSON_NAME] at Prologue, and [PERSON_NAM…" at bounding box center [392, 333] width 118 height 50
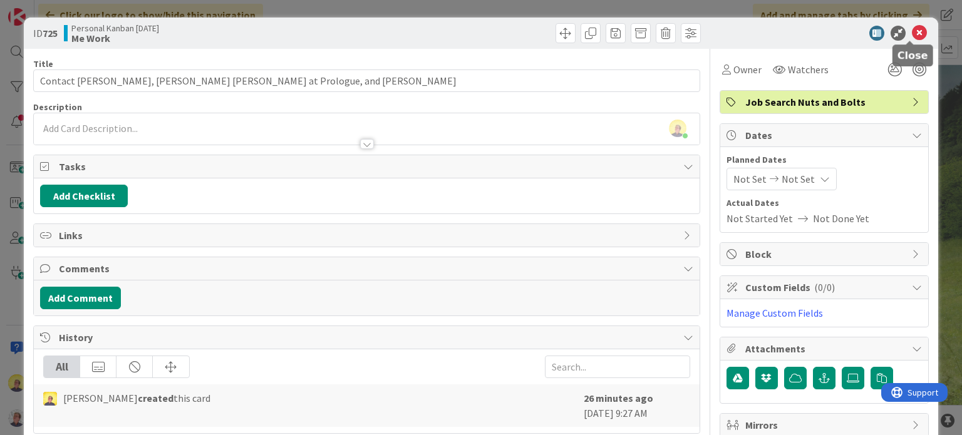
click at [912, 30] on icon at bounding box center [919, 33] width 15 height 15
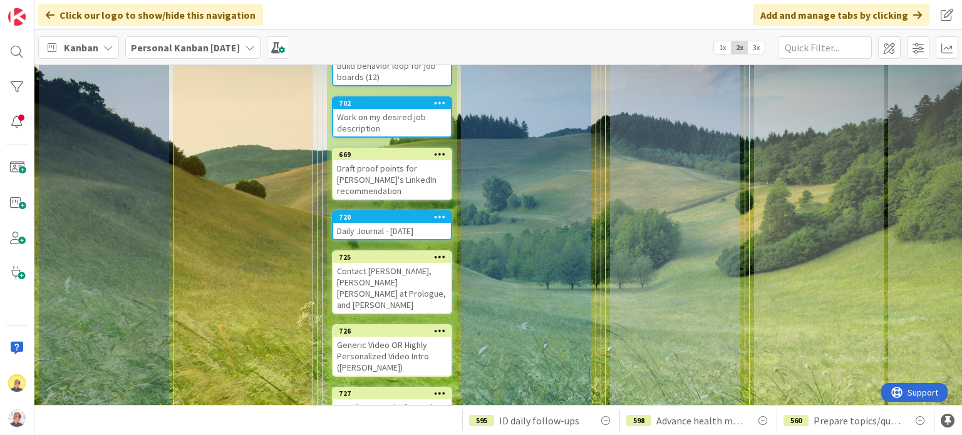
scroll to position [752, 0]
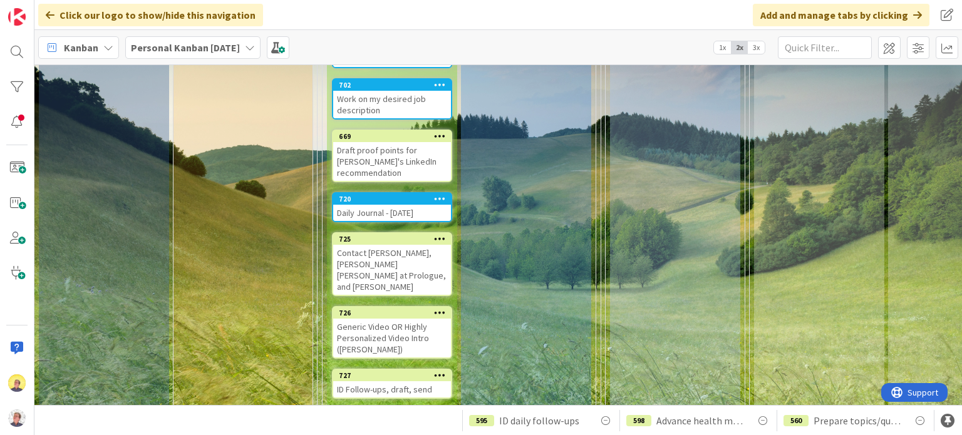
click at [396, 319] on div "Generic Video OR Highly Personalized Video Intro ([PERSON_NAME])" at bounding box center [392, 338] width 118 height 39
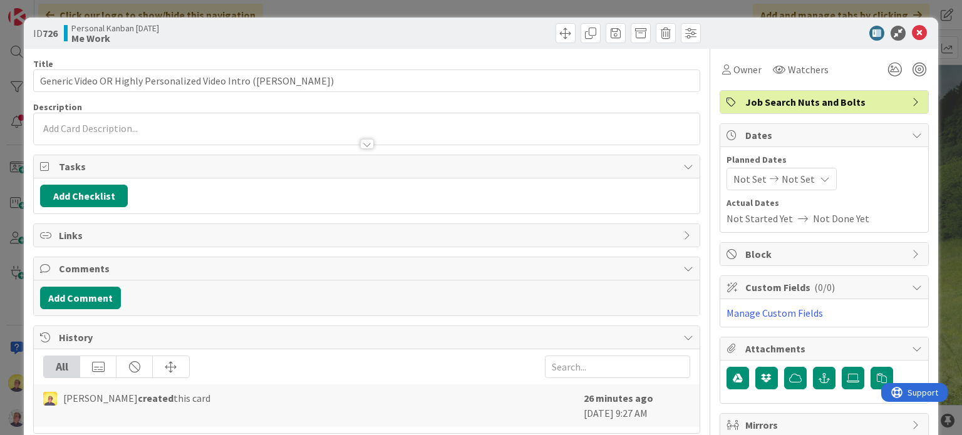
click at [912, 104] on icon at bounding box center [917, 102] width 10 height 10
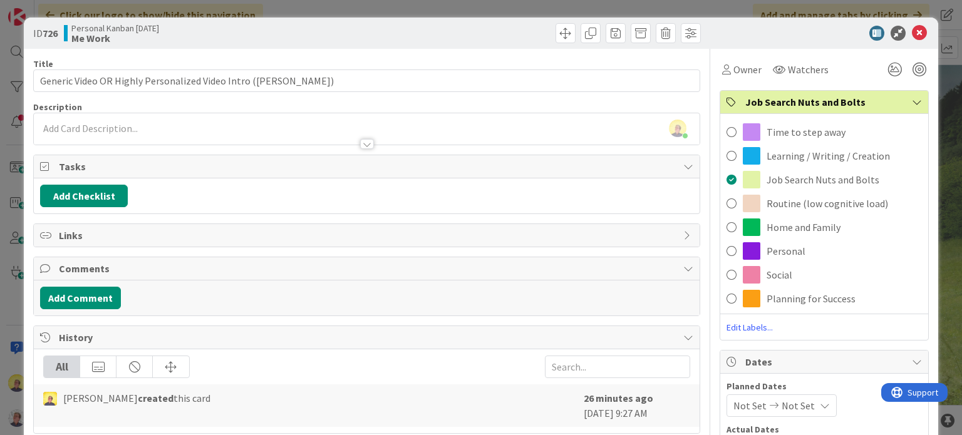
click at [804, 157] on span "Learning / Writing / Creation" at bounding box center [828, 155] width 123 height 15
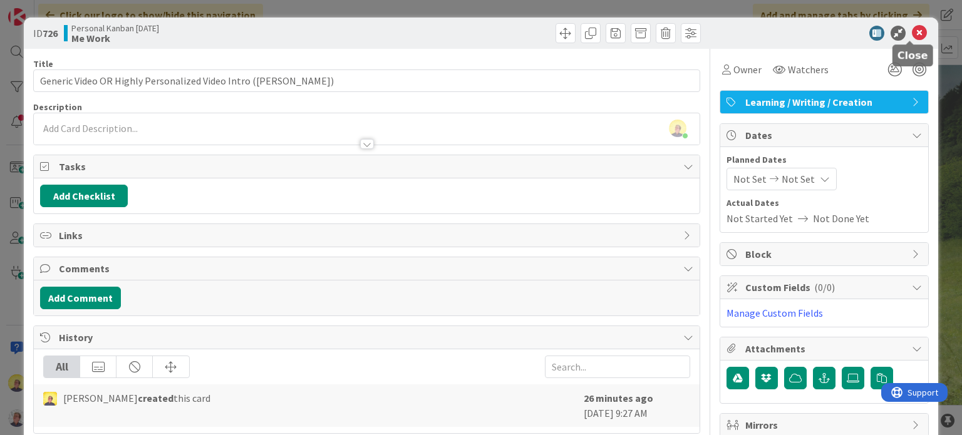
click at [912, 29] on icon at bounding box center [919, 33] width 15 height 15
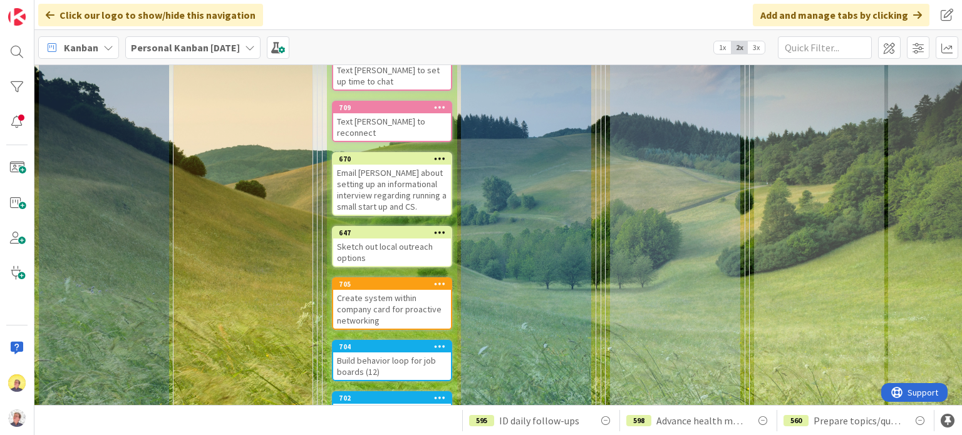
scroll to position [438, 0]
click at [289, 43] on span at bounding box center [278, 47] width 23 height 23
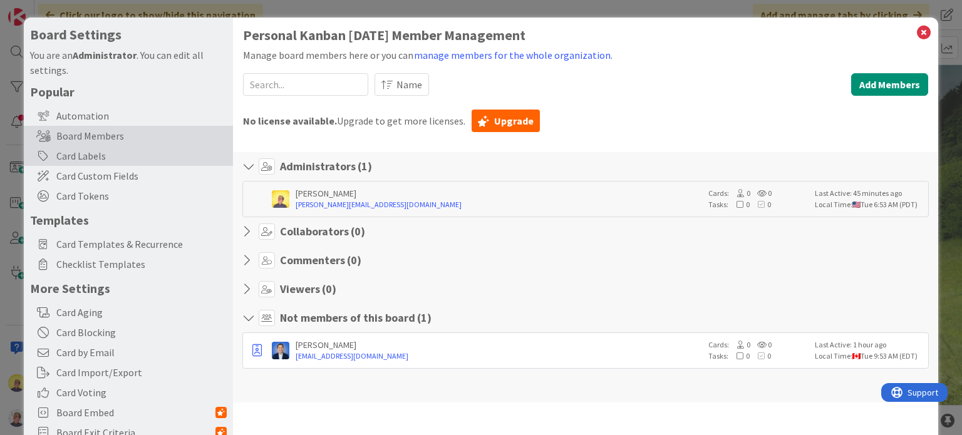
click at [95, 159] on div "Card Labels" at bounding box center [128, 156] width 209 height 20
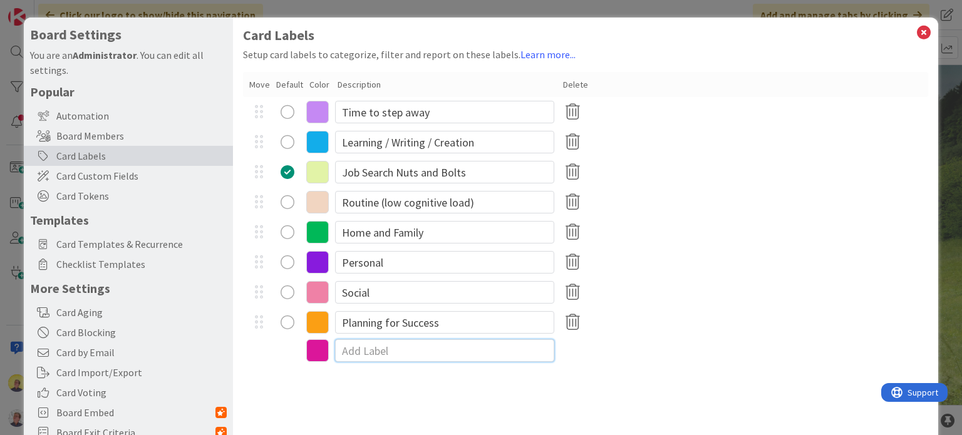
click at [380, 353] on input at bounding box center [444, 350] width 219 height 23
type input "Assessing for Improvement"
click at [916, 32] on icon at bounding box center [924, 33] width 16 height 18
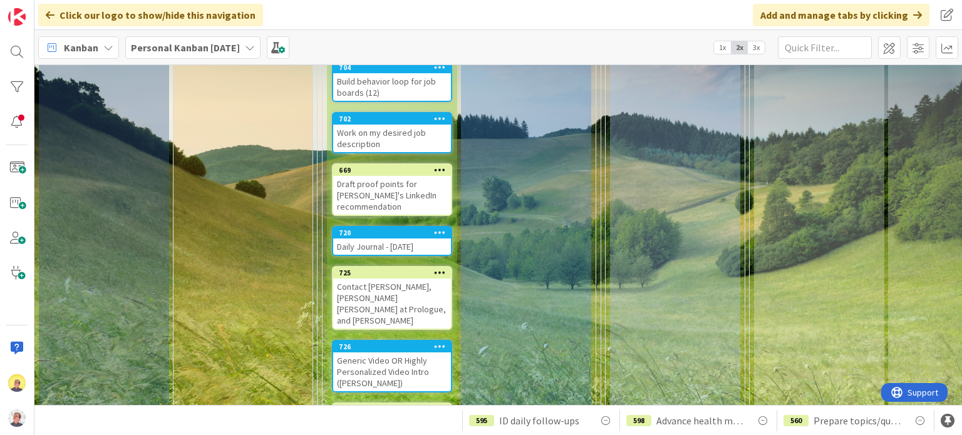
scroll to position [689, 0]
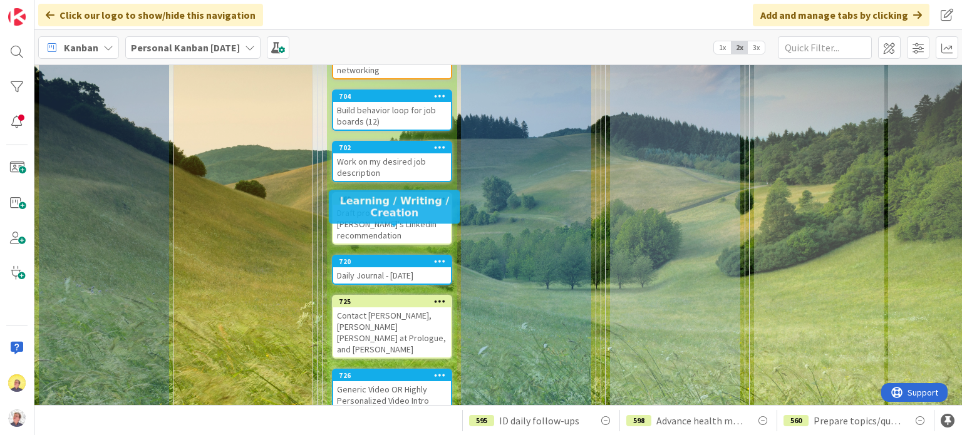
click at [371, 257] on div "720" at bounding box center [395, 261] width 112 height 9
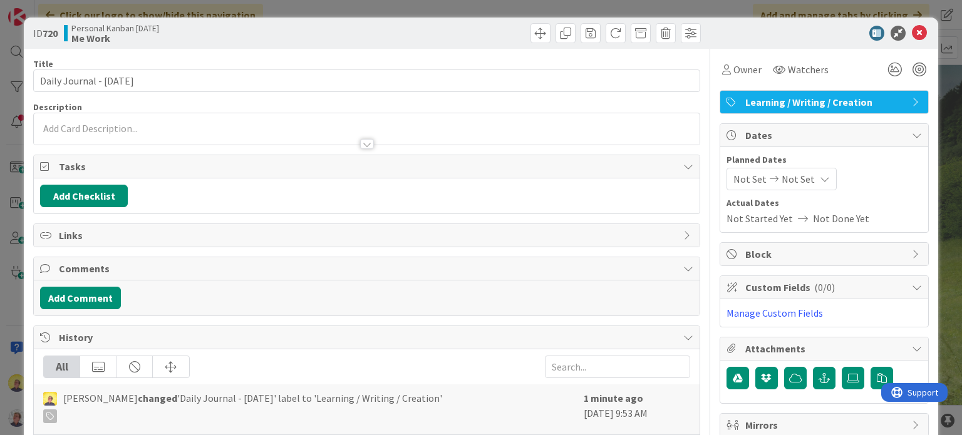
click at [757, 107] on span "Learning / Writing / Creation" at bounding box center [825, 102] width 160 height 15
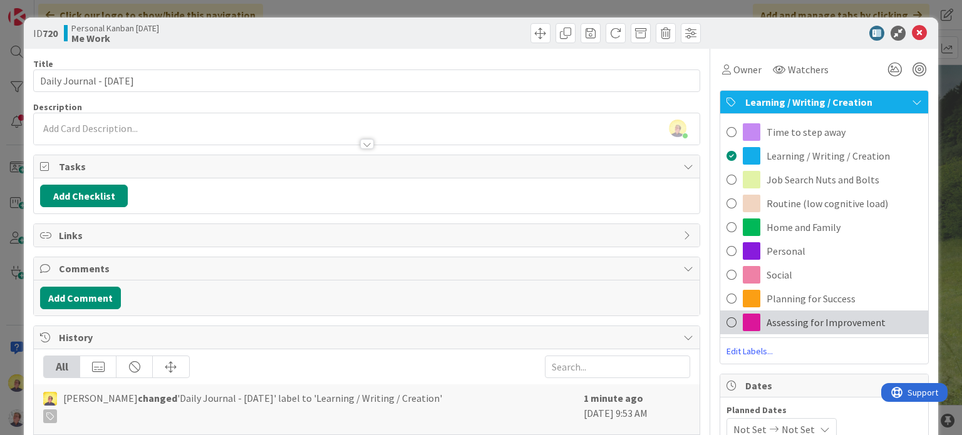
click at [795, 319] on span "Assessing for Improvement" at bounding box center [826, 322] width 119 height 15
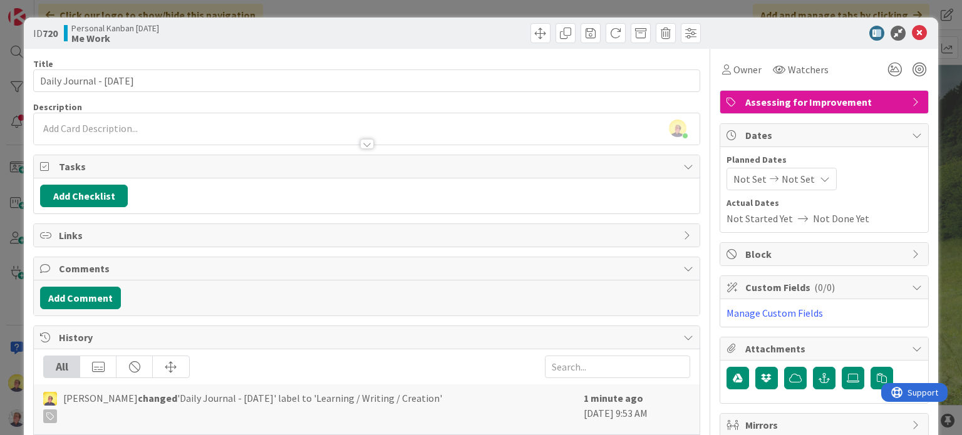
click at [383, 237] on span "Links" at bounding box center [368, 235] width 618 height 15
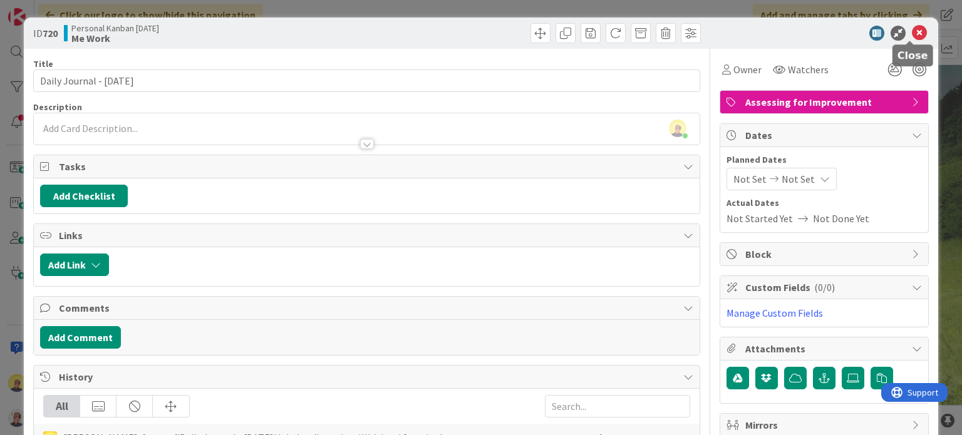
click at [912, 29] on icon at bounding box center [919, 33] width 15 height 15
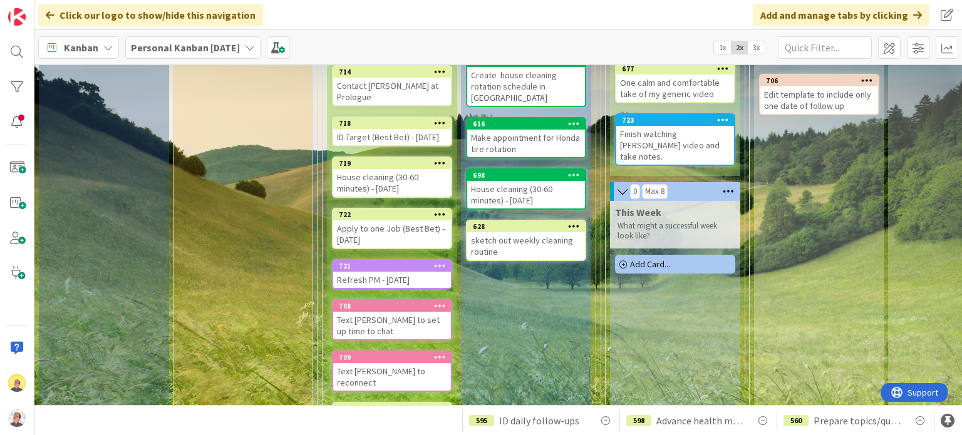
scroll to position [188, 0]
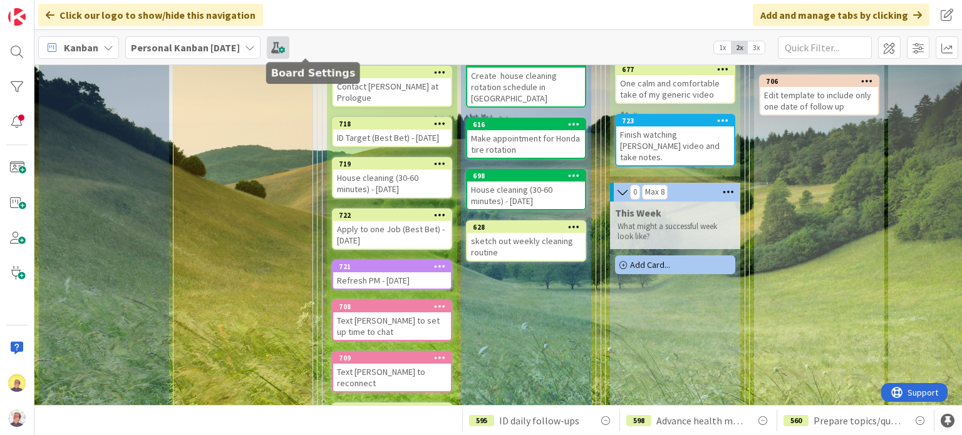
click at [289, 45] on span at bounding box center [278, 47] width 23 height 23
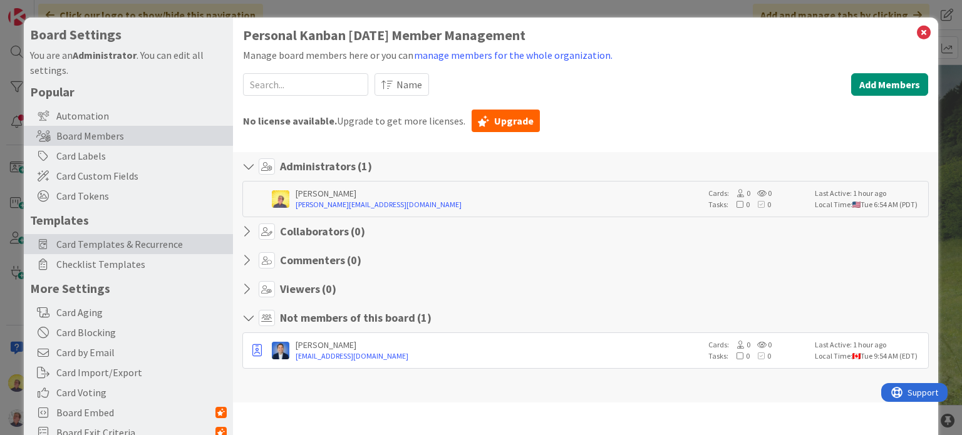
click at [108, 244] on span "Card Templates & Recurrence" at bounding box center [141, 244] width 170 height 15
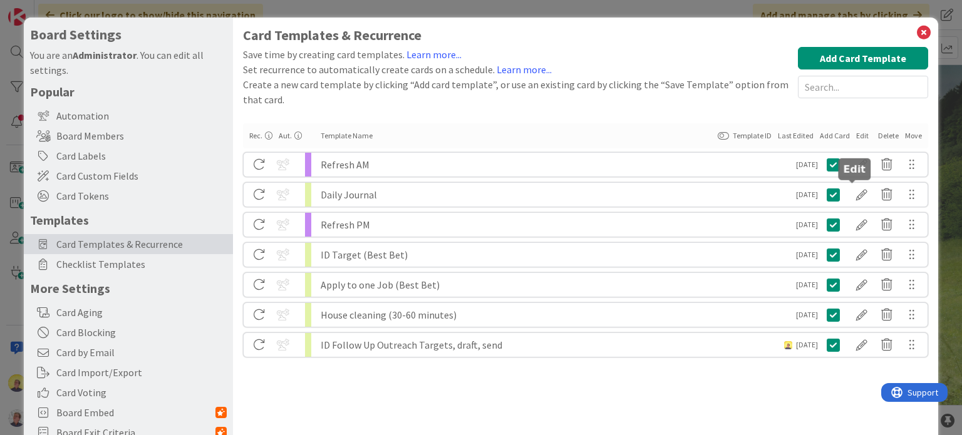
click at [849, 192] on div at bounding box center [861, 194] width 25 height 21
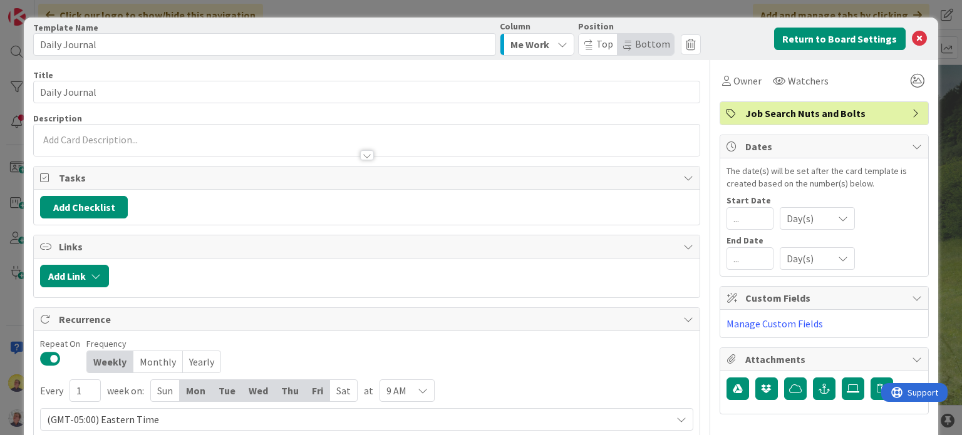
click at [804, 110] on span "Job Search Nuts and Bolts" at bounding box center [825, 113] width 160 height 15
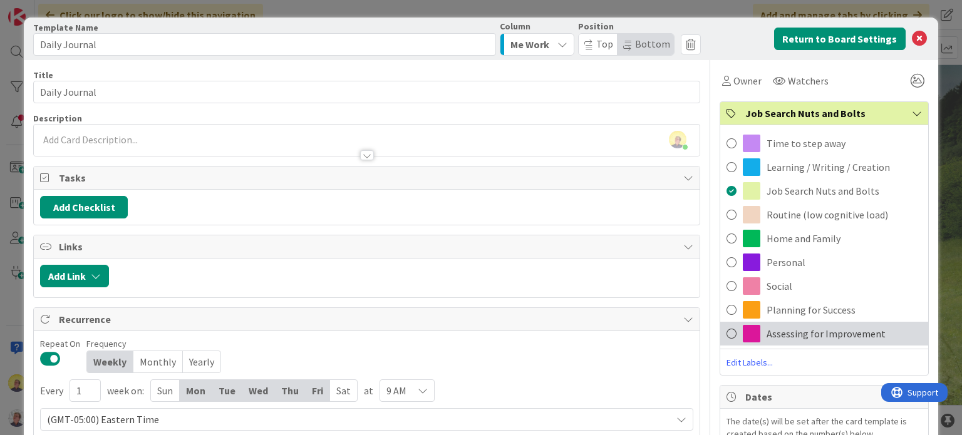
click at [801, 333] on span "Assessing for Improvement" at bounding box center [826, 333] width 119 height 15
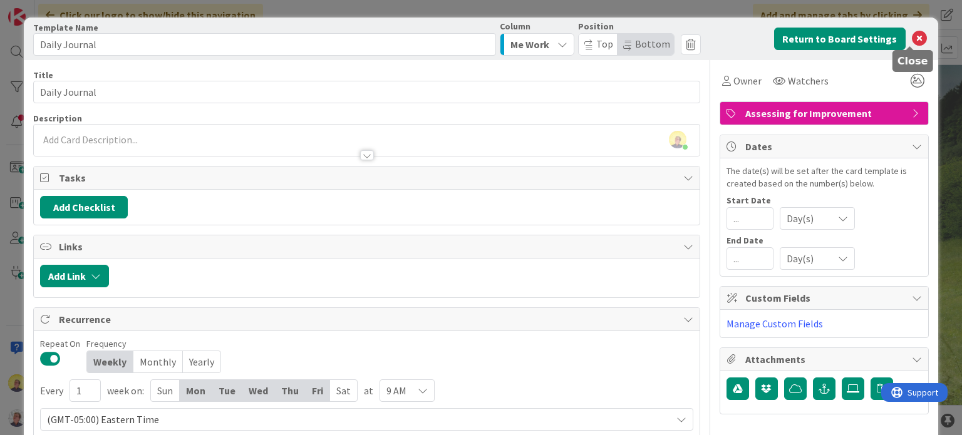
click at [912, 37] on icon at bounding box center [919, 38] width 15 height 15
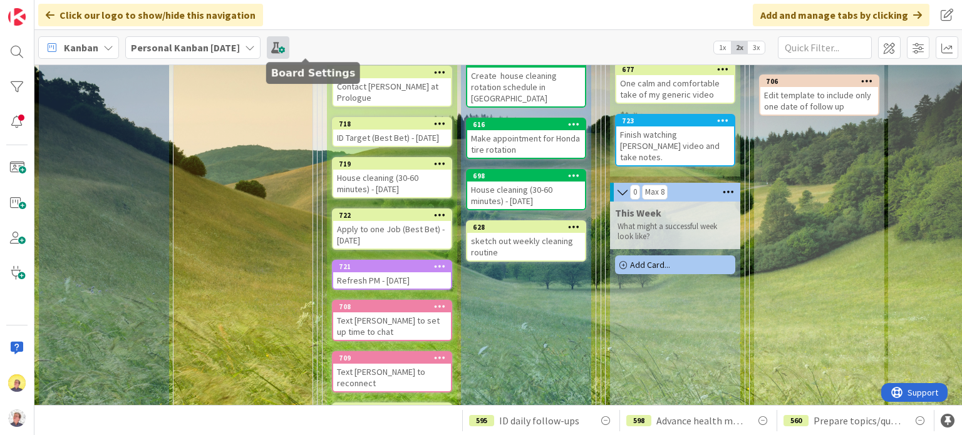
click at [289, 44] on span at bounding box center [278, 47] width 23 height 23
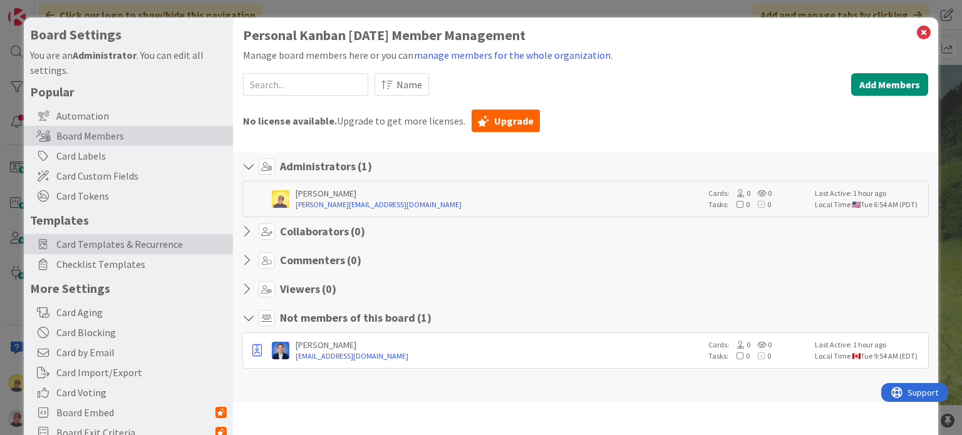
click at [111, 239] on span "Card Templates & Recurrence" at bounding box center [141, 244] width 170 height 15
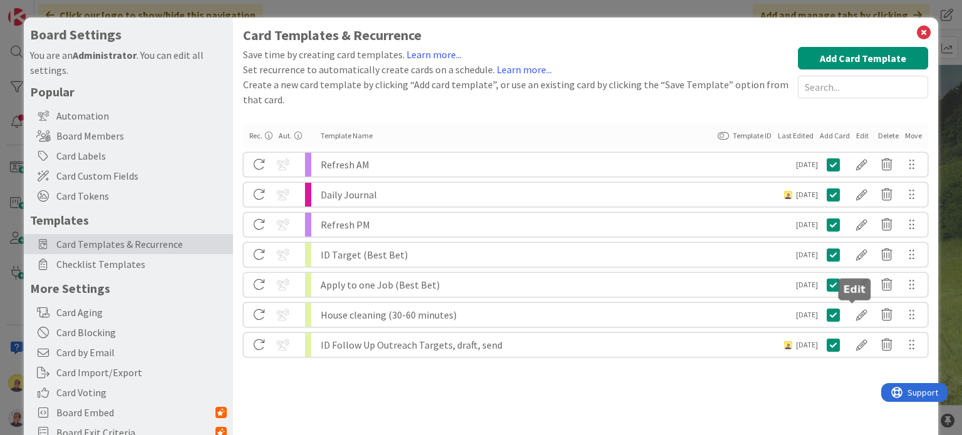
click at [857, 316] on div at bounding box center [861, 314] width 25 height 21
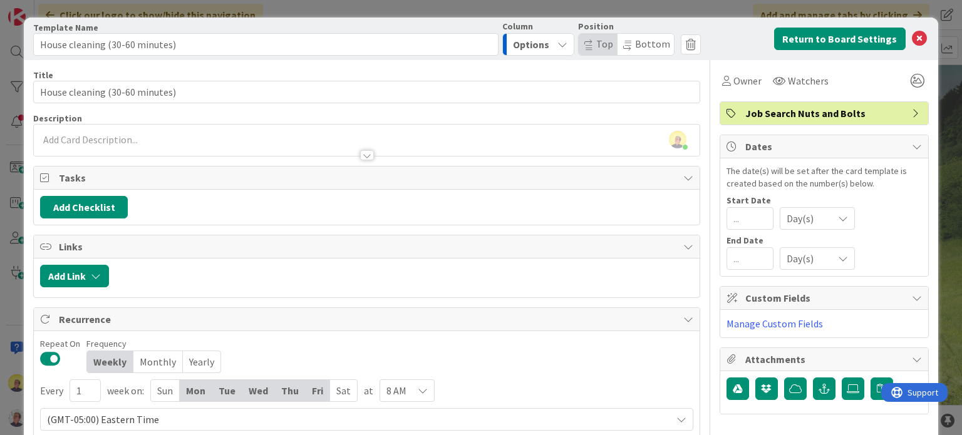
click at [839, 111] on span "Job Search Nuts and Bolts" at bounding box center [825, 113] width 160 height 15
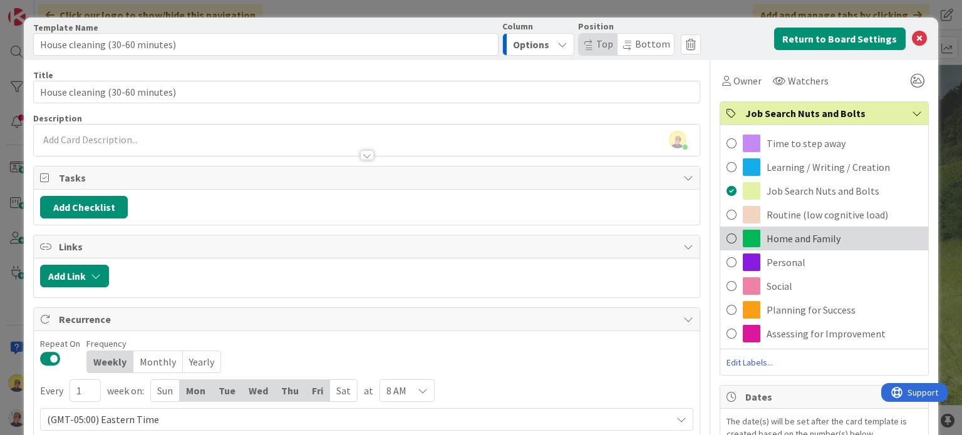
click at [815, 234] on span "Home and Family" at bounding box center [804, 238] width 74 height 15
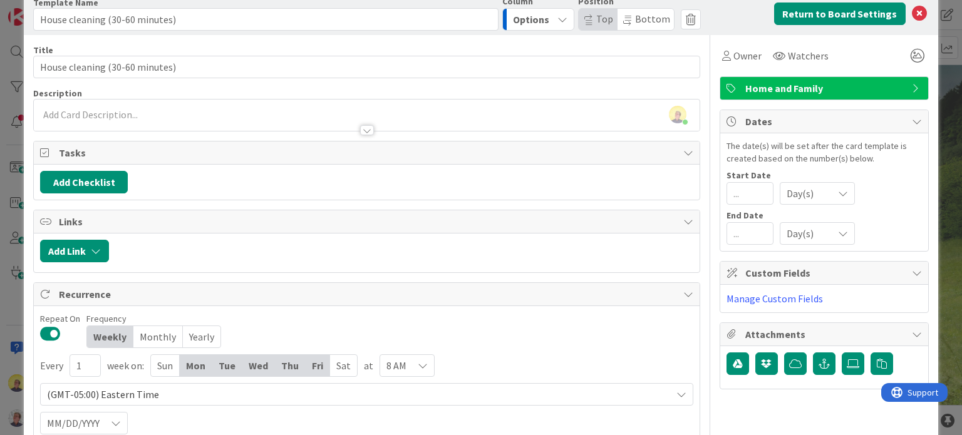
scroll to position [0, 0]
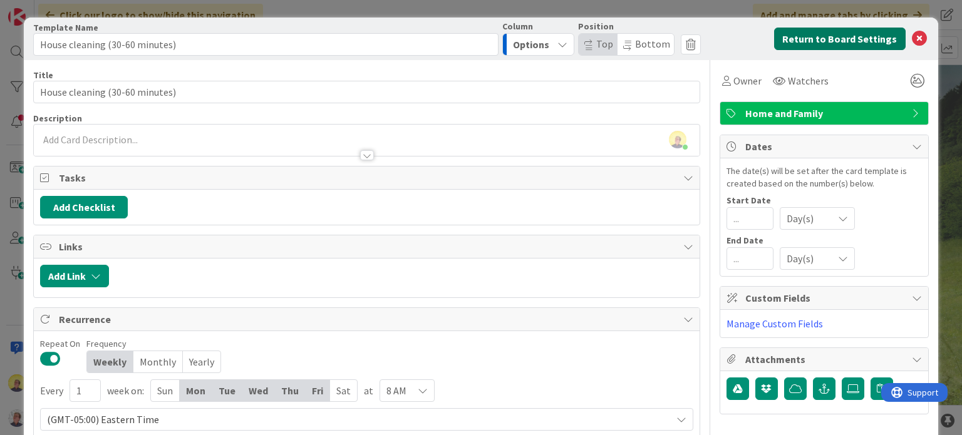
click at [830, 34] on button "Return to Board Settings" at bounding box center [840, 39] width 132 height 23
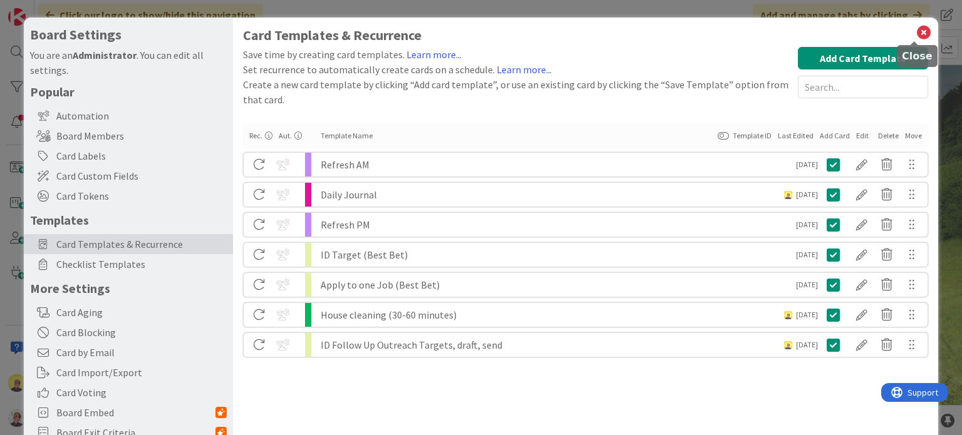
click at [916, 32] on icon at bounding box center [924, 33] width 16 height 18
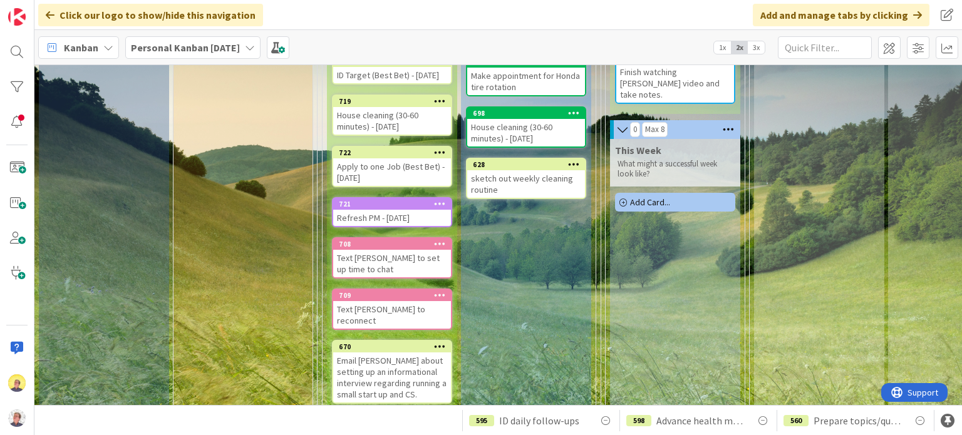
scroll to position [376, 0]
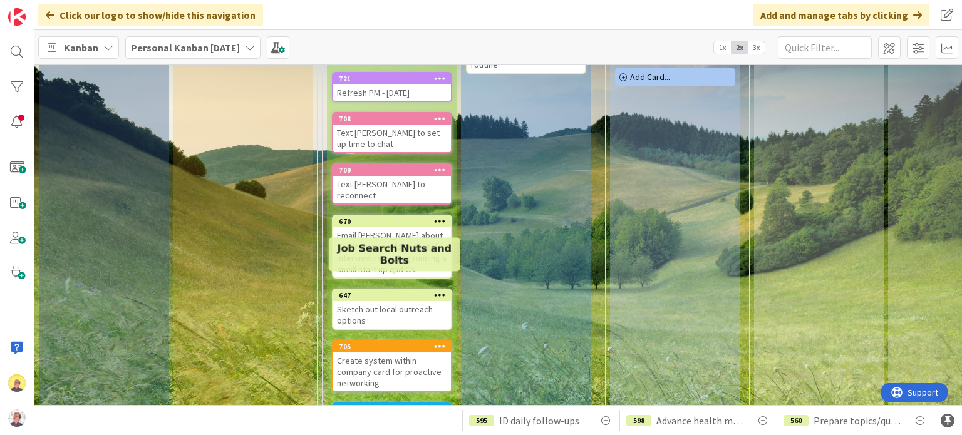
click at [400, 291] on div "647" at bounding box center [395, 295] width 112 height 9
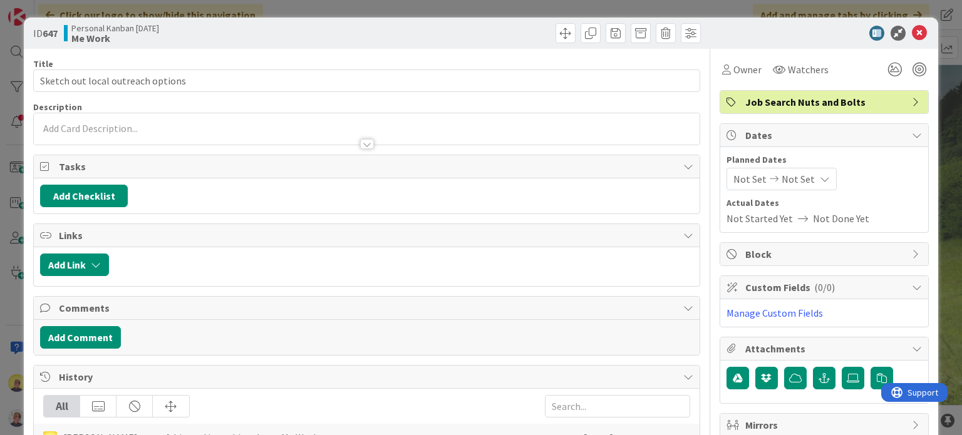
click at [880, 104] on span "Job Search Nuts and Bolts" at bounding box center [825, 102] width 160 height 15
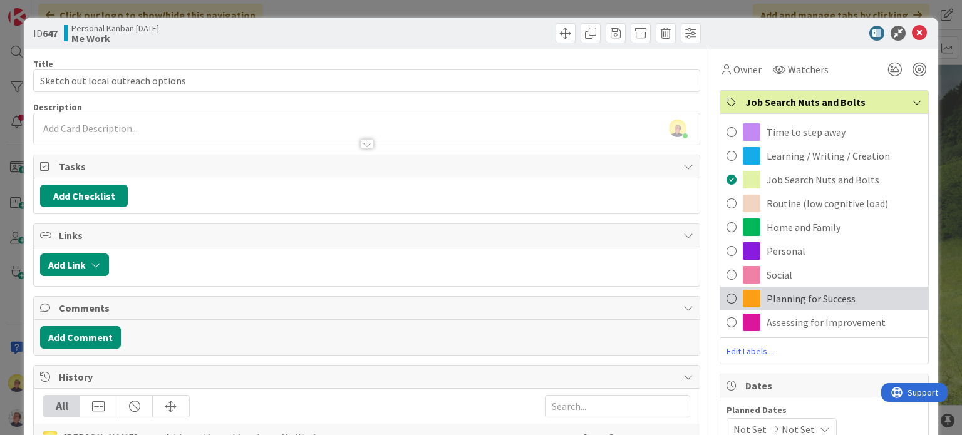
click at [785, 302] on span "Planning for Success" at bounding box center [811, 298] width 89 height 15
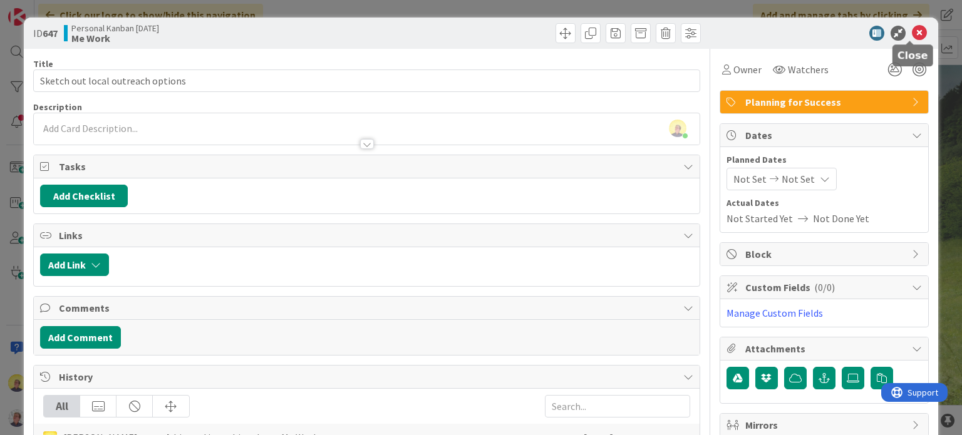
click at [912, 31] on icon at bounding box center [919, 33] width 15 height 15
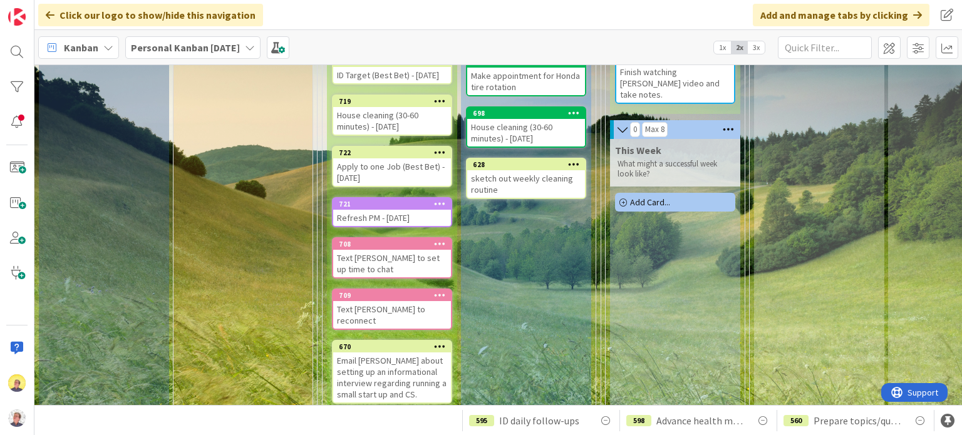
click at [403, 365] on div "Email [PERSON_NAME] about setting up an informational interview regarding runni…" at bounding box center [392, 378] width 118 height 50
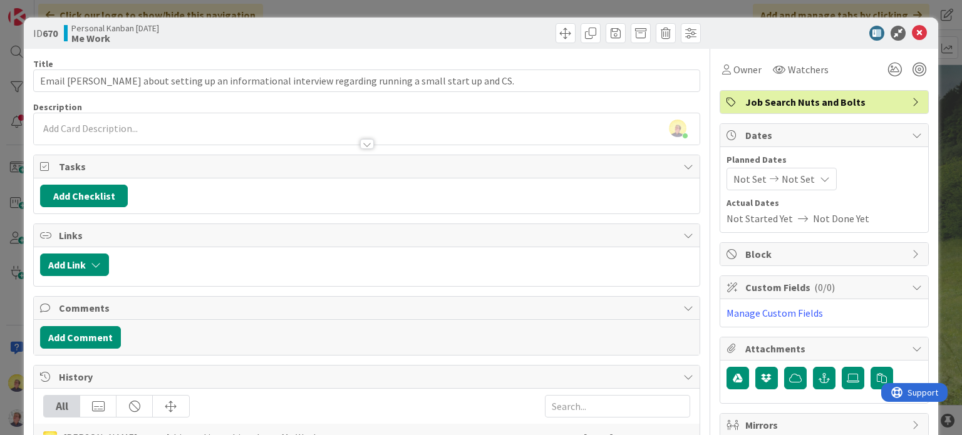
click at [881, 103] on span "Job Search Nuts and Bolts" at bounding box center [825, 102] width 160 height 15
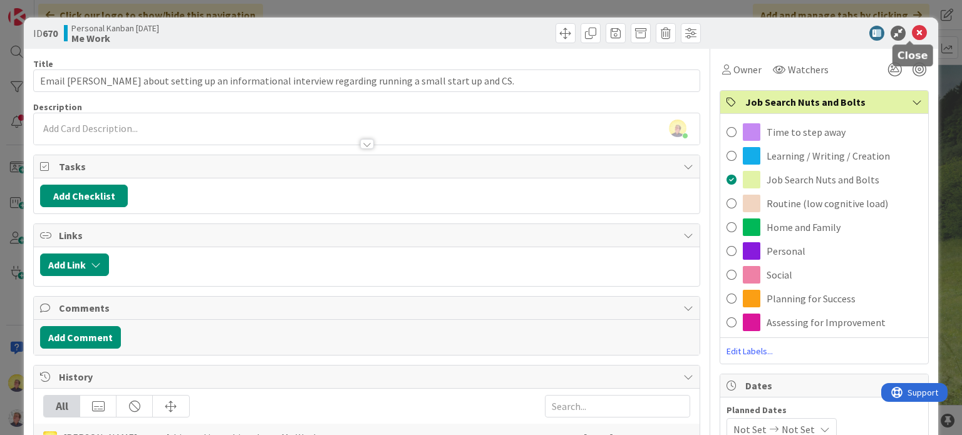
click at [912, 29] on icon at bounding box center [919, 33] width 15 height 15
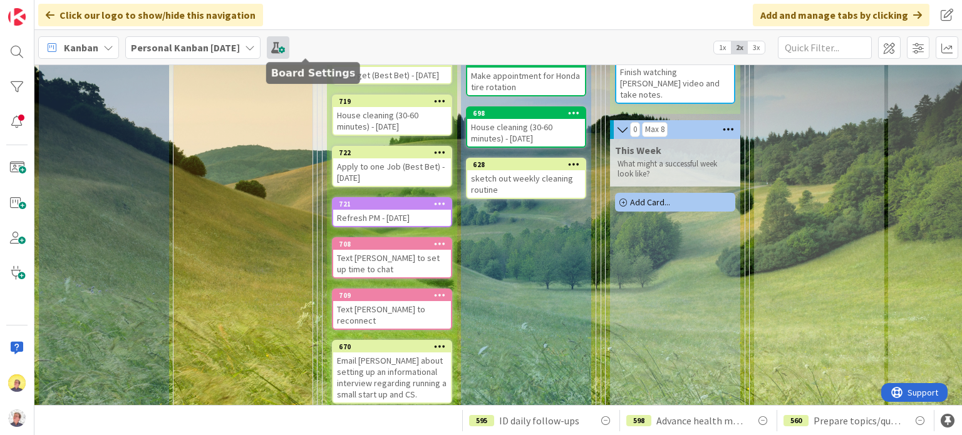
click at [289, 49] on span at bounding box center [278, 47] width 23 height 23
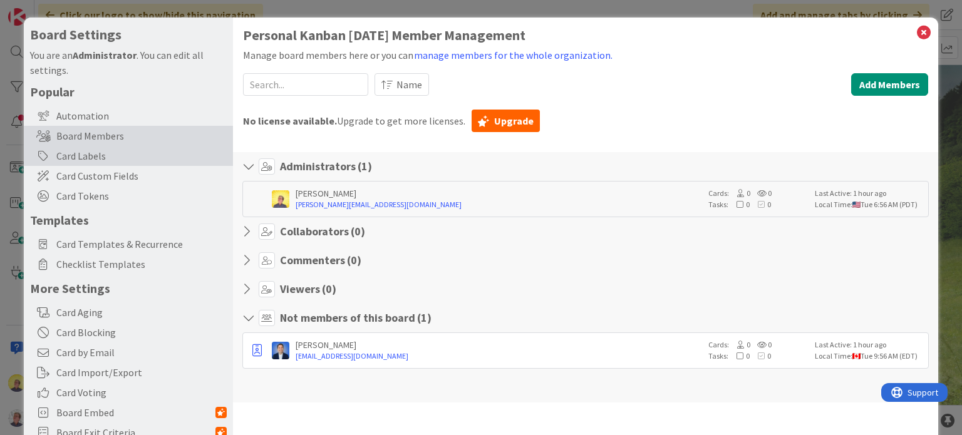
click at [100, 152] on div "Card Labels" at bounding box center [128, 156] width 209 height 20
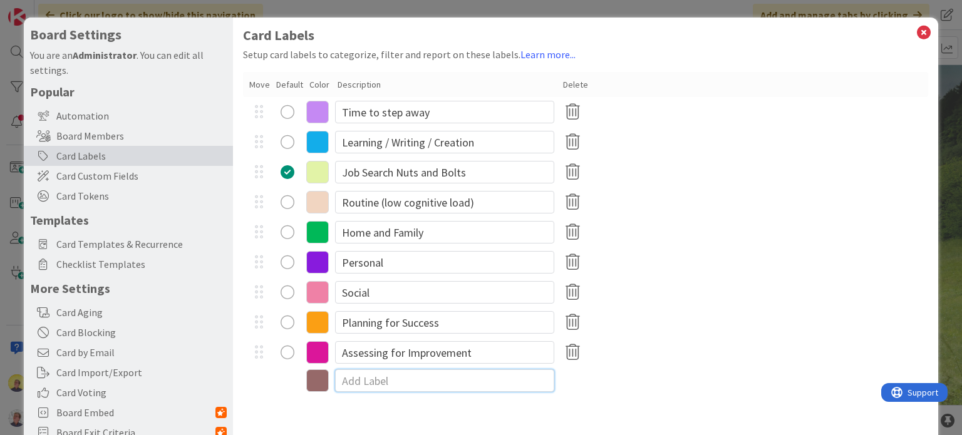
click at [390, 388] on input at bounding box center [444, 381] width 219 height 23
type input "Networking for Engagement"
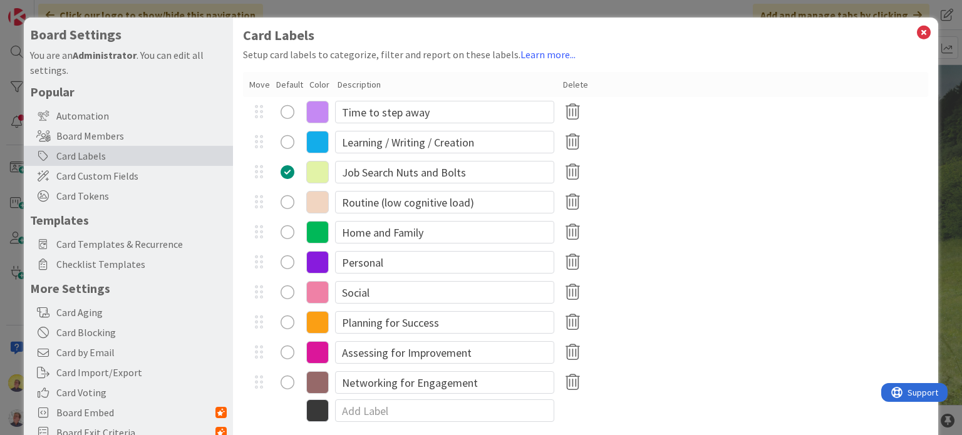
click at [306, 378] on div "Networking for Engagement" at bounding box center [585, 383] width 685 height 30
click at [309, 380] on icon at bounding box center [317, 382] width 23 height 23
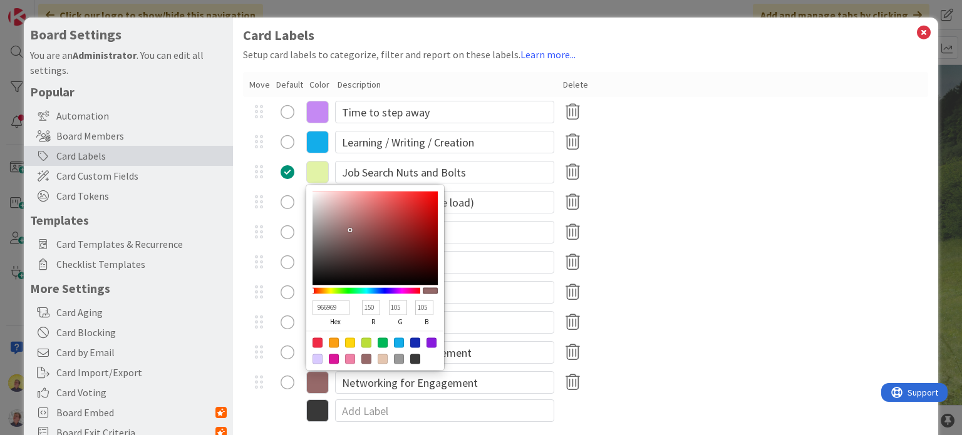
click at [316, 361] on div at bounding box center [318, 359] width 10 height 10
type input "D9CAFF"
type input "217"
type input "202"
type input "255"
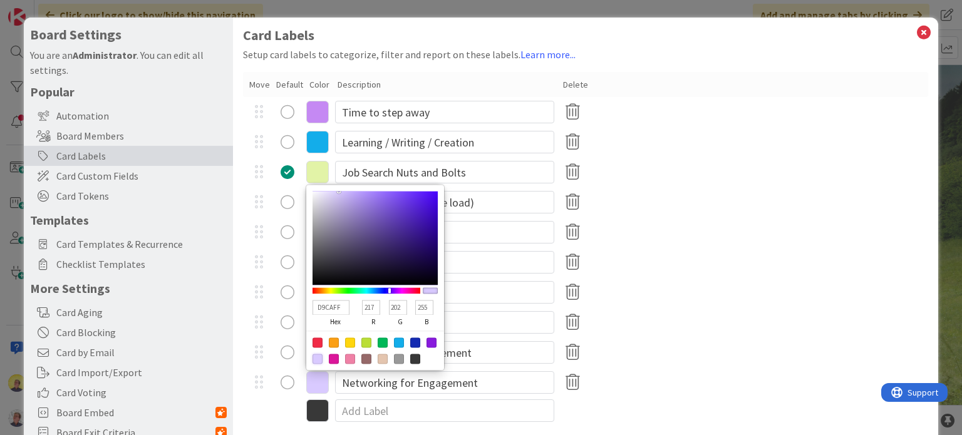
click at [660, 350] on div "Assessing for Improvement" at bounding box center [585, 353] width 685 height 30
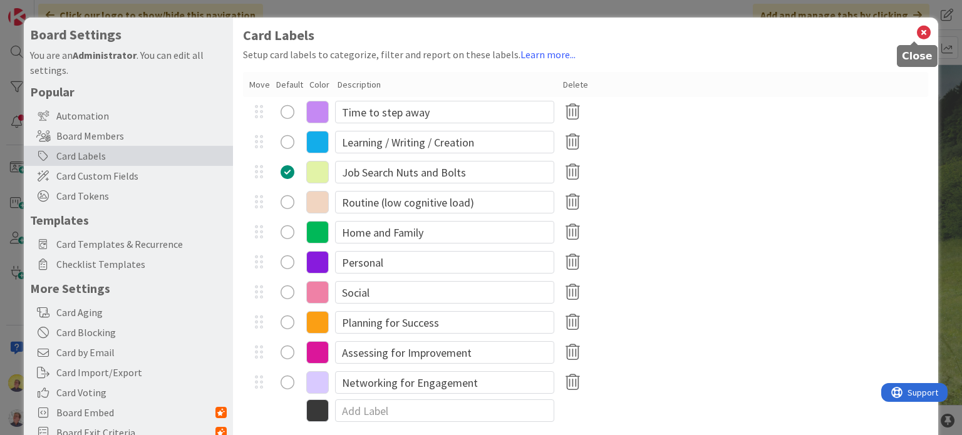
click at [916, 33] on icon at bounding box center [924, 33] width 16 height 18
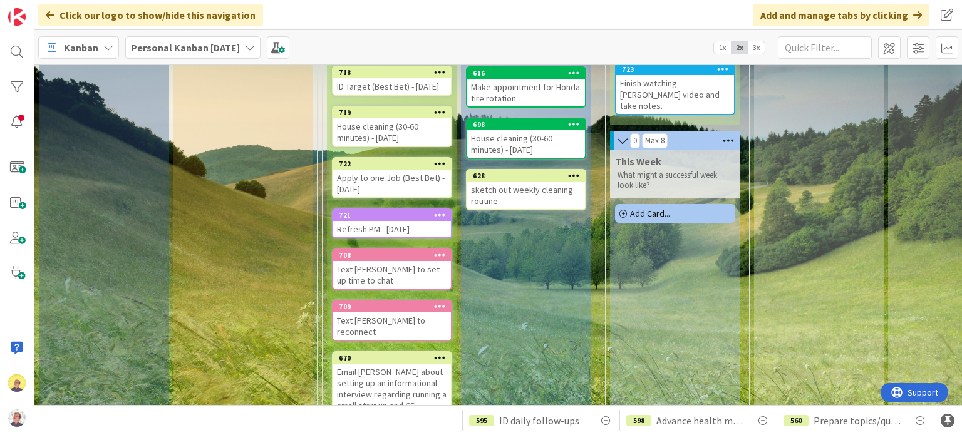
scroll to position [313, 0]
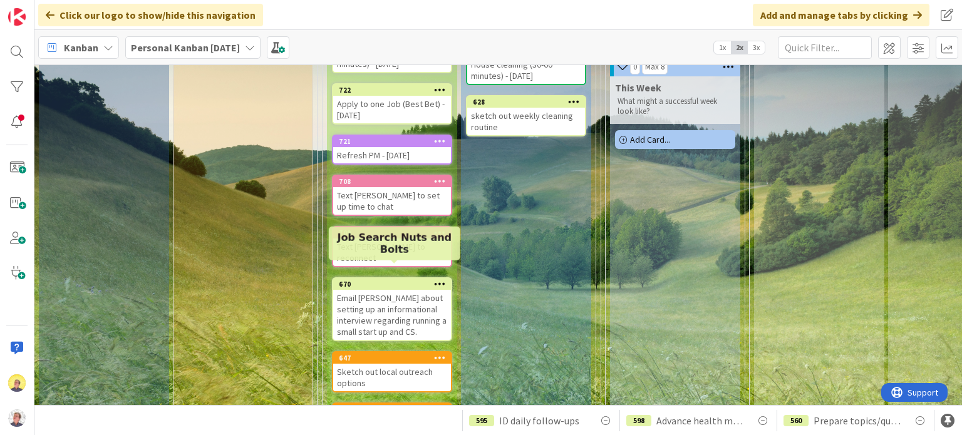
click at [396, 280] on div "670" at bounding box center [395, 284] width 112 height 9
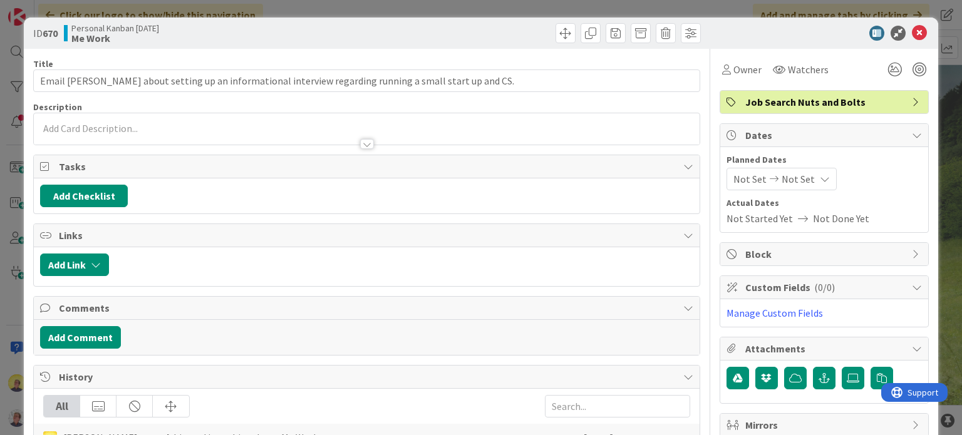
click at [787, 103] on span "Job Search Nuts and Bolts" at bounding box center [825, 102] width 160 height 15
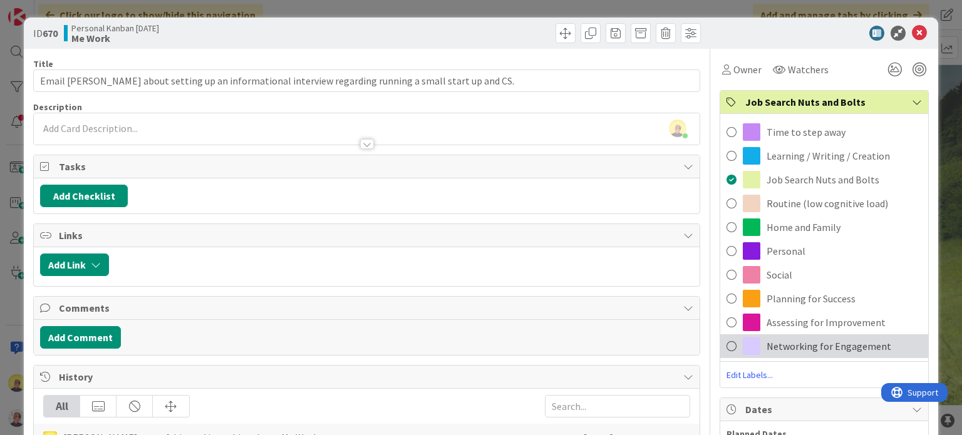
click at [767, 349] on span "Networking for Engagement" at bounding box center [829, 346] width 125 height 15
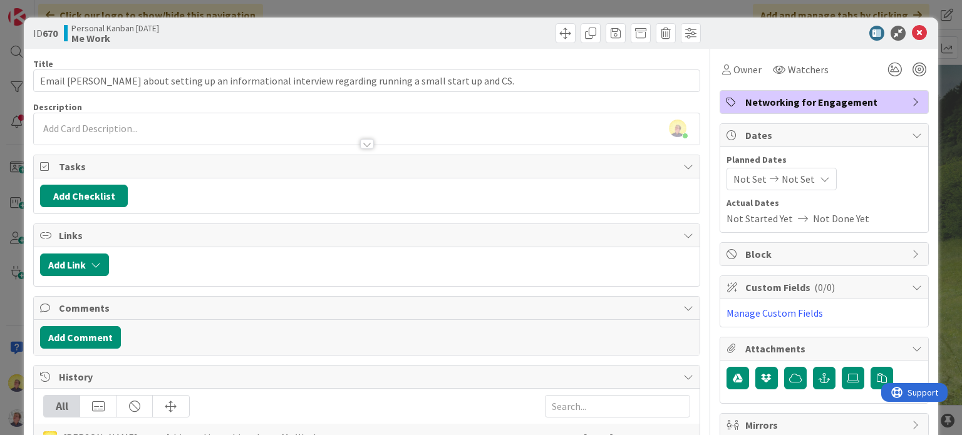
click at [911, 23] on div "ID 670 Personal Kanban [DATE] Me Work" at bounding box center [481, 33] width 914 height 31
click at [912, 32] on icon at bounding box center [919, 33] width 15 height 15
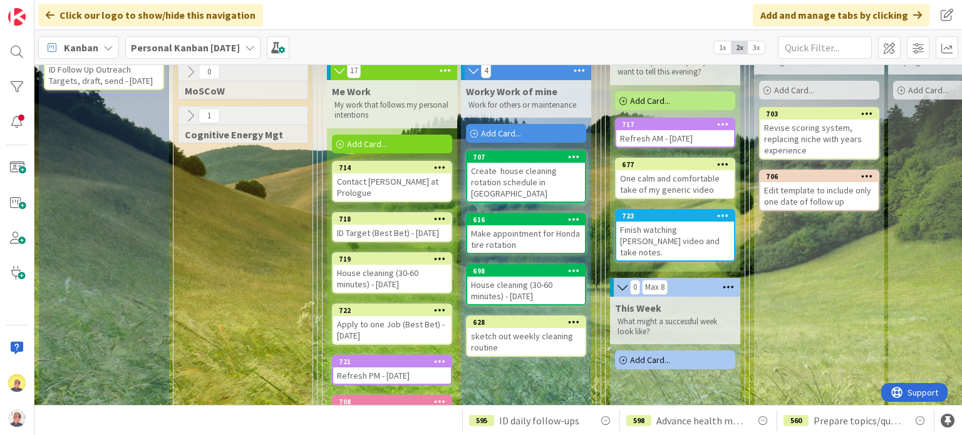
scroll to position [63, 0]
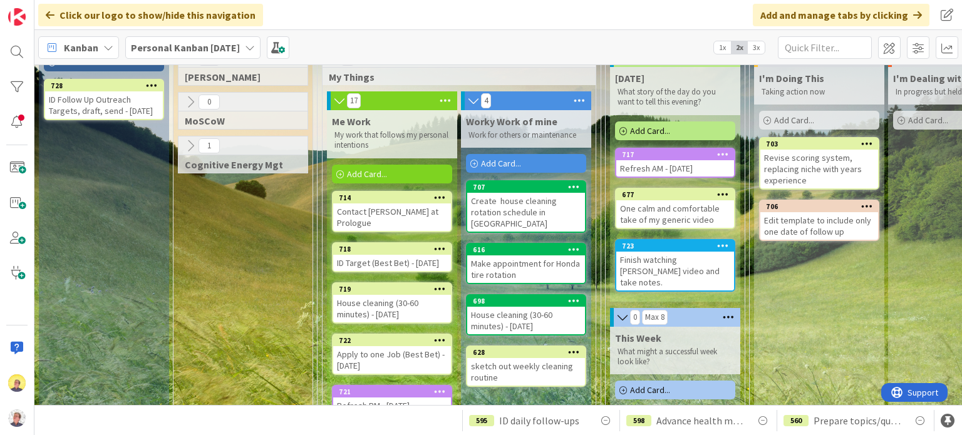
click at [803, 171] on div "Revise scoring system, replacing niche with years experience" at bounding box center [819, 169] width 118 height 39
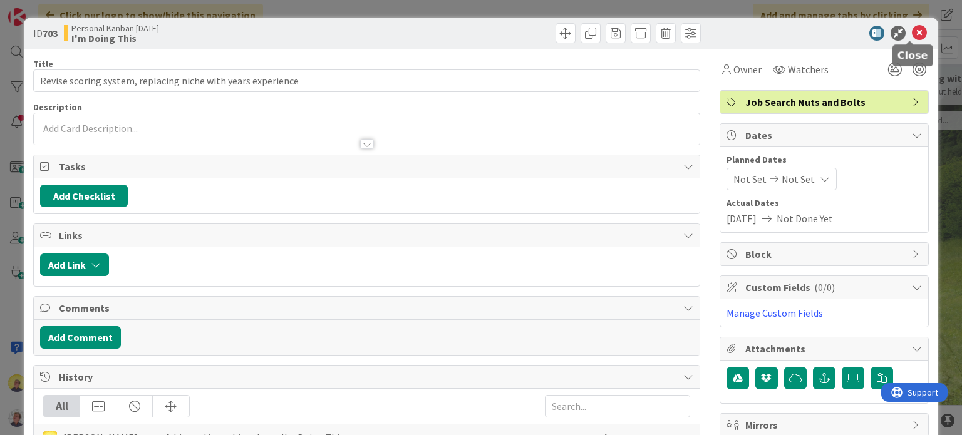
click at [912, 34] on icon at bounding box center [919, 33] width 15 height 15
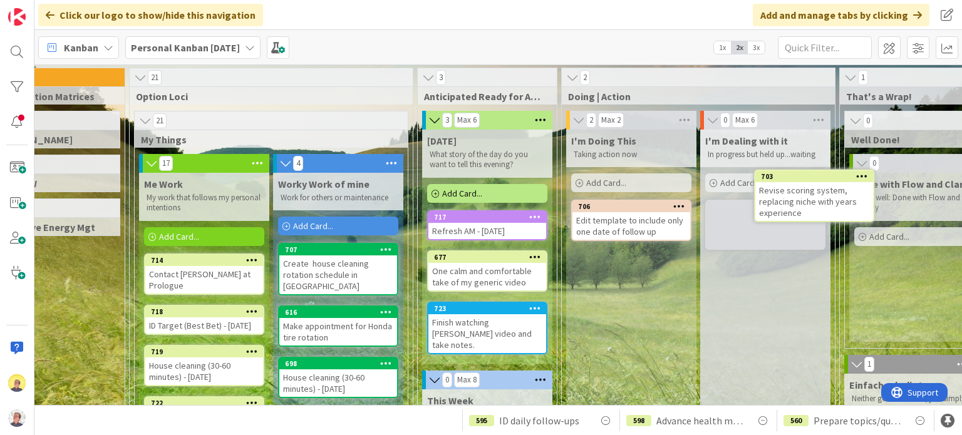
scroll to position [0, 203]
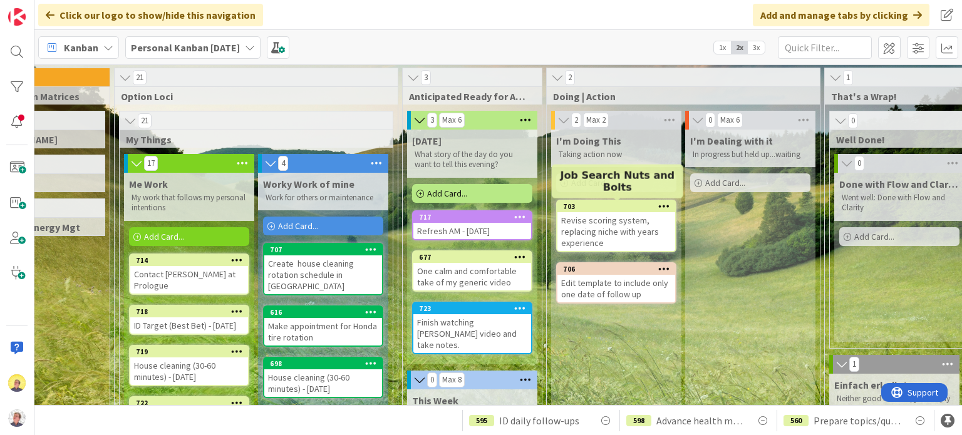
click at [619, 216] on div "Revise scoring system, replacing niche with years experience" at bounding box center [616, 231] width 118 height 39
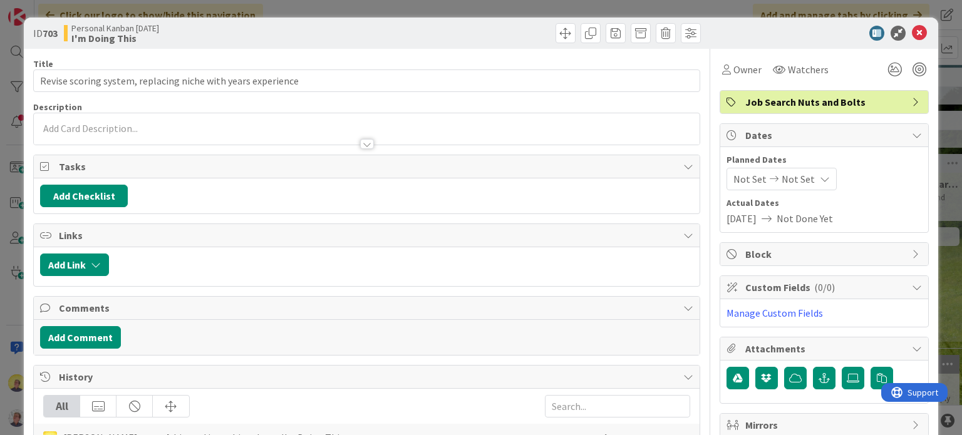
click at [833, 96] on span "Job Search Nuts and Bolts" at bounding box center [825, 102] width 160 height 15
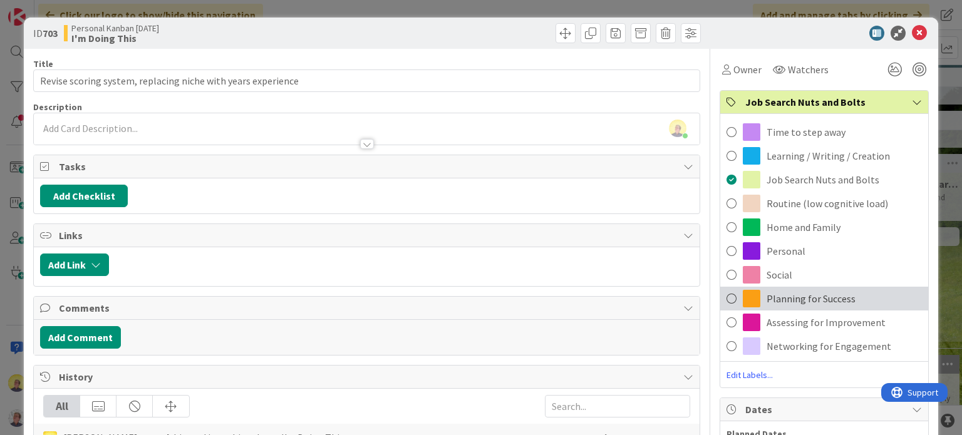
click at [802, 298] on span "Planning for Success" at bounding box center [811, 298] width 89 height 15
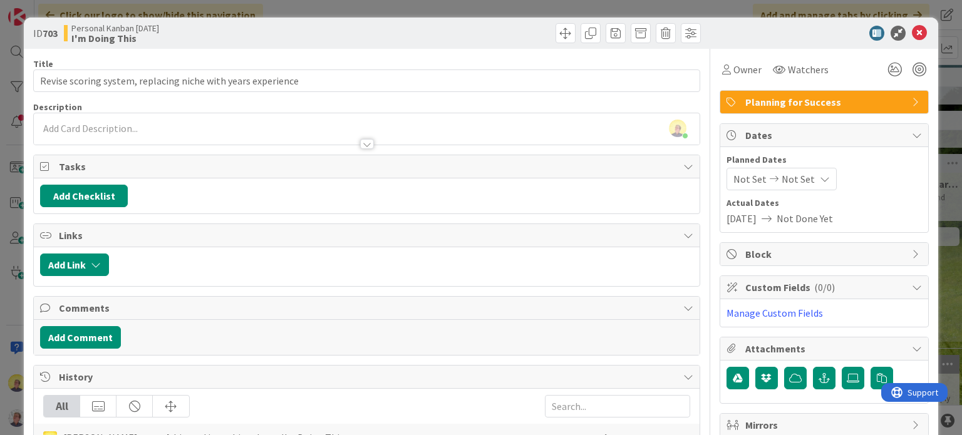
click at [873, 100] on span "Planning for Success" at bounding box center [825, 102] width 160 height 15
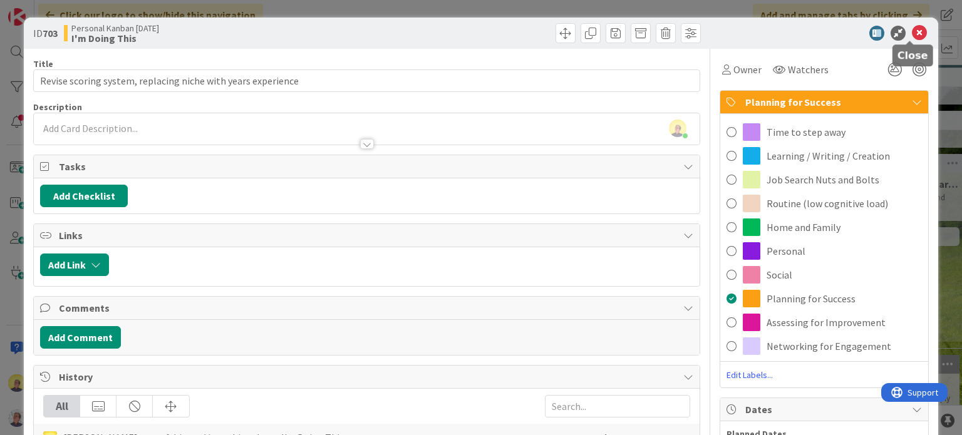
click at [914, 33] on icon at bounding box center [919, 33] width 15 height 15
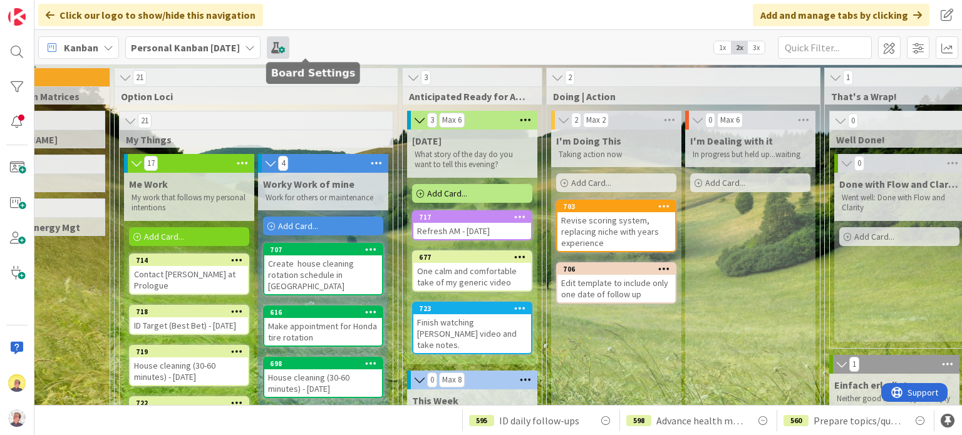
click at [289, 46] on span at bounding box center [278, 47] width 23 height 23
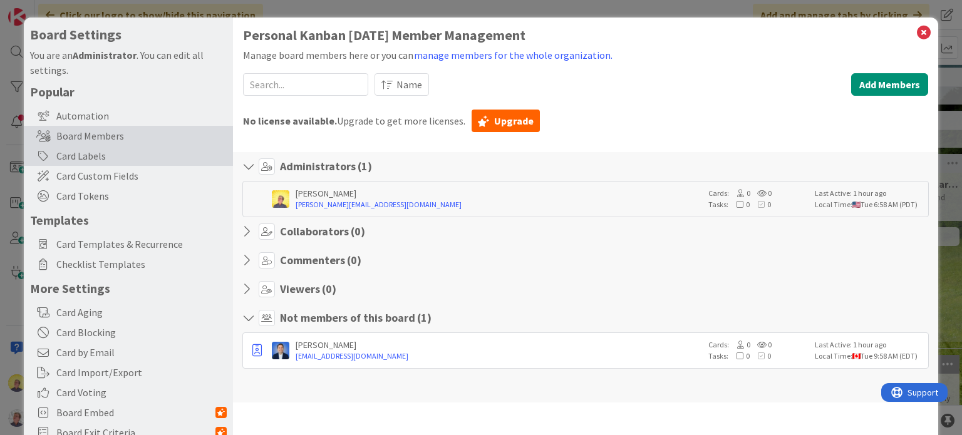
click at [98, 157] on div "Card Labels" at bounding box center [128, 156] width 209 height 20
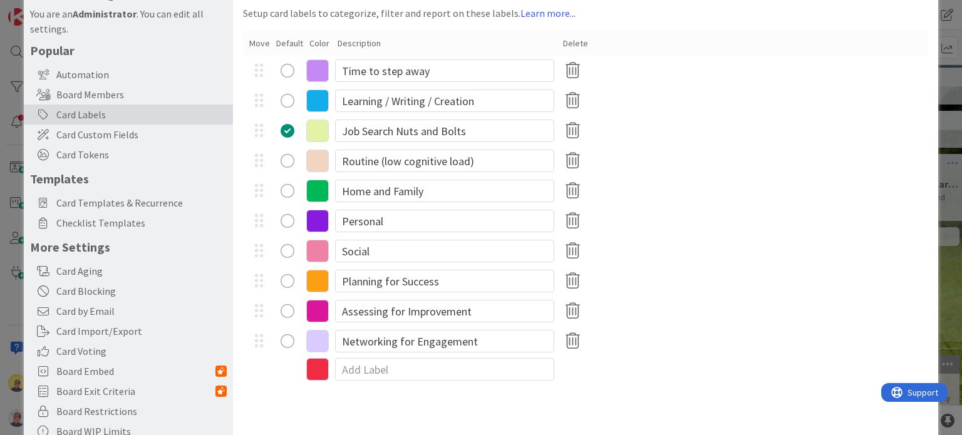
scroll to position [80, 0]
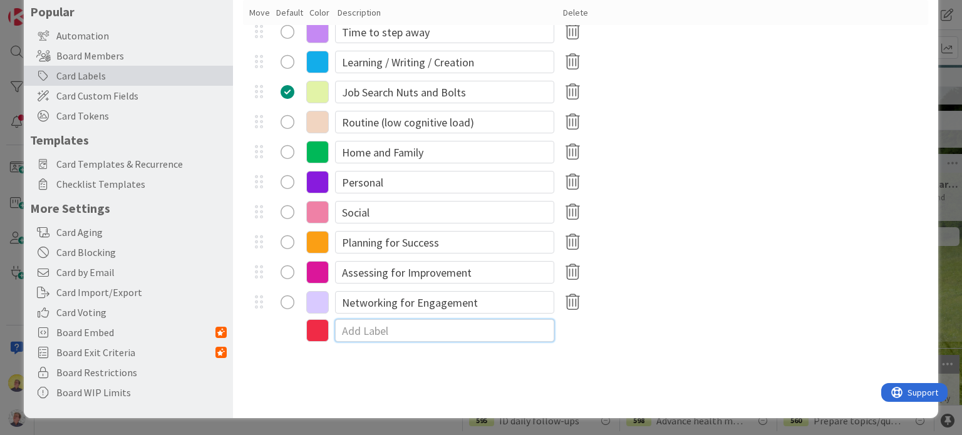
click at [371, 329] on input at bounding box center [444, 330] width 219 height 23
type input "Systems | Visual Mgt"
click at [316, 330] on icon at bounding box center [317, 332] width 23 height 23
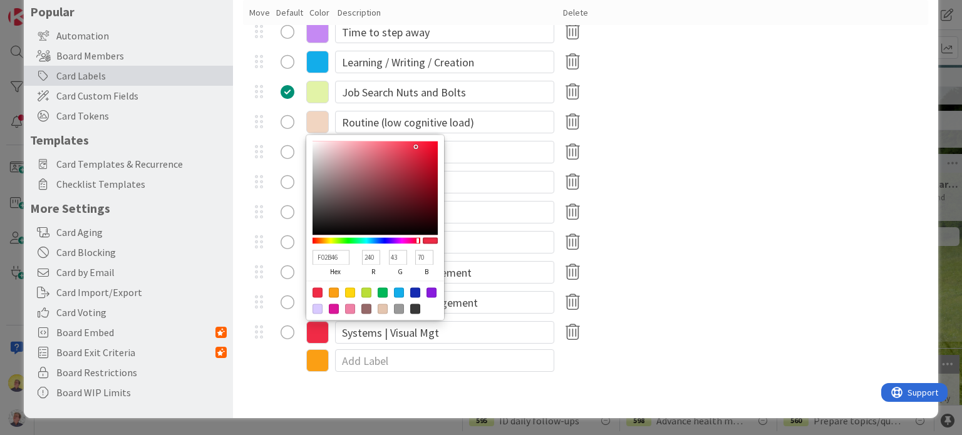
click at [399, 310] on div at bounding box center [399, 309] width 10 height 10
type input "999999"
type input "153"
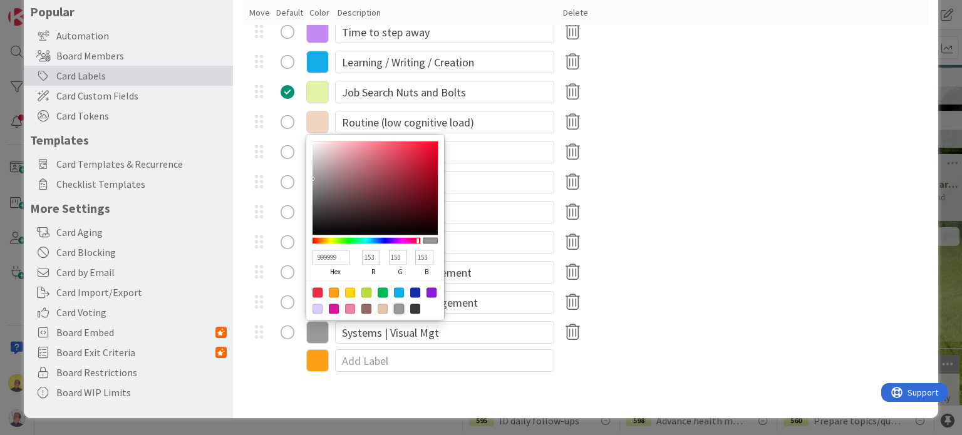
type input "CCCBCB"
type input "204"
type input "203"
click at [313, 160] on div at bounding box center [375, 188] width 125 height 94
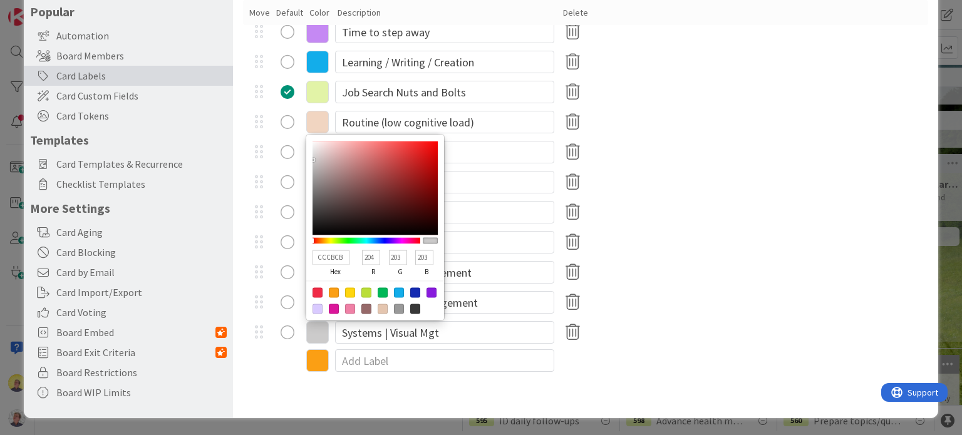
type input "5C5656"
type input "92"
type input "86"
click at [321, 201] on div at bounding box center [375, 188] width 125 height 94
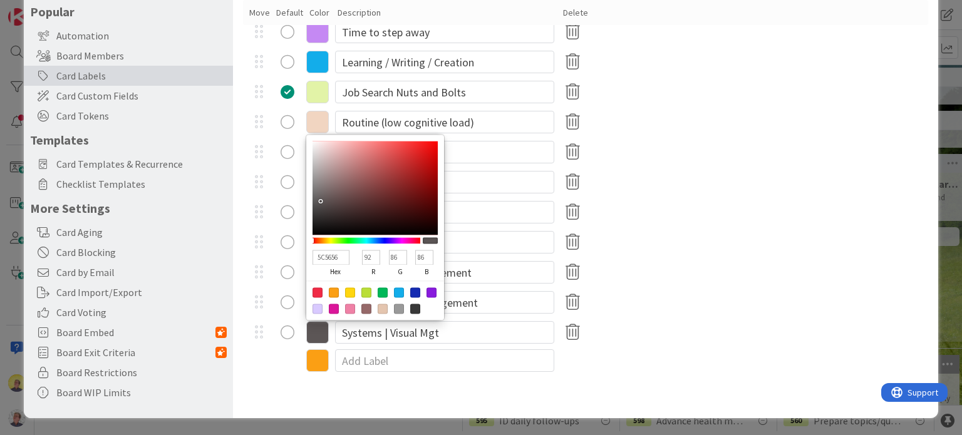
click at [334, 294] on div at bounding box center [334, 292] width 10 height 10
type input "FB9F14"
type input "251"
type input "159"
type input "20"
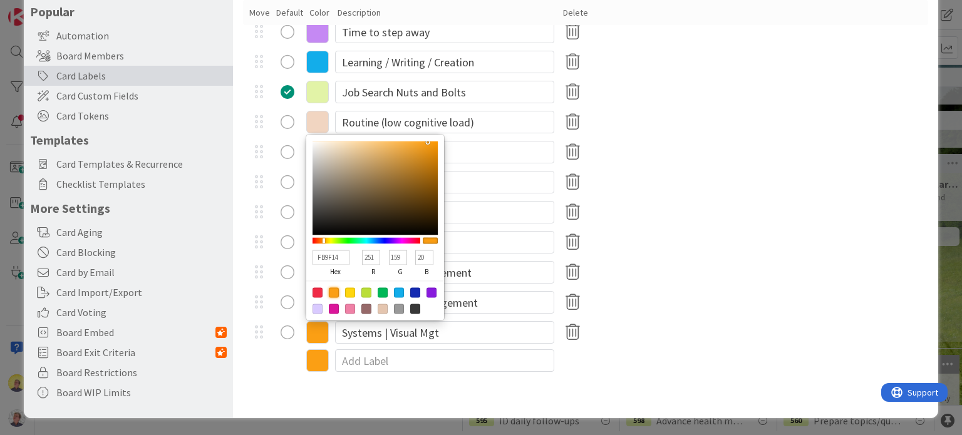
type input "FBE514"
type input "229"
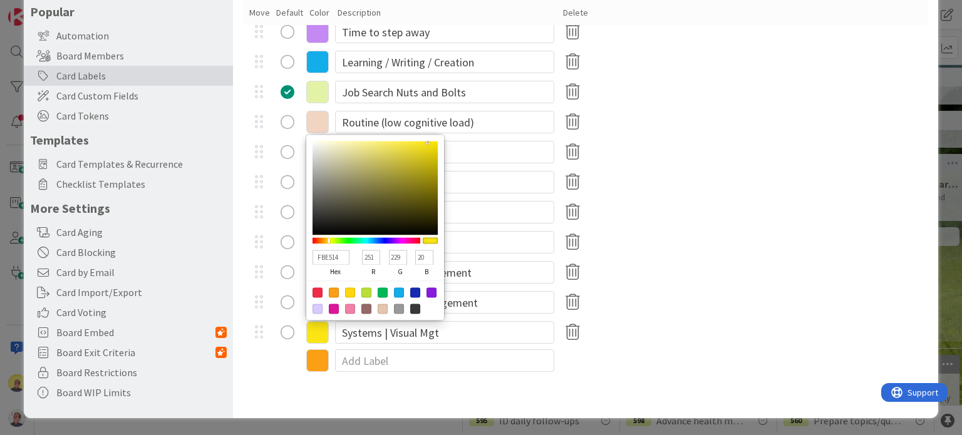
click at [329, 241] on div at bounding box center [367, 240] width 108 height 6
click at [492, 391] on div "Card Labels Setup card labels to categorize, filter and report on these labels.…" at bounding box center [585, 177] width 705 height 481
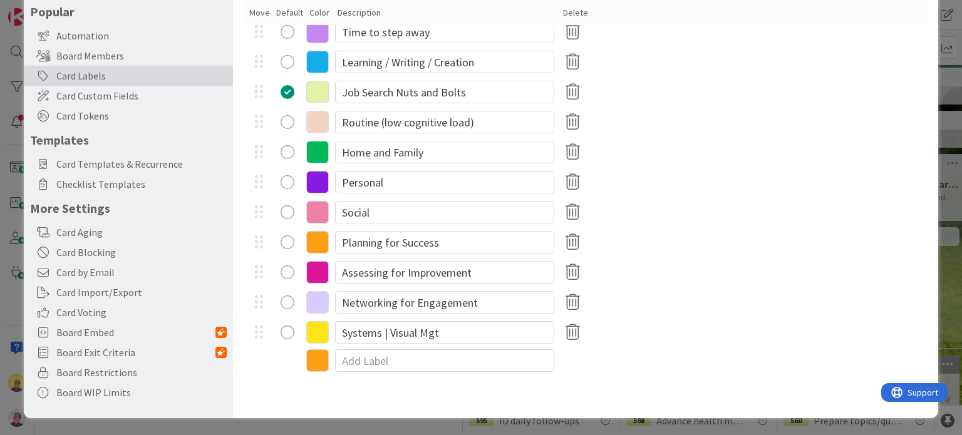
scroll to position [0, 0]
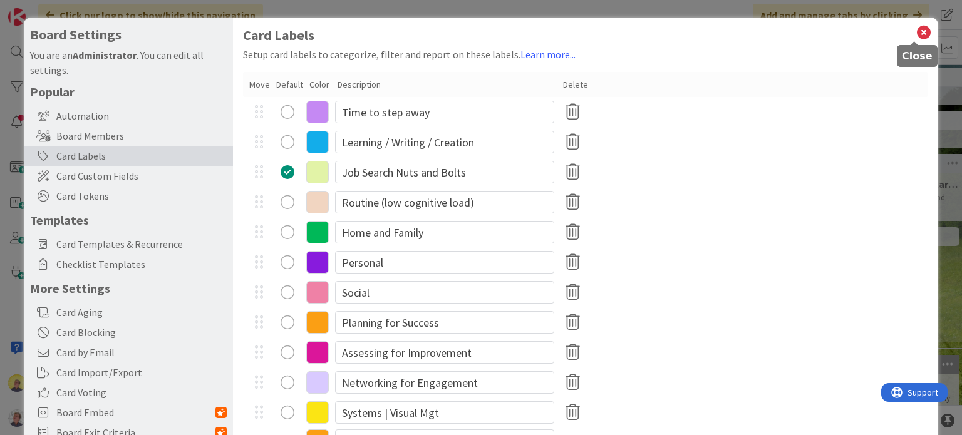
click at [917, 33] on icon at bounding box center [924, 33] width 16 height 18
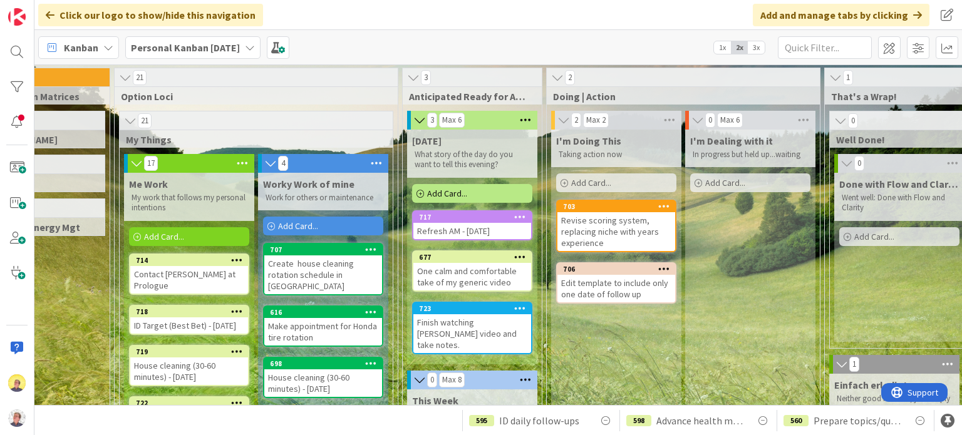
click at [604, 235] on div "Revise scoring system, replacing niche with years experience" at bounding box center [616, 231] width 118 height 39
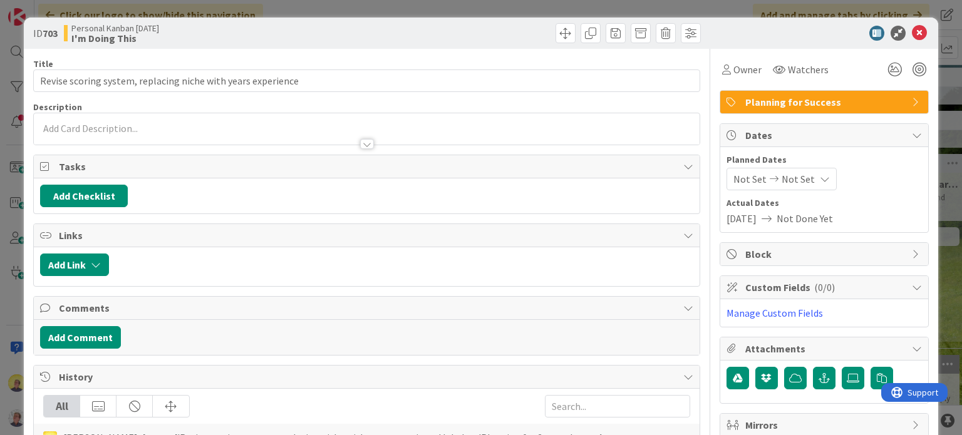
click at [786, 104] on span "Planning for Success" at bounding box center [825, 102] width 160 height 15
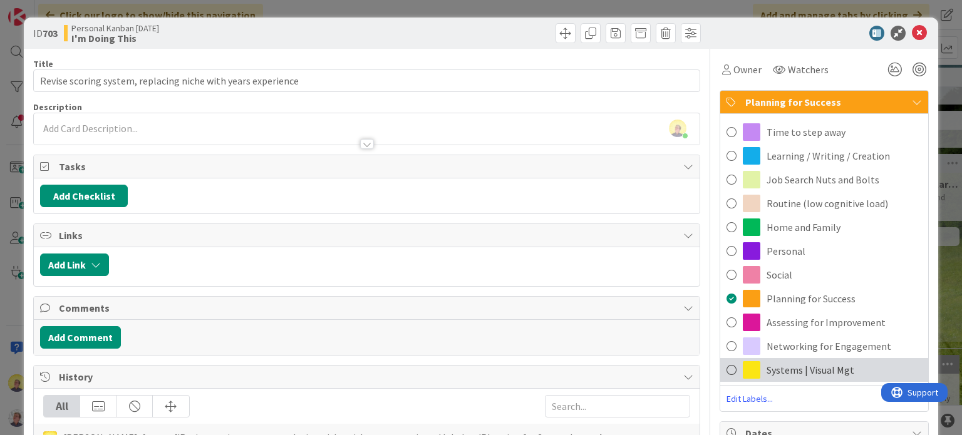
click at [772, 370] on span "Systems | Visual Mgt" at bounding box center [811, 370] width 88 height 15
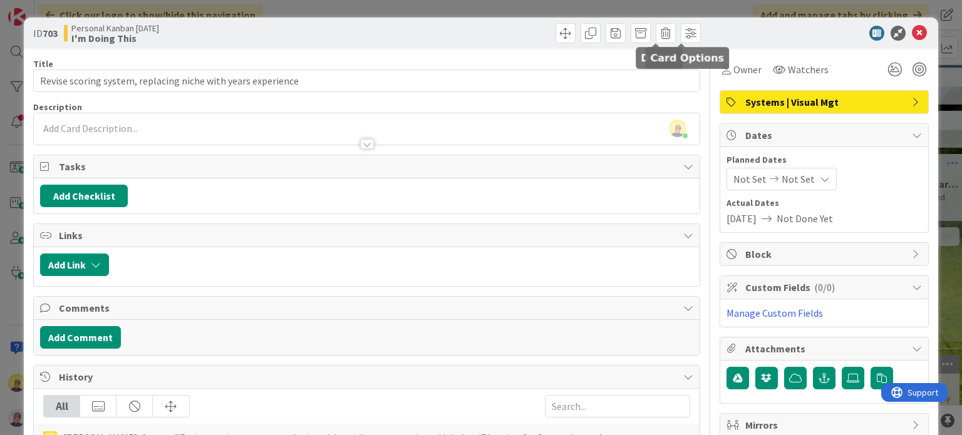
click at [759, 30] on div at bounding box center [818, 33] width 222 height 15
click at [912, 29] on icon at bounding box center [919, 33] width 15 height 15
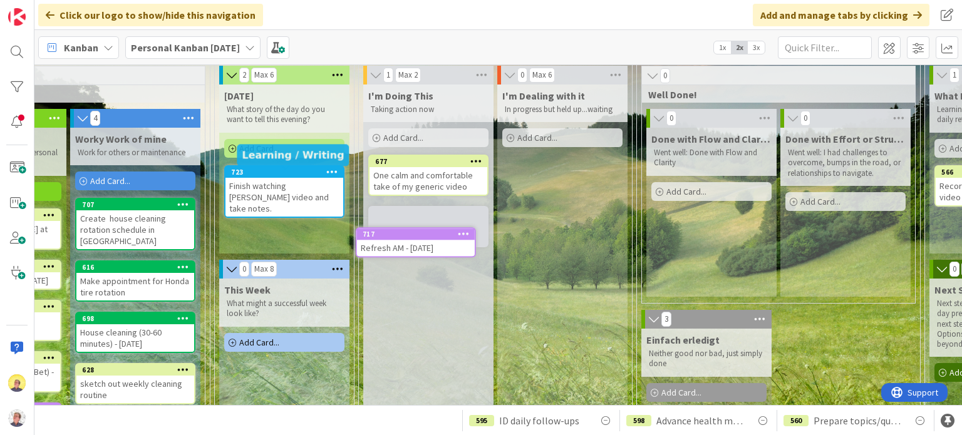
scroll to position [46, 391]
